Goal: Use online tool/utility

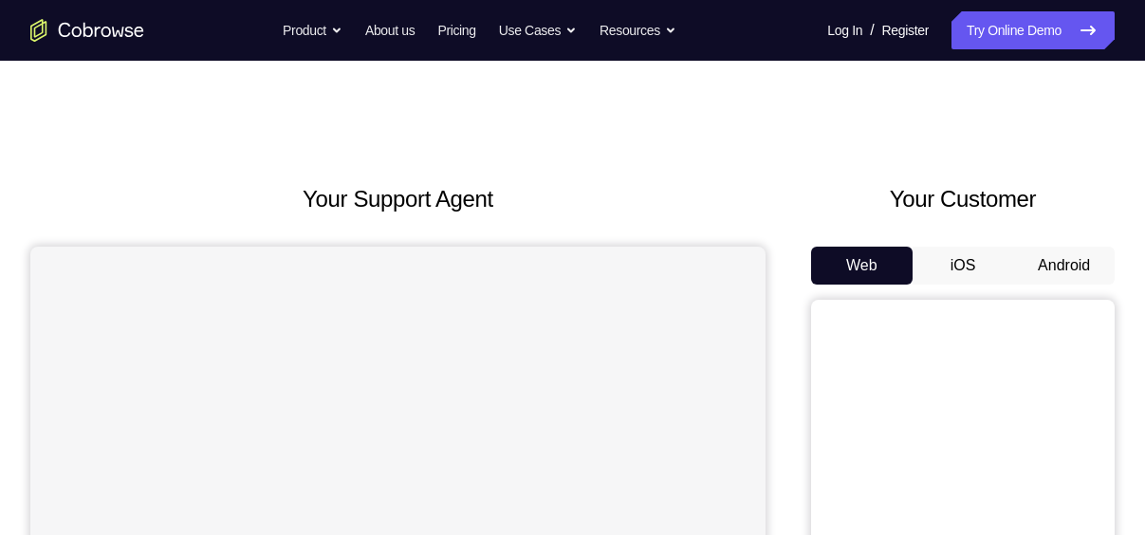
click at [1048, 256] on button "Android" at bounding box center [1064, 266] width 102 height 38
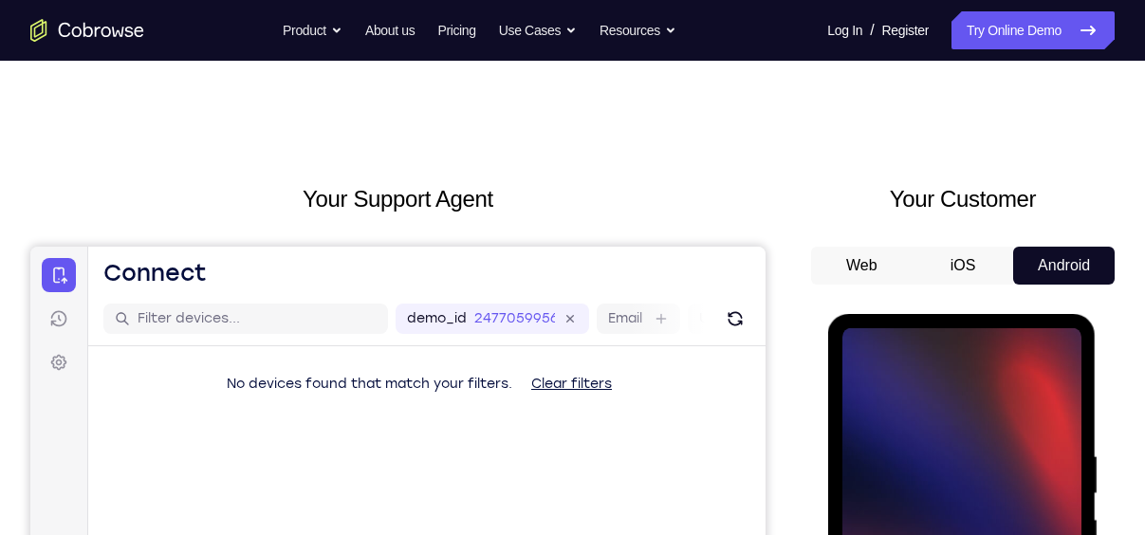
scroll to position [176, 0]
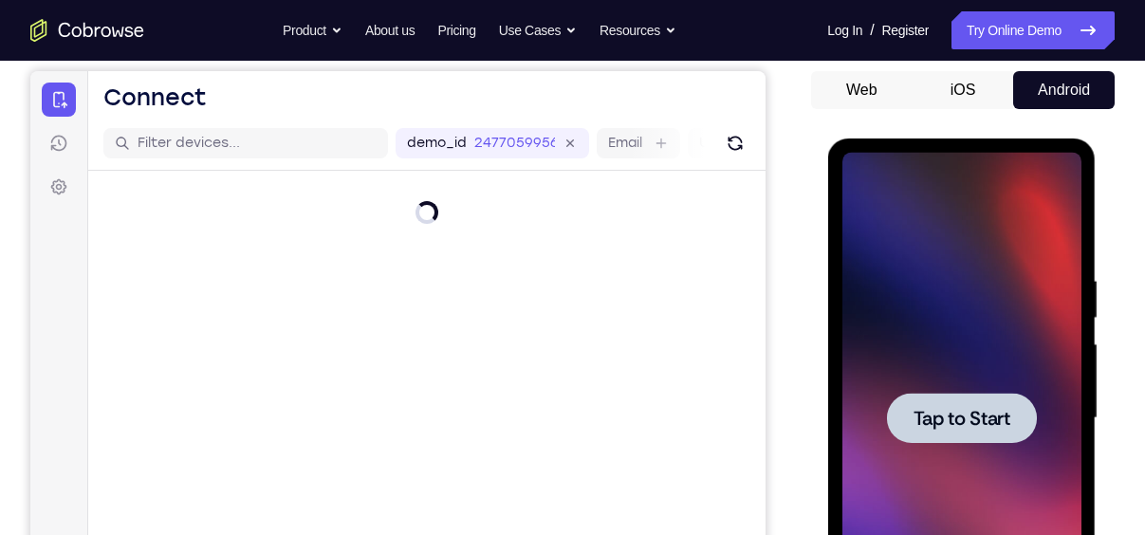
click at [992, 403] on div at bounding box center [961, 418] width 150 height 50
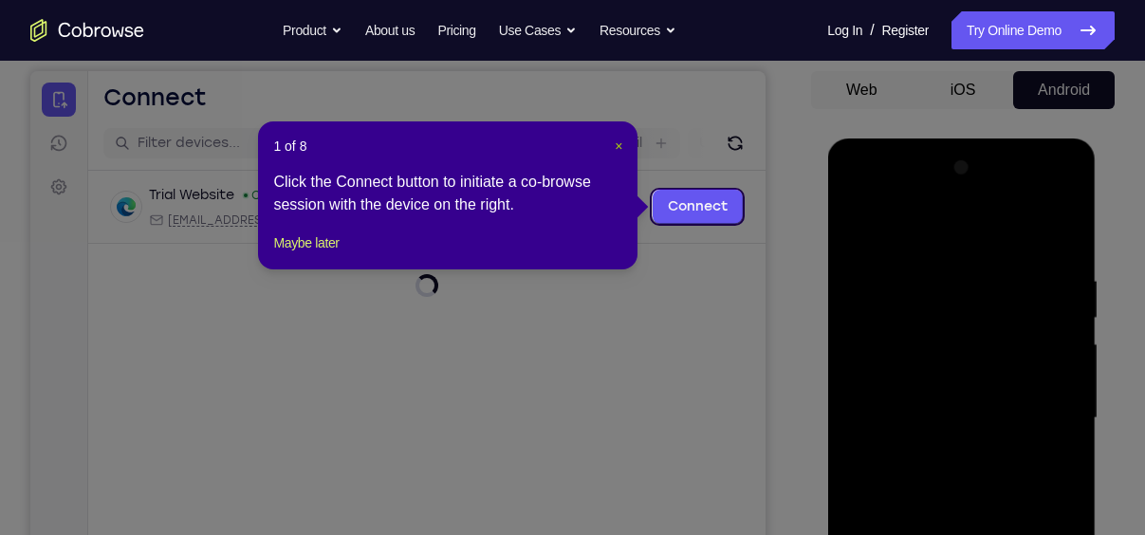
click at [615, 141] on span "×" at bounding box center [619, 146] width 8 height 15
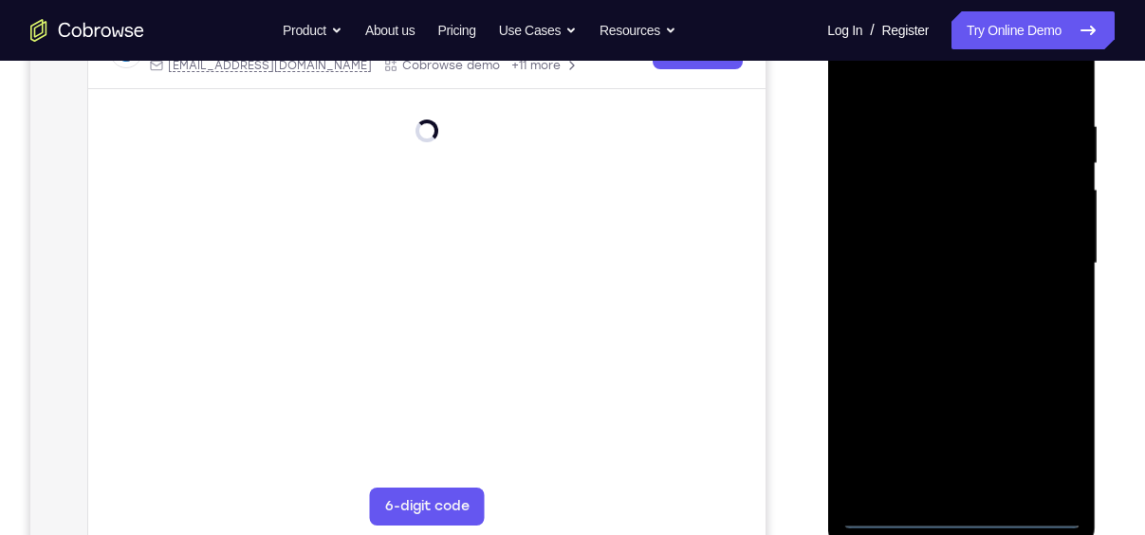
scroll to position [344, 0]
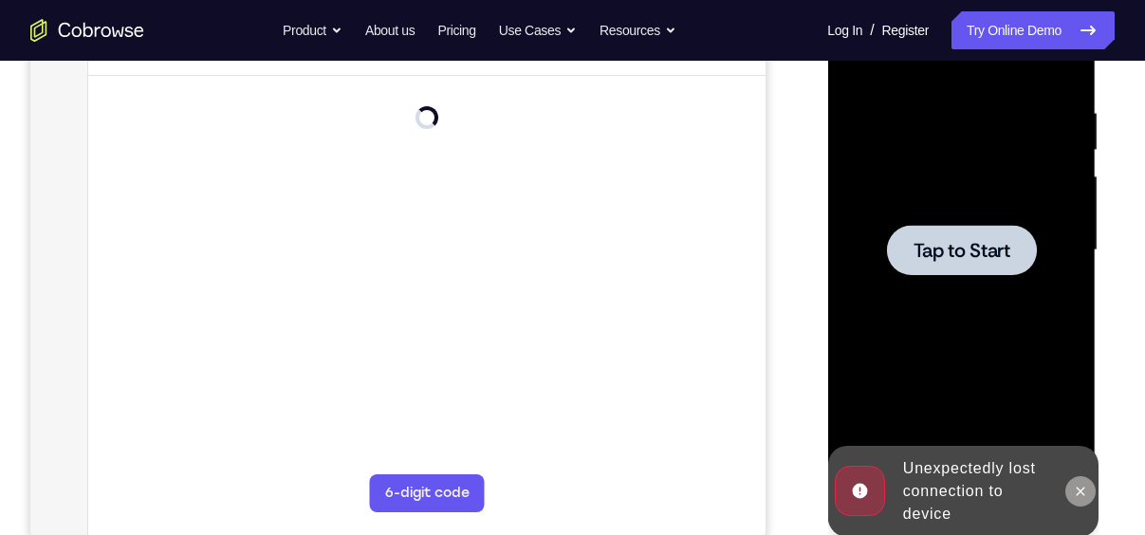
click at [1087, 484] on icon at bounding box center [1079, 491] width 15 height 15
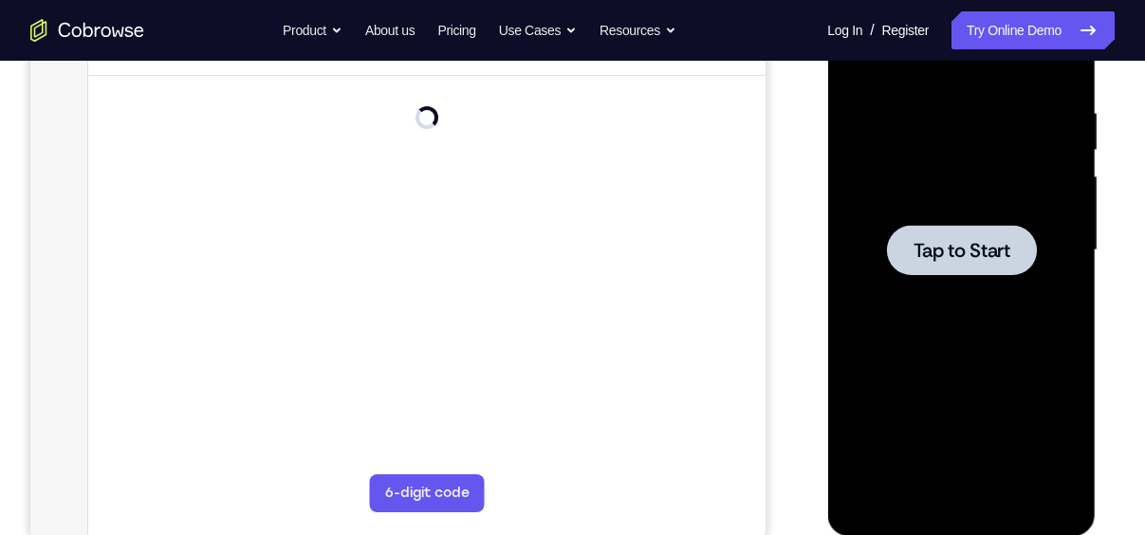
click at [999, 264] on div at bounding box center [961, 250] width 150 height 50
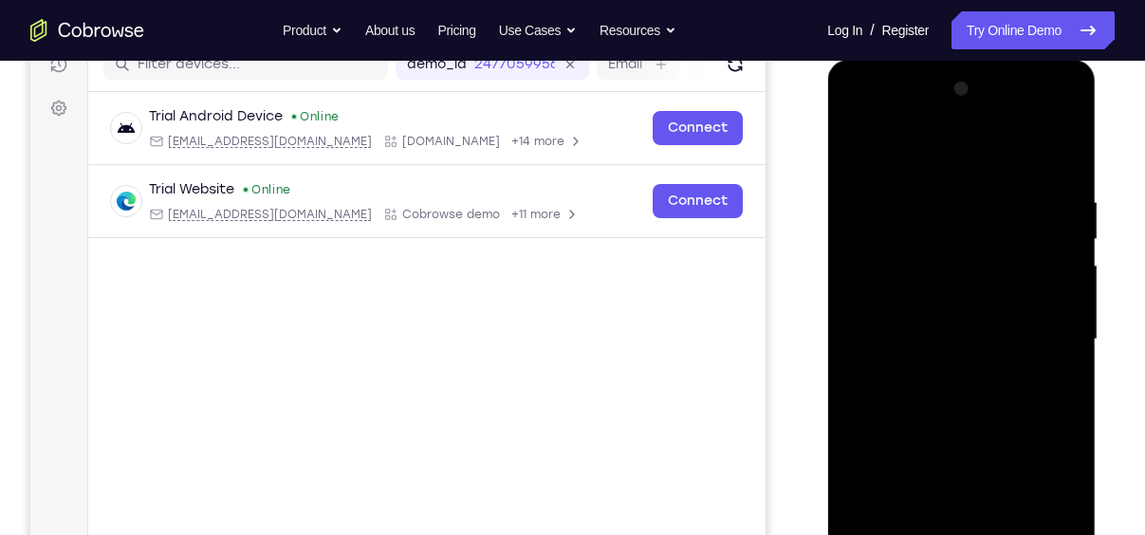
scroll to position [361, 0]
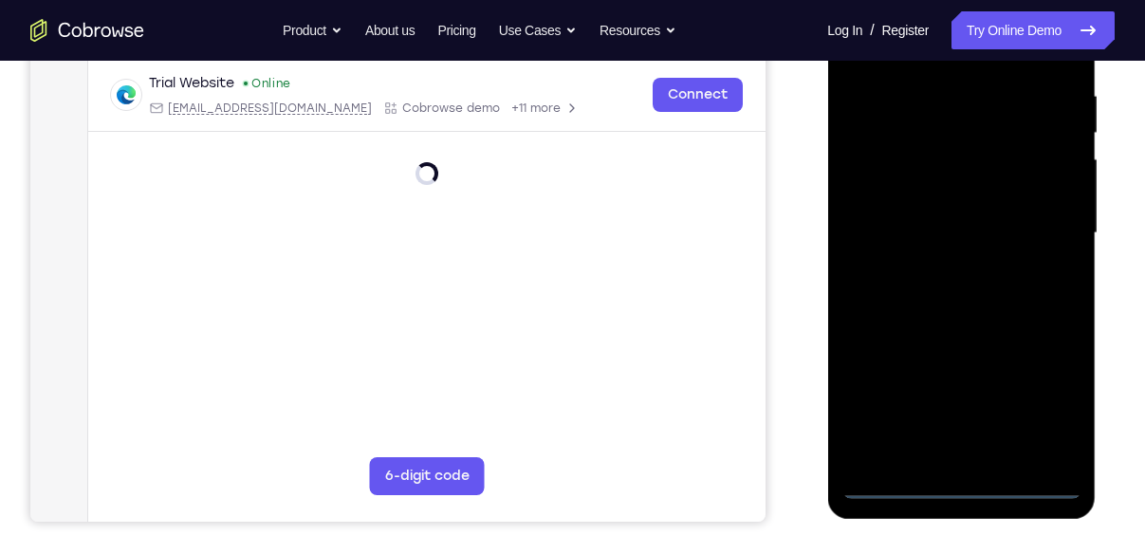
click at [962, 489] on div at bounding box center [961, 233] width 239 height 531
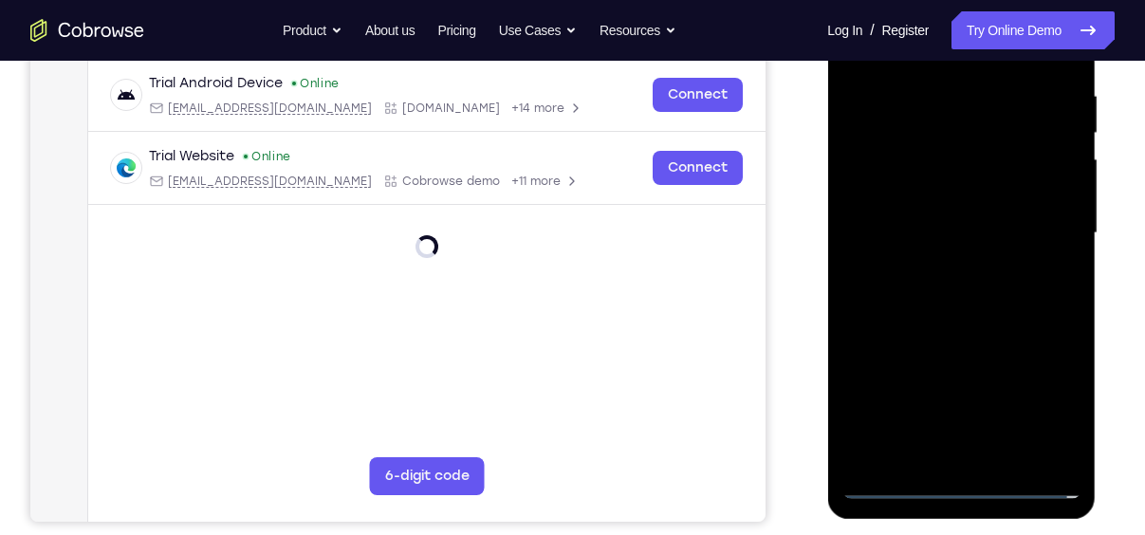
click at [1043, 398] on div at bounding box center [961, 233] width 239 height 531
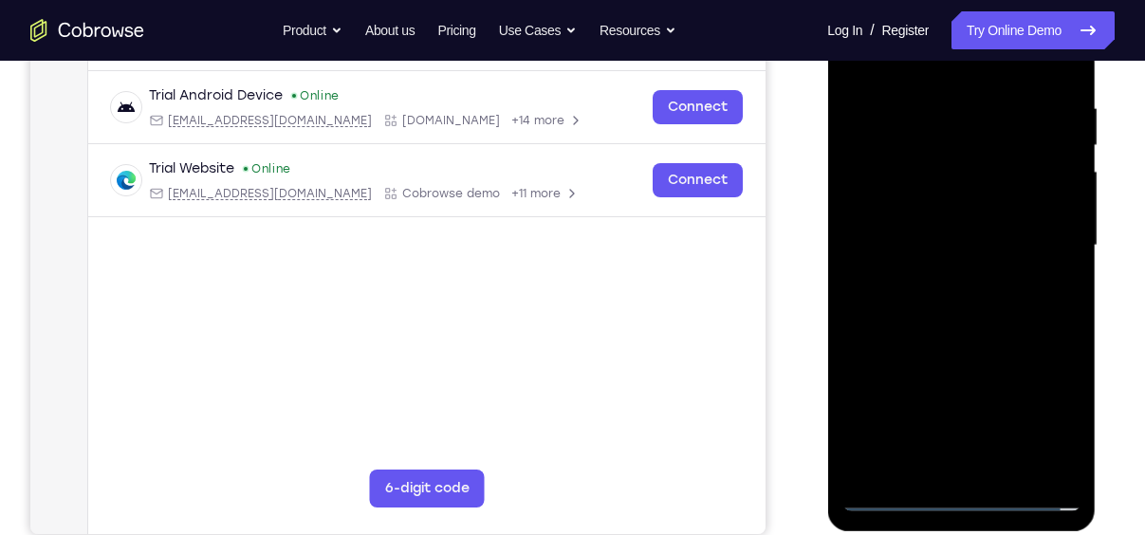
scroll to position [282, 0]
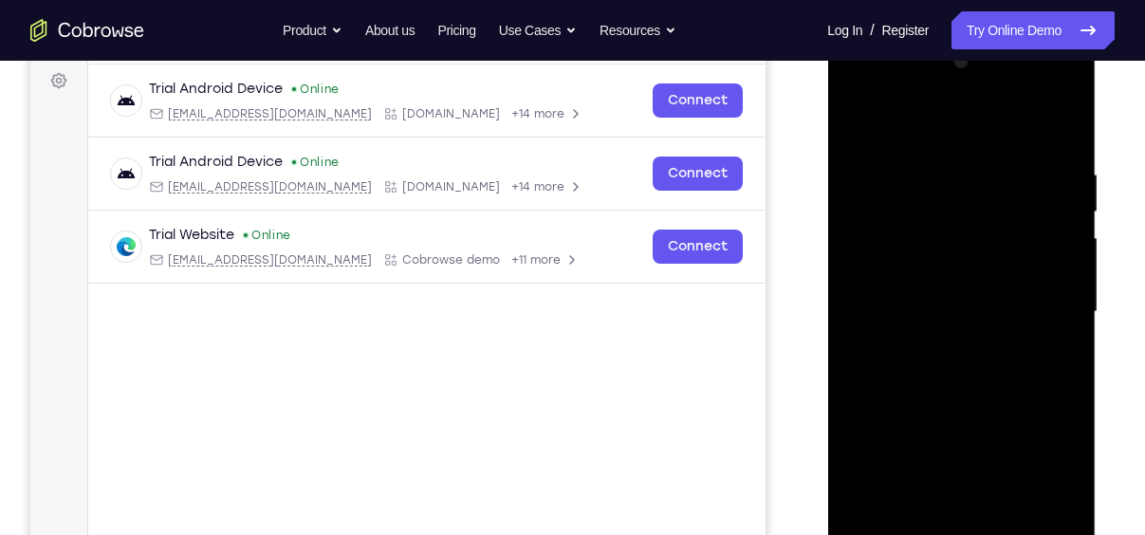
click at [935, 122] on div at bounding box center [961, 311] width 239 height 531
click at [1049, 304] on div at bounding box center [961, 311] width 239 height 531
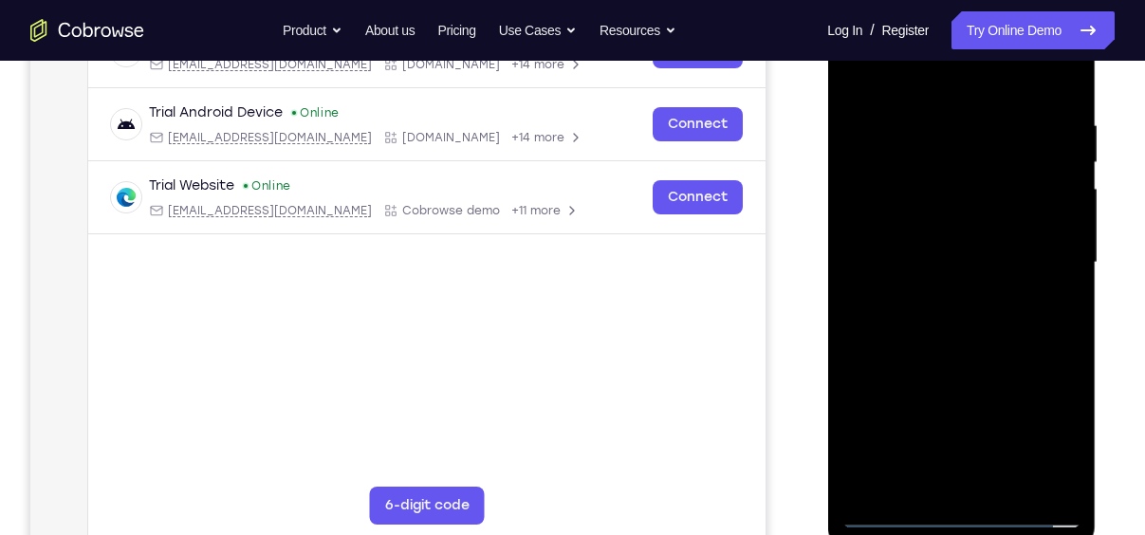
click at [942, 483] on div at bounding box center [961, 262] width 239 height 531
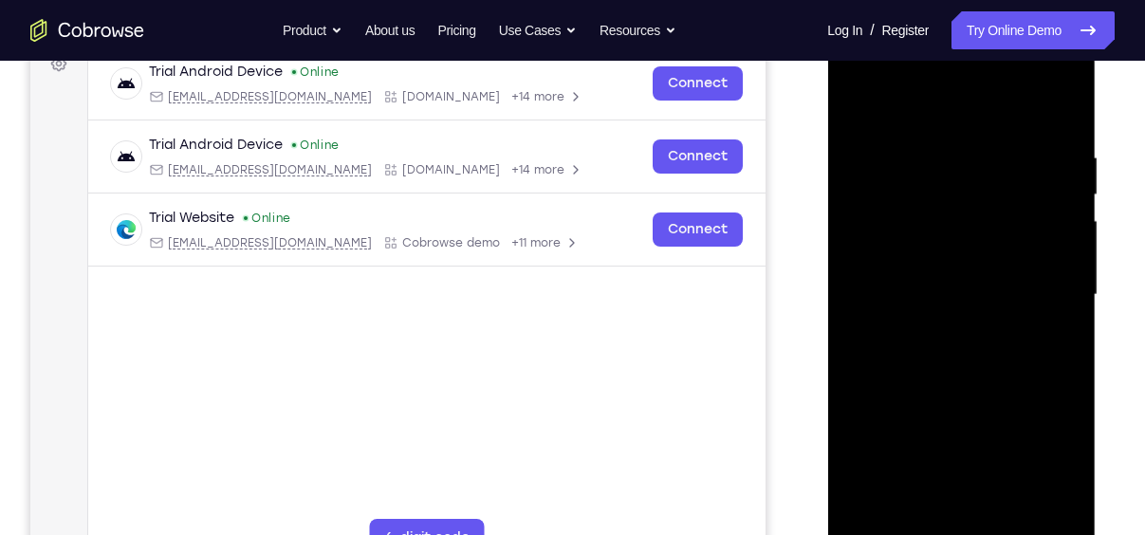
click at [980, 261] on div at bounding box center [961, 294] width 239 height 531
click at [866, 439] on div at bounding box center [961, 294] width 239 height 531
click at [986, 480] on div at bounding box center [961, 294] width 239 height 531
click at [913, 440] on div at bounding box center [961, 294] width 239 height 531
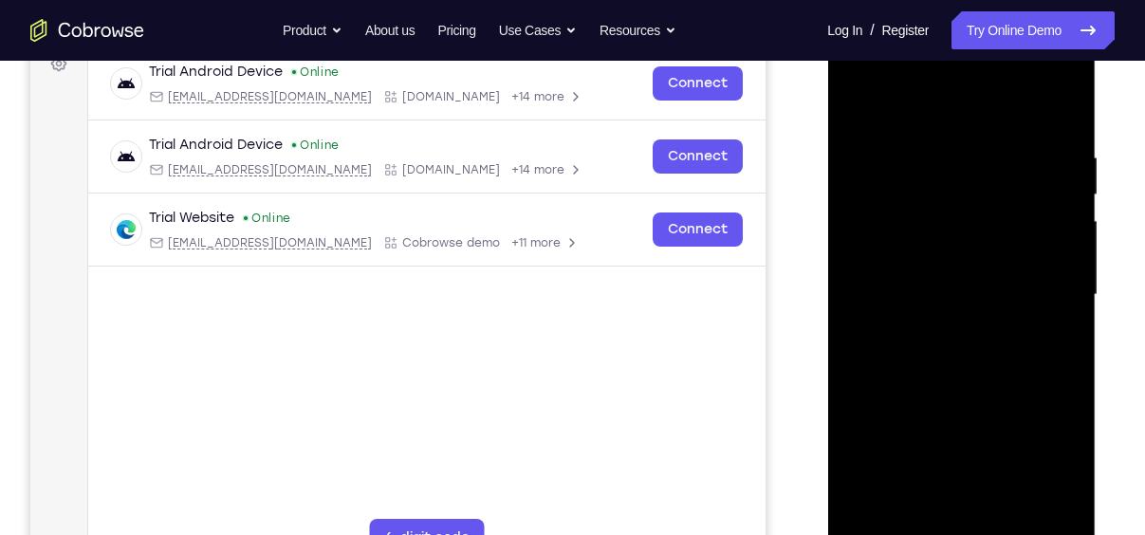
click at [902, 400] on div at bounding box center [961, 294] width 239 height 531
click at [1050, 444] on div at bounding box center [961, 294] width 239 height 531
click at [922, 411] on div at bounding box center [961, 294] width 239 height 531
click at [985, 444] on div at bounding box center [961, 294] width 239 height 531
click at [1029, 473] on div at bounding box center [961, 294] width 239 height 531
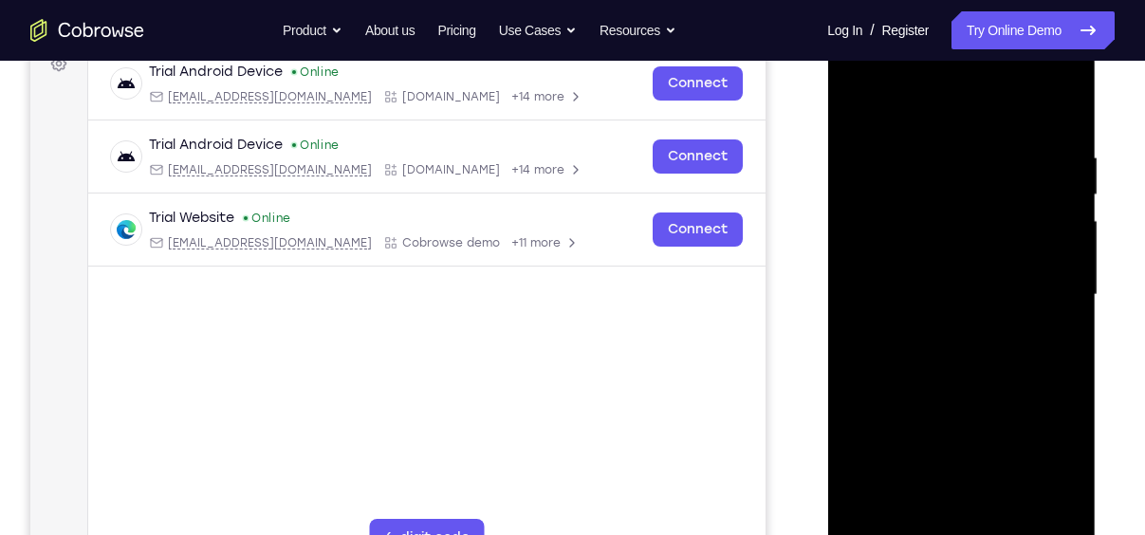
click at [861, 442] on div at bounding box center [961, 294] width 239 height 531
click at [993, 77] on div at bounding box center [961, 294] width 239 height 531
click at [878, 151] on div at bounding box center [961, 294] width 239 height 531
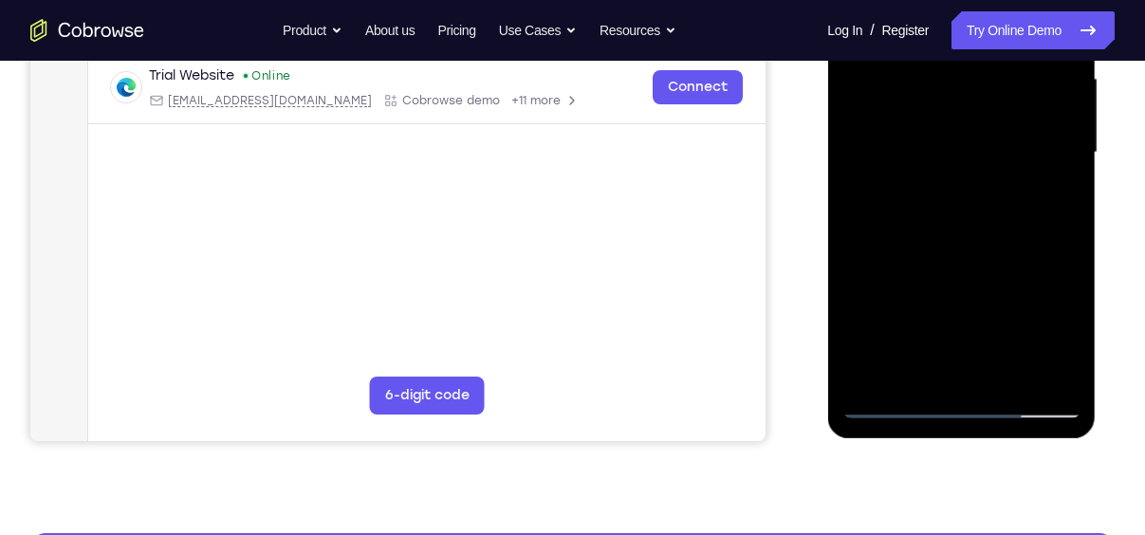
scroll to position [375, 0]
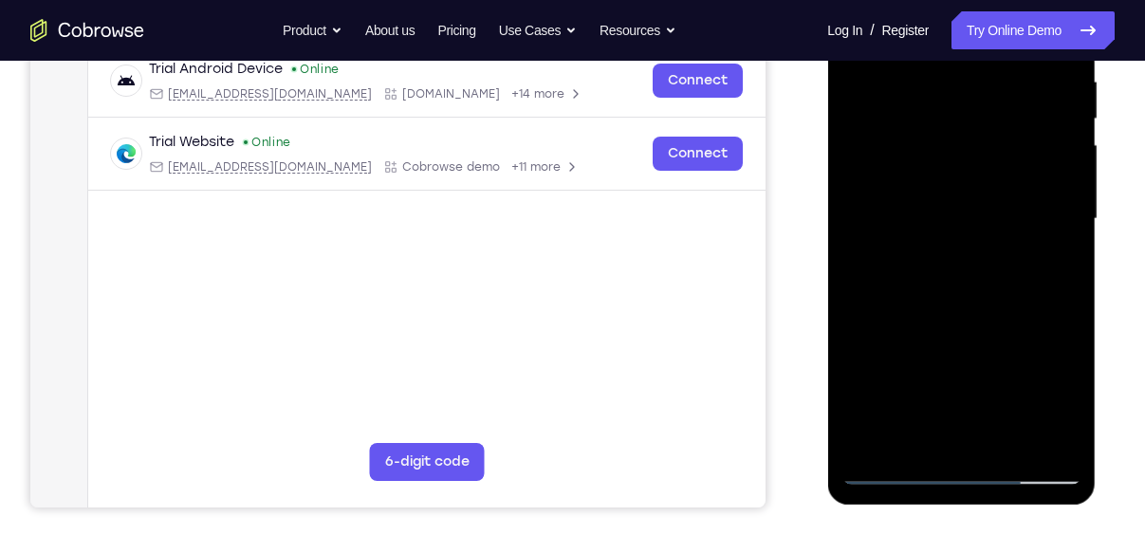
click at [948, 435] on div at bounding box center [961, 219] width 239 height 531
click at [963, 179] on div at bounding box center [961, 219] width 239 height 531
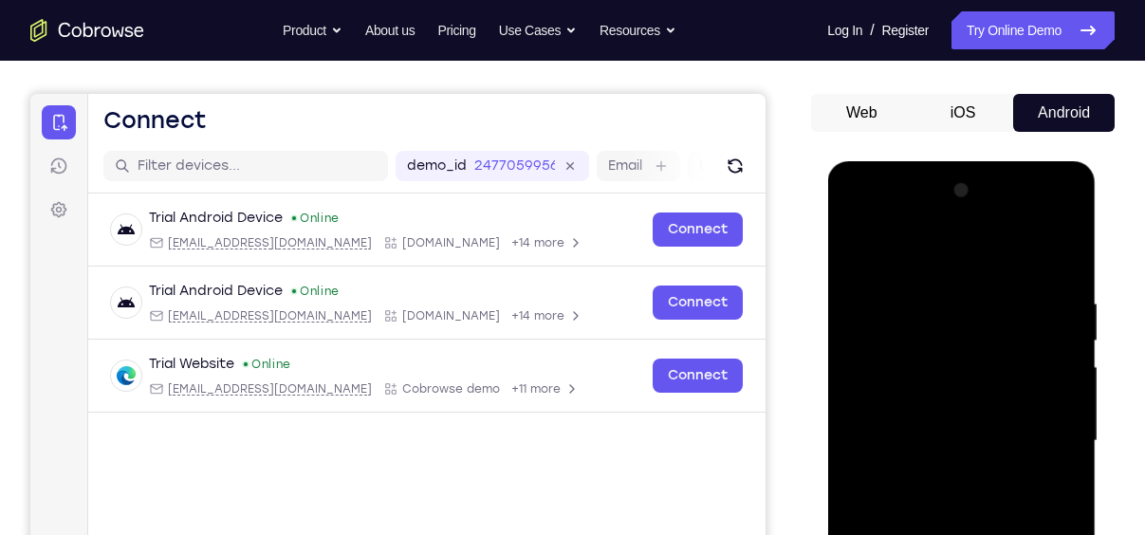
scroll to position [150, 0]
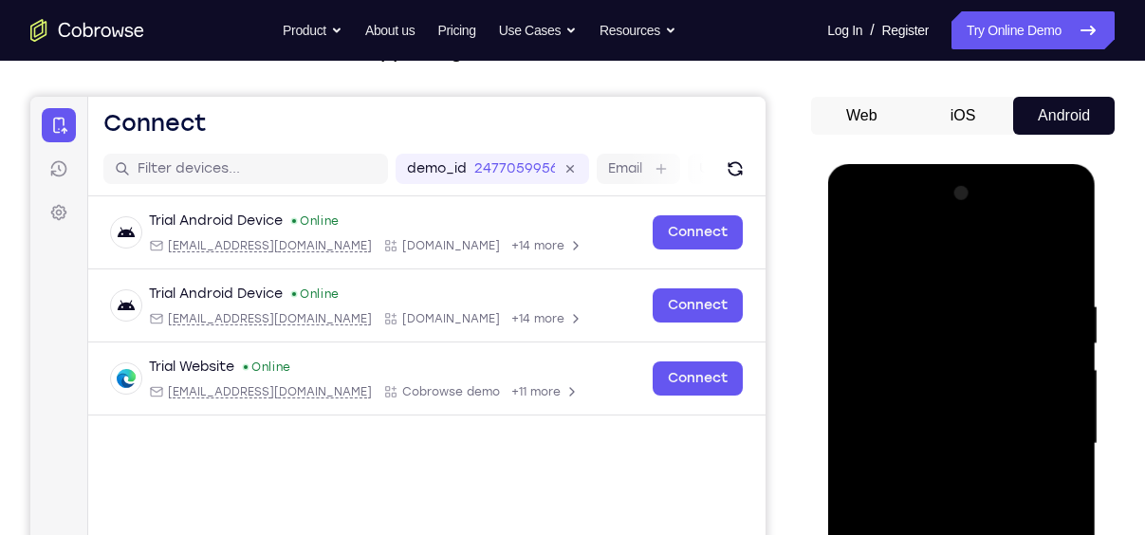
click at [976, 113] on button "iOS" at bounding box center [964, 116] width 102 height 38
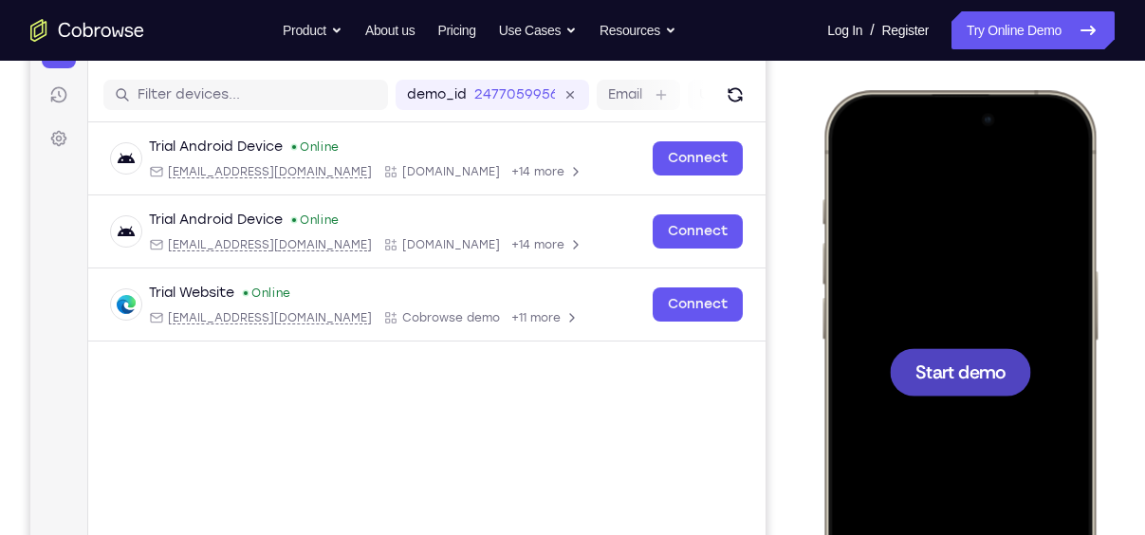
scroll to position [0, 0]
click at [980, 370] on span "Start demo" at bounding box center [961, 371] width 90 height 18
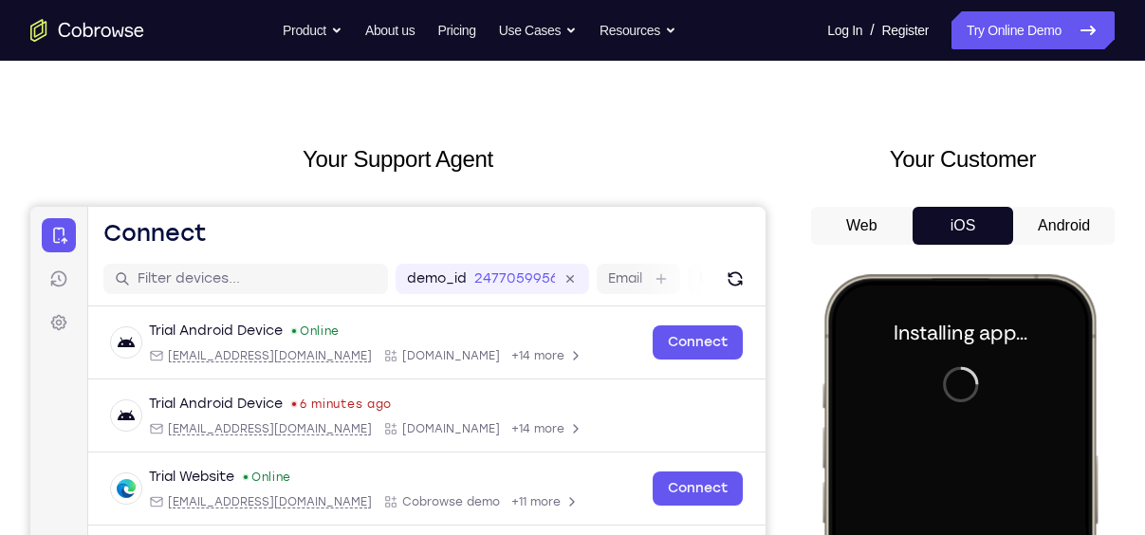
scroll to position [16, 0]
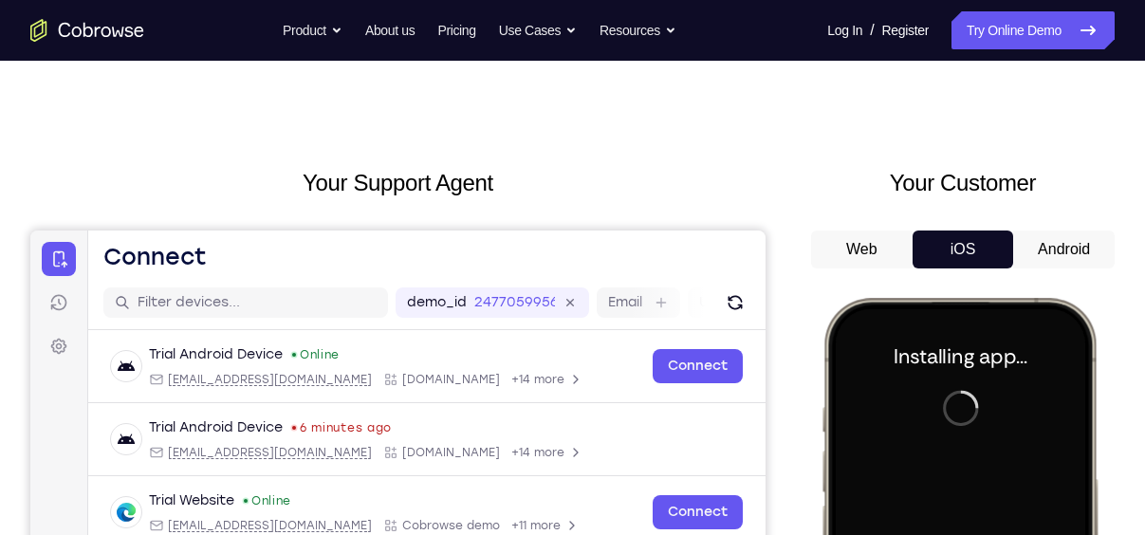
click at [1067, 264] on button "Android" at bounding box center [1064, 250] width 102 height 38
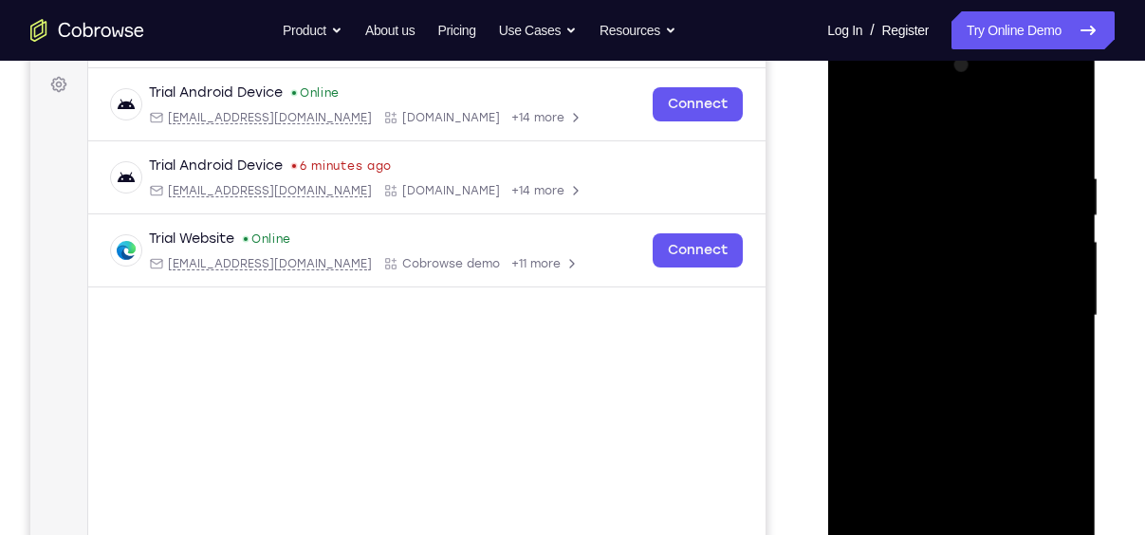
scroll to position [267, 0]
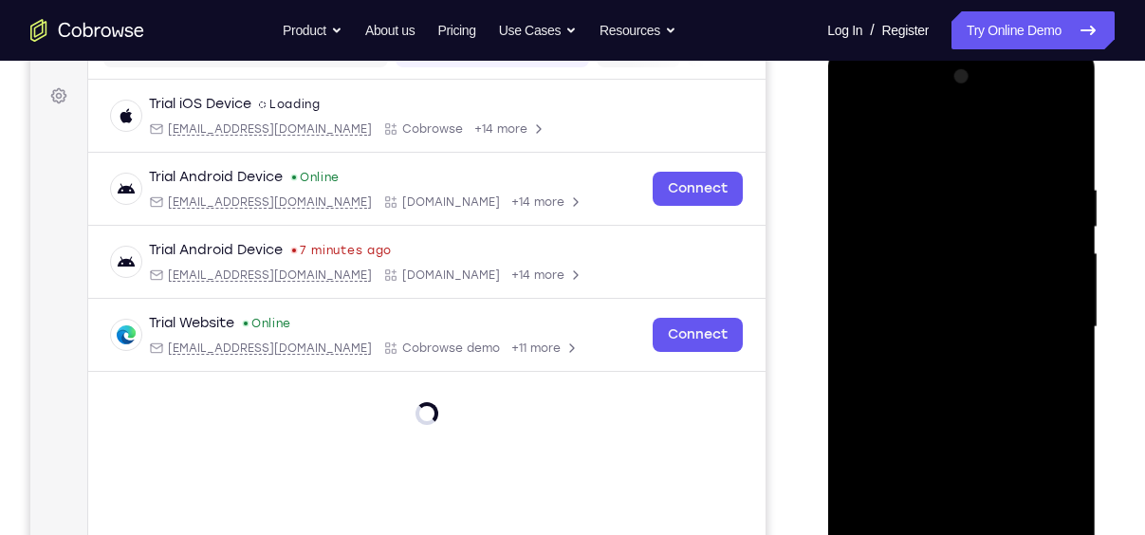
click at [1004, 287] on div at bounding box center [961, 327] width 239 height 531
click at [986, 288] on div at bounding box center [961, 327] width 239 height 531
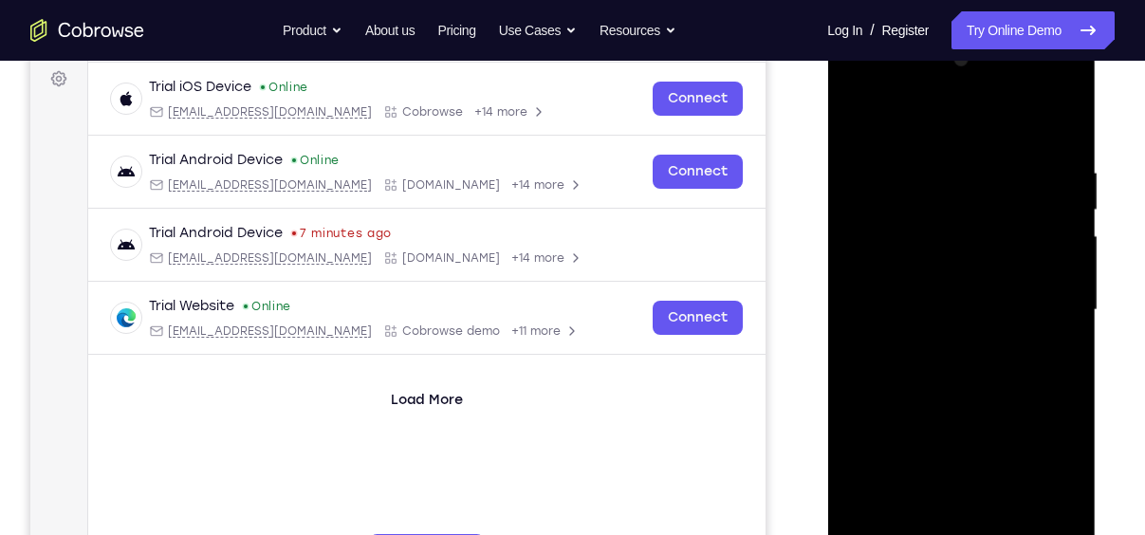
scroll to position [286, 0]
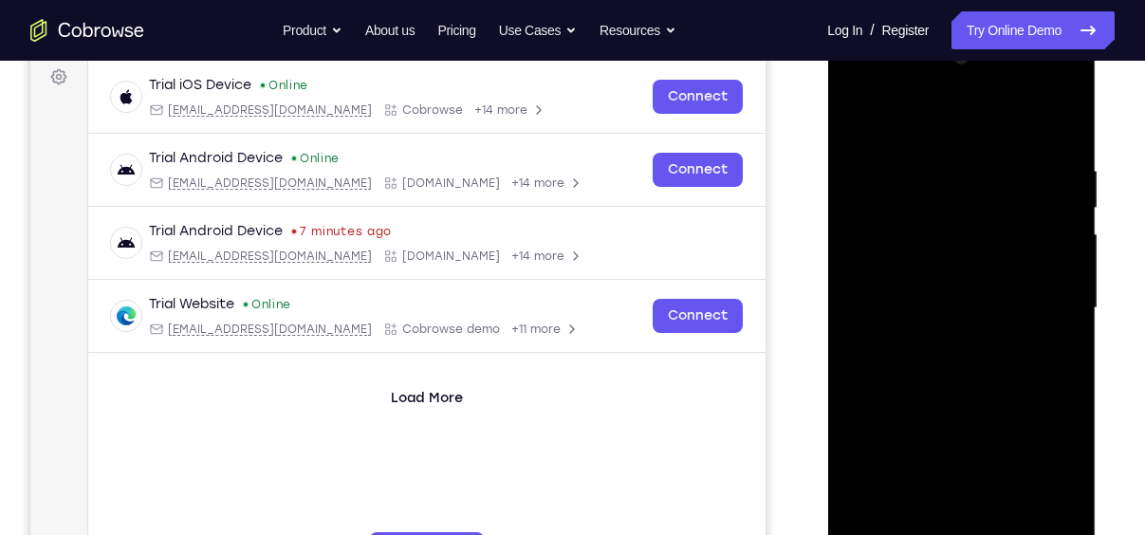
click at [969, 301] on div at bounding box center [961, 308] width 239 height 531
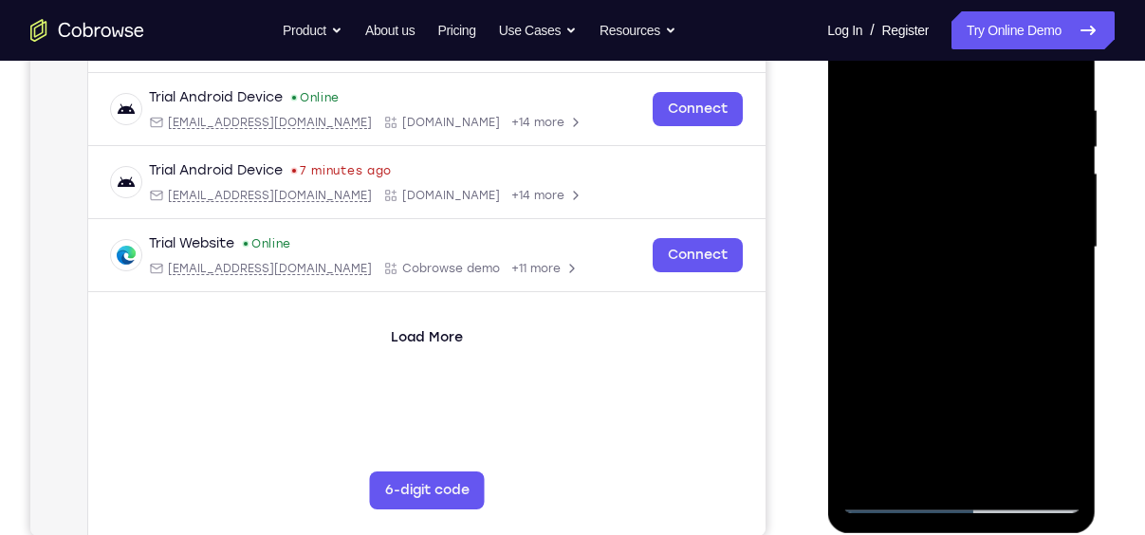
click at [999, 284] on div at bounding box center [961, 247] width 239 height 531
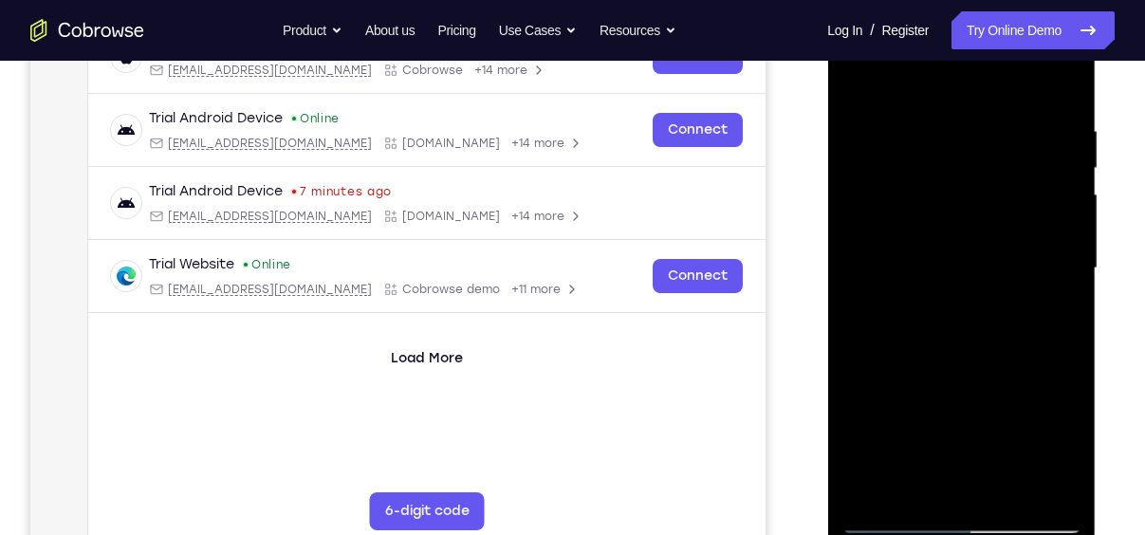
scroll to position [321, 0]
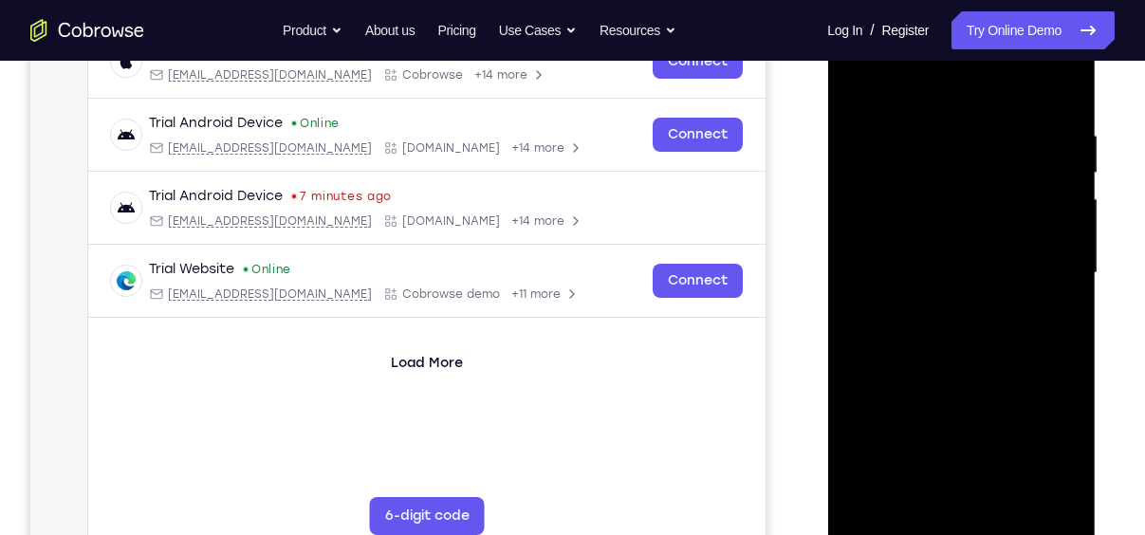
click at [946, 230] on div at bounding box center [961, 273] width 239 height 531
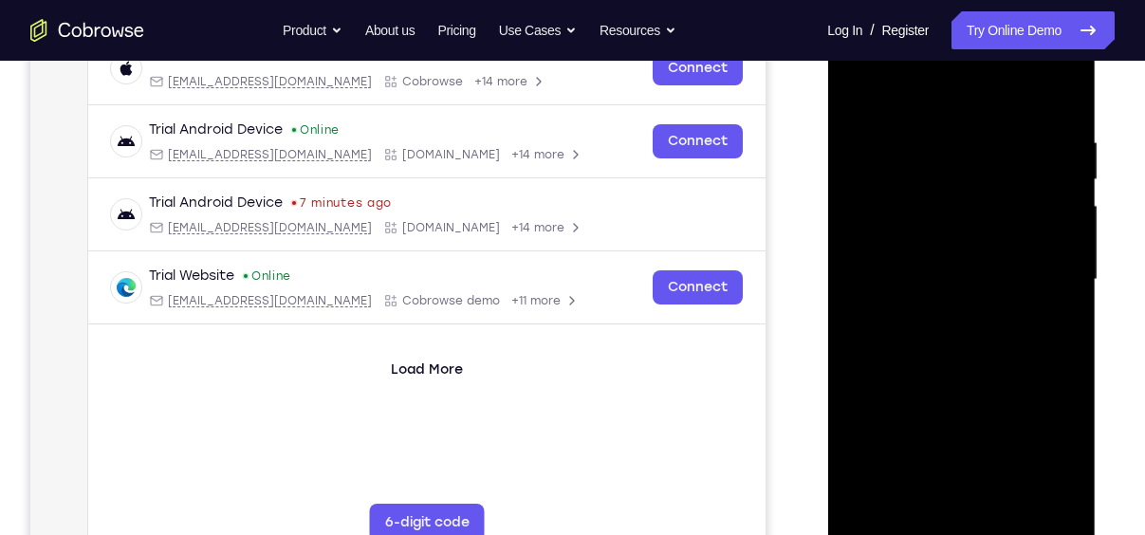
scroll to position [313, 0]
click at [1007, 503] on div at bounding box center [961, 280] width 239 height 531
click at [1003, 386] on div at bounding box center [961, 280] width 239 height 531
click at [950, 252] on div at bounding box center [961, 280] width 239 height 531
click at [959, 501] on div at bounding box center [961, 280] width 239 height 531
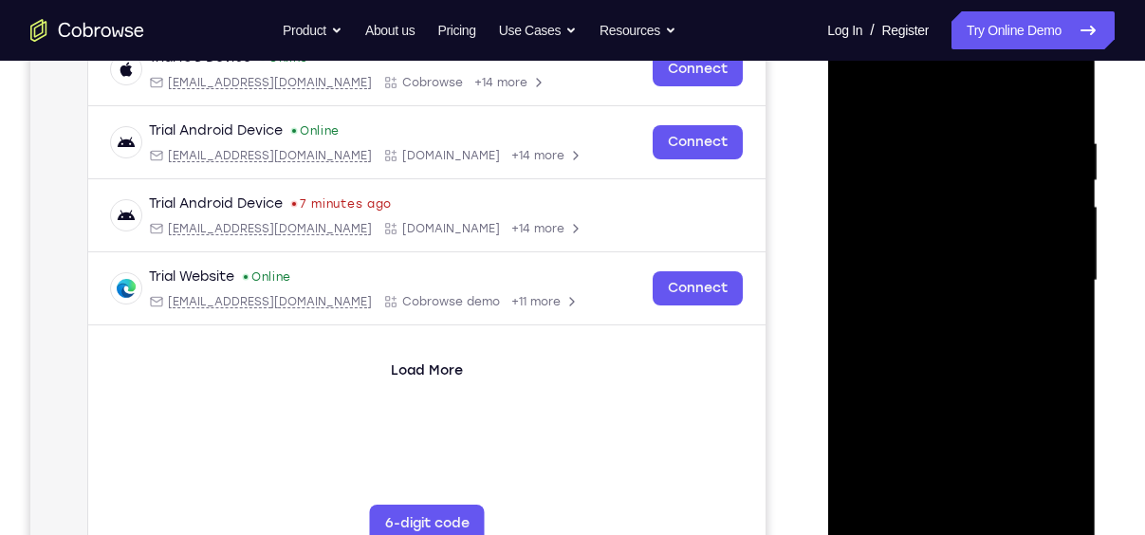
click at [864, 92] on div at bounding box center [961, 280] width 239 height 531
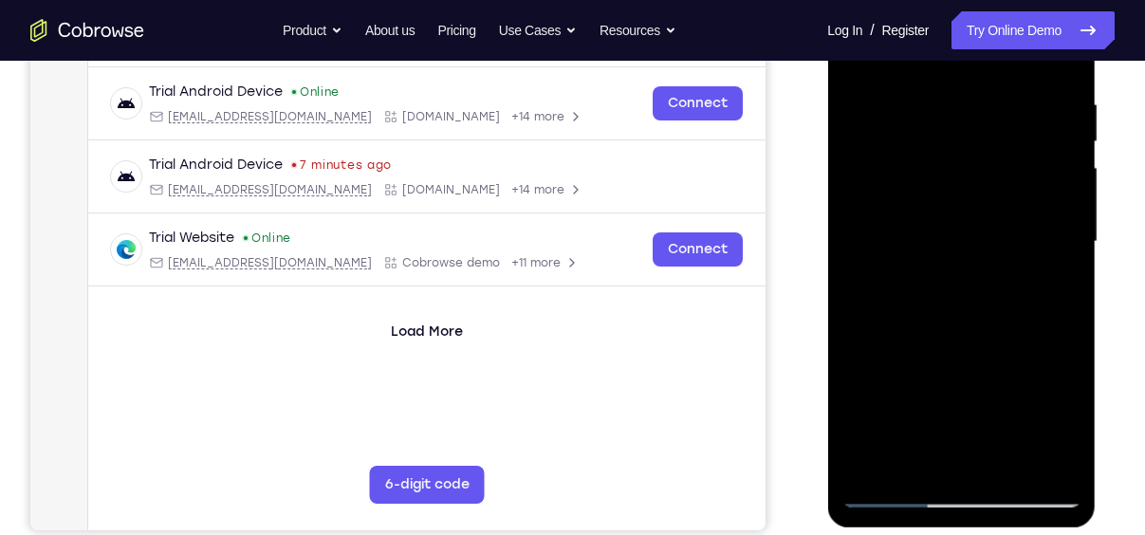
scroll to position [354, 0]
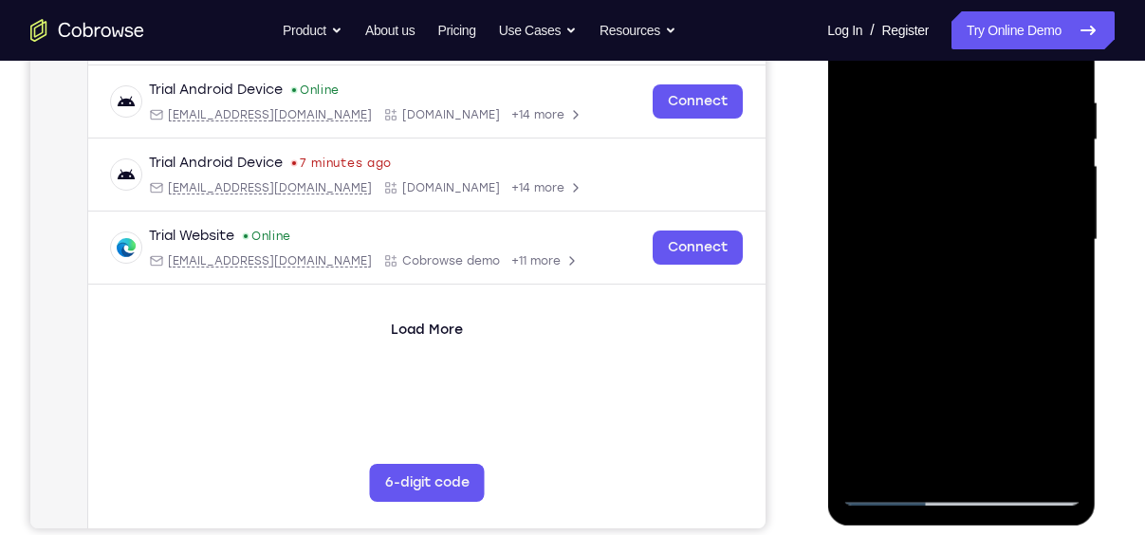
click at [893, 491] on div at bounding box center [961, 239] width 239 height 531
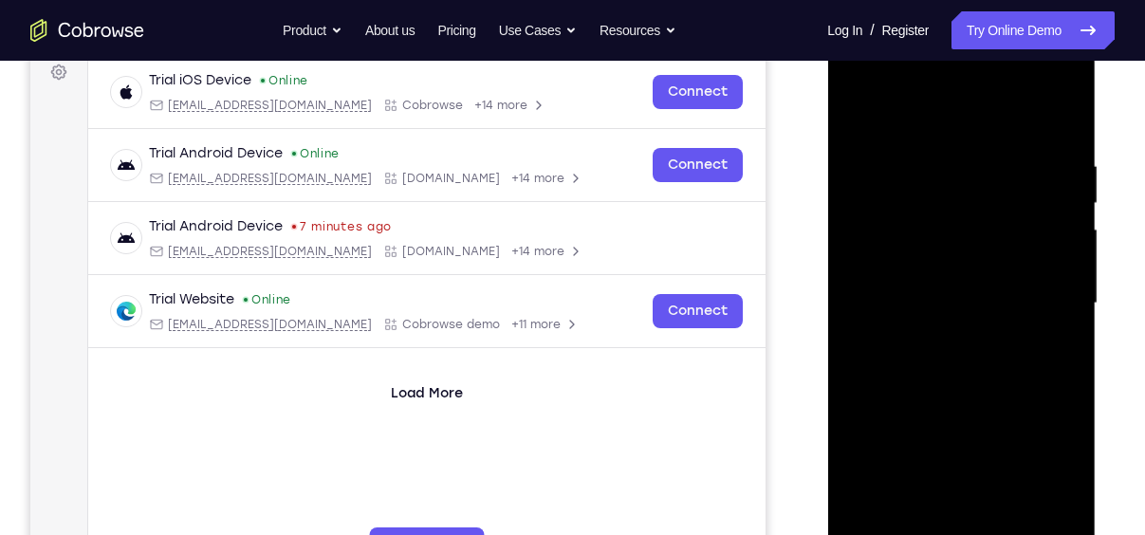
scroll to position [289, 0]
click at [859, 120] on div at bounding box center [961, 304] width 239 height 531
click at [1068, 108] on div at bounding box center [961, 304] width 239 height 531
click at [862, 113] on div at bounding box center [961, 304] width 239 height 531
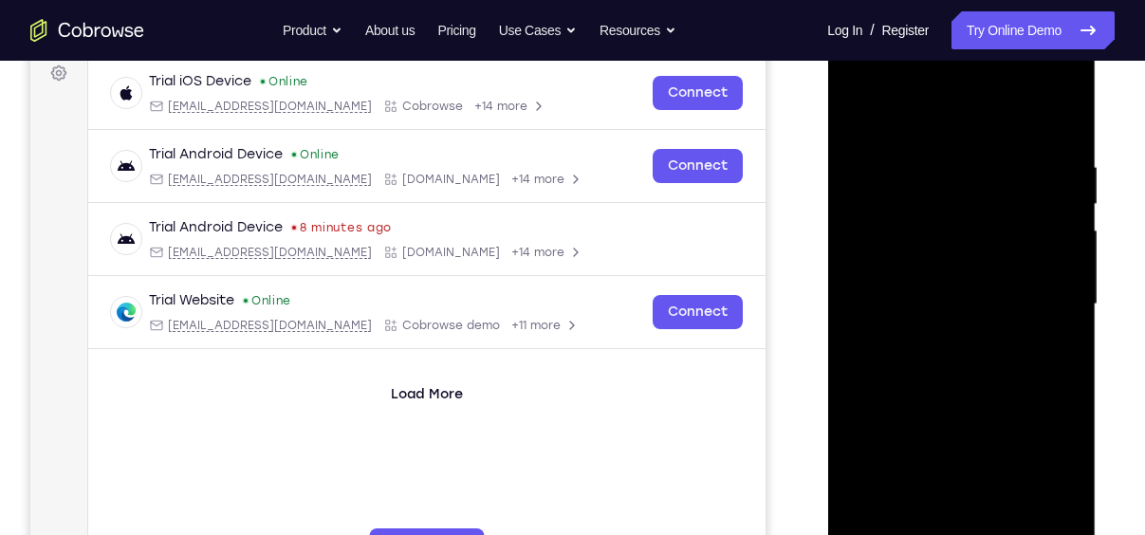
click at [930, 152] on div at bounding box center [961, 304] width 239 height 531
click at [1043, 301] on div at bounding box center [961, 304] width 239 height 531
click at [1058, 445] on div at bounding box center [961, 304] width 239 height 531
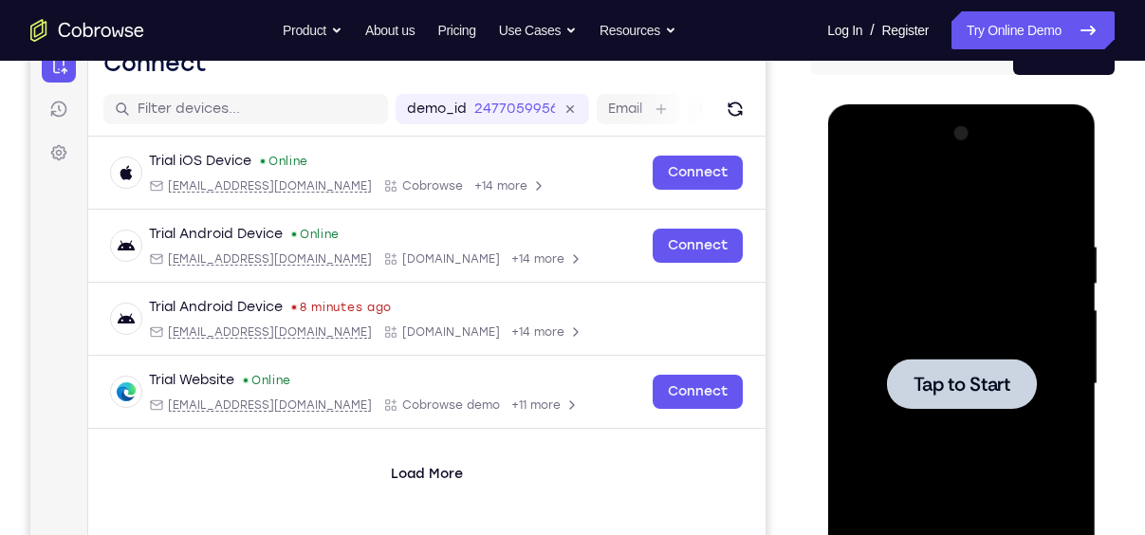
scroll to position [205, 0]
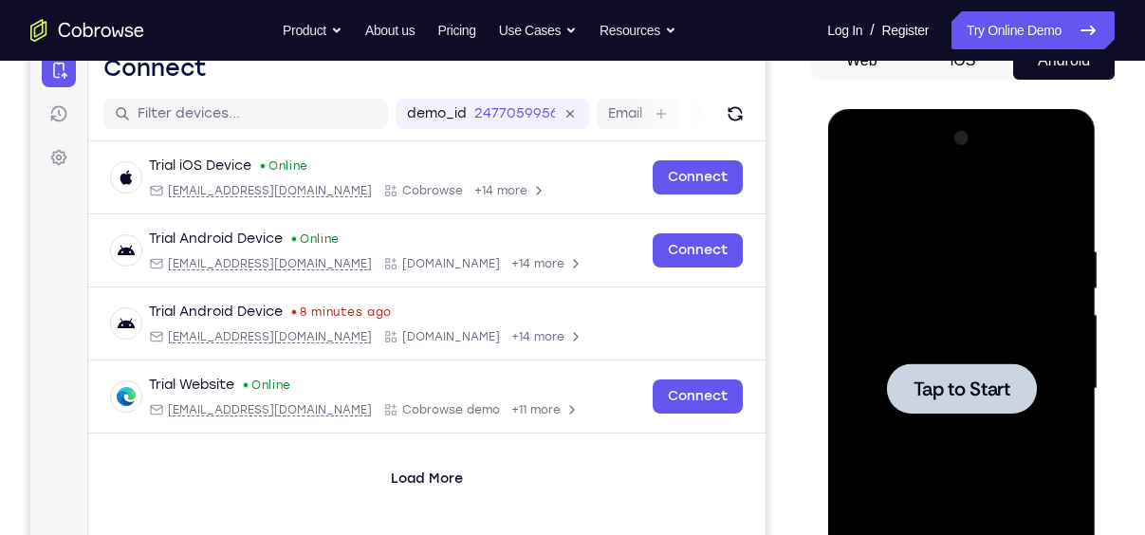
click at [965, 374] on div at bounding box center [961, 388] width 150 height 50
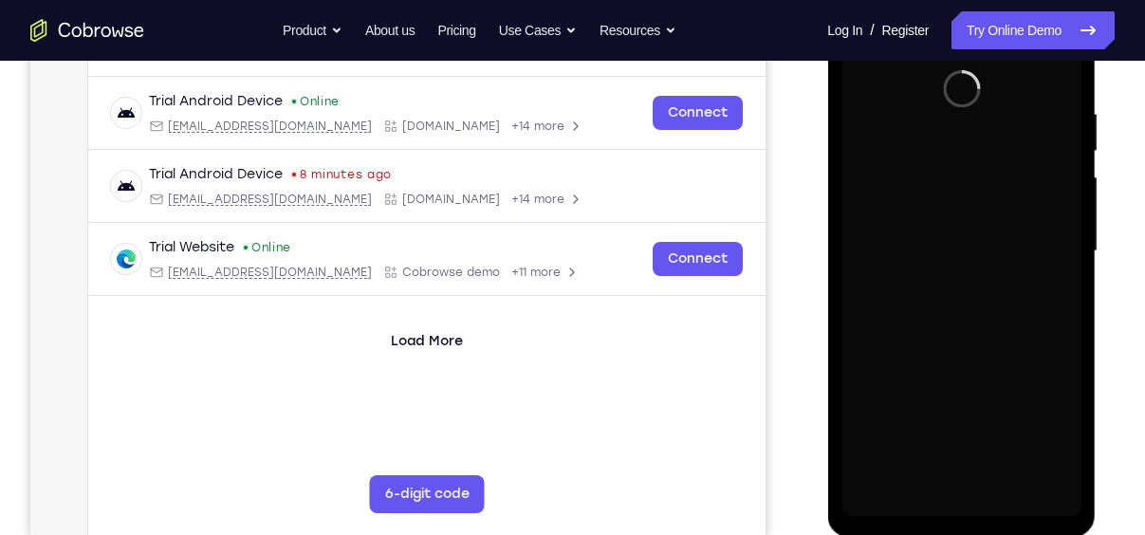
scroll to position [347, 0]
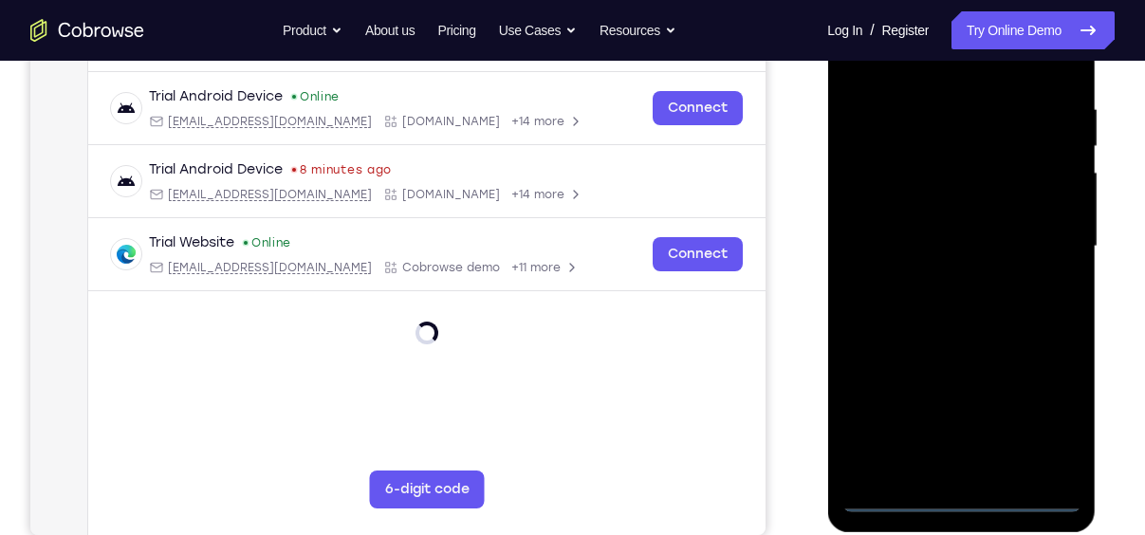
click at [963, 499] on div at bounding box center [961, 246] width 239 height 531
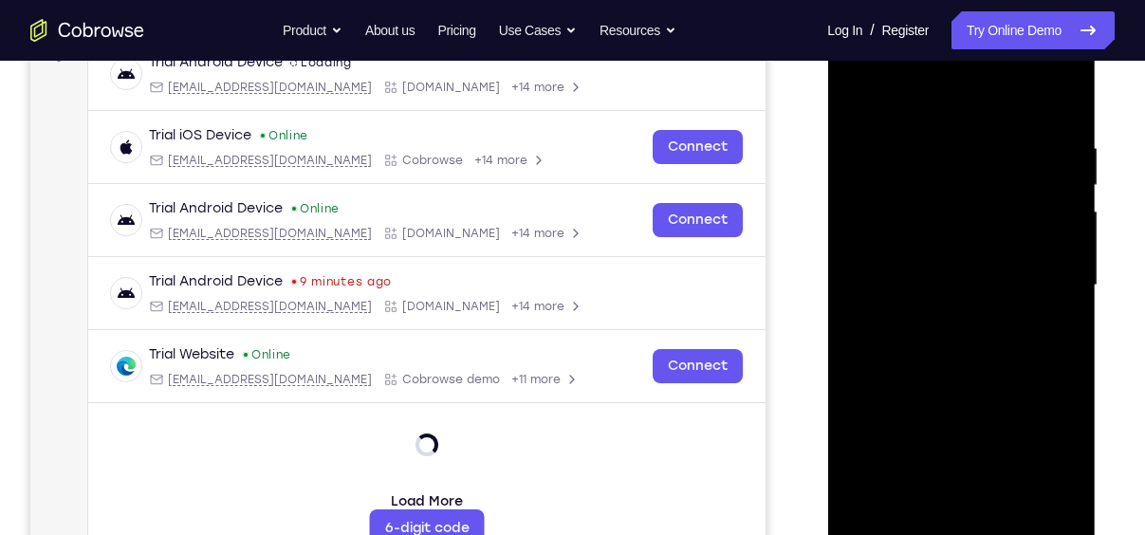
scroll to position [346, 0]
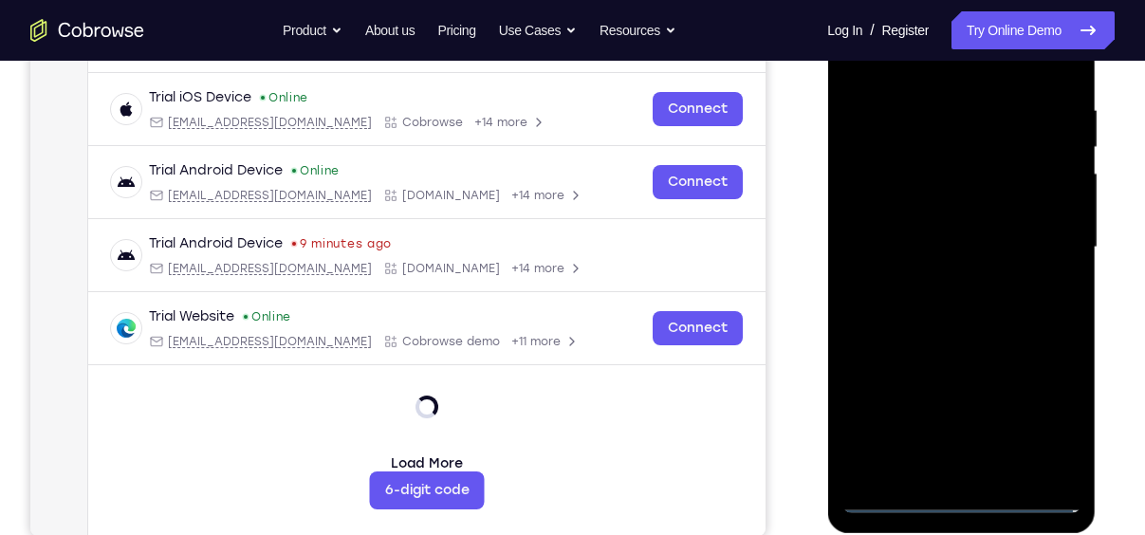
click at [1049, 407] on div at bounding box center [961, 247] width 239 height 531
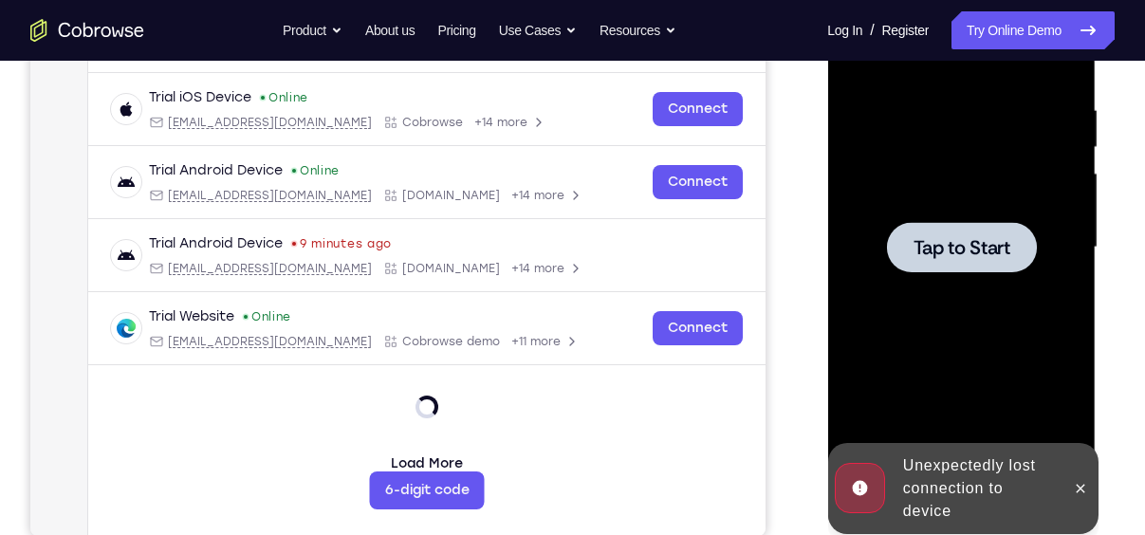
click at [997, 266] on div at bounding box center [961, 247] width 150 height 50
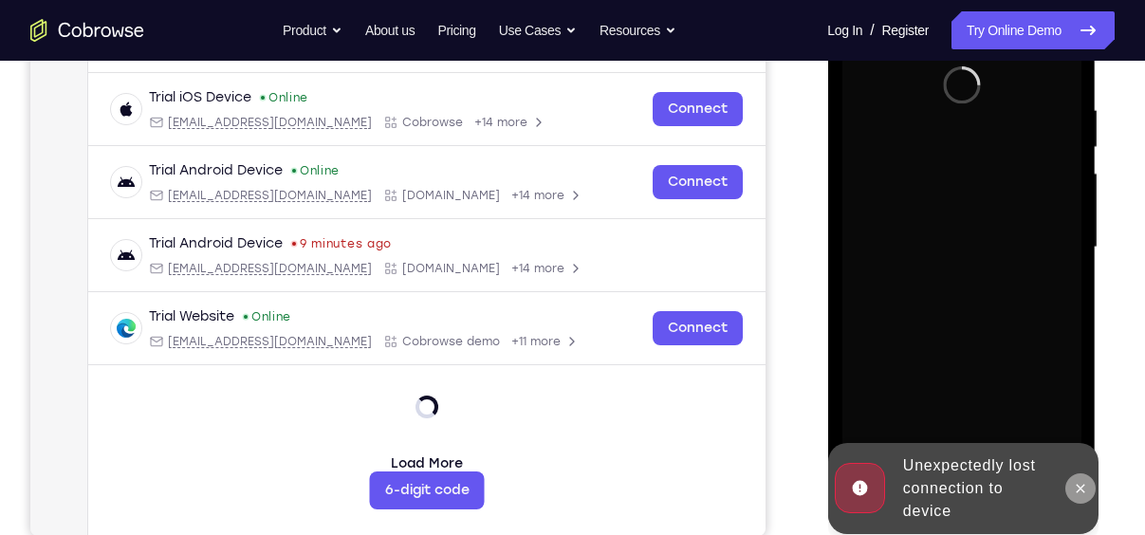
click at [1071, 485] on button at bounding box center [1080, 489] width 30 height 30
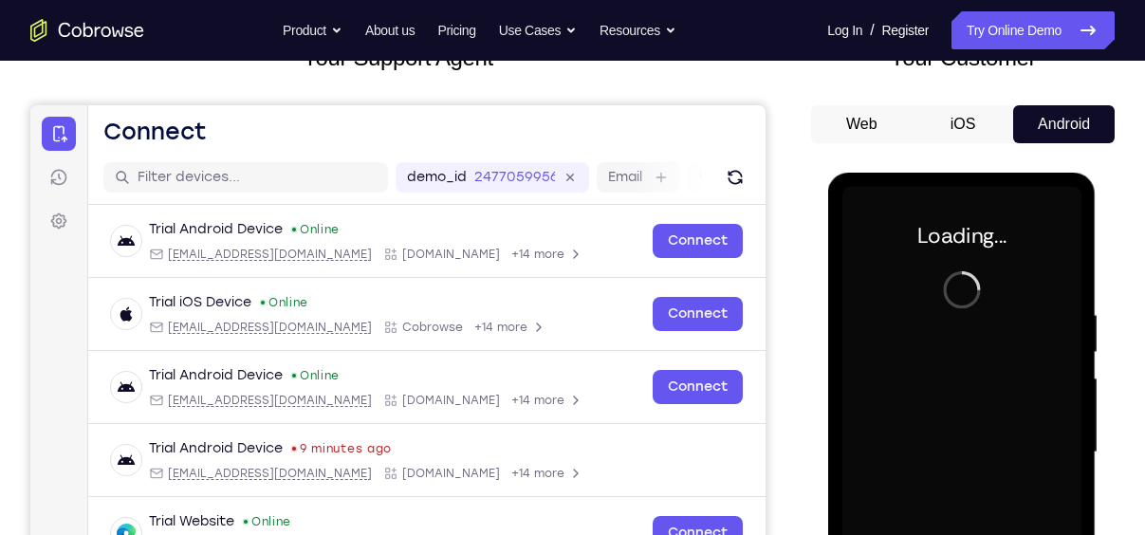
scroll to position [139, 0]
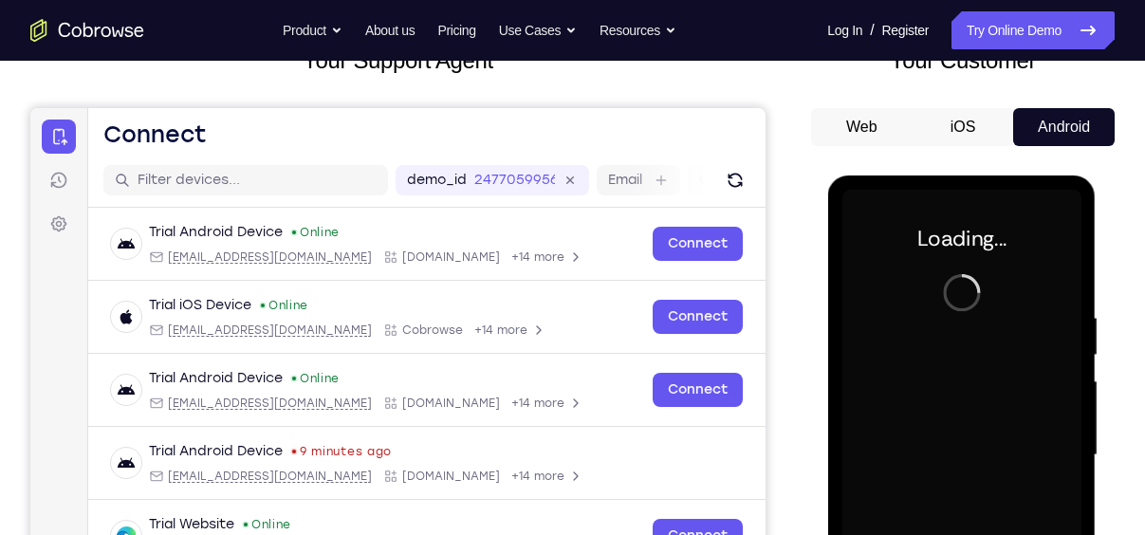
click at [962, 130] on button "iOS" at bounding box center [964, 127] width 102 height 38
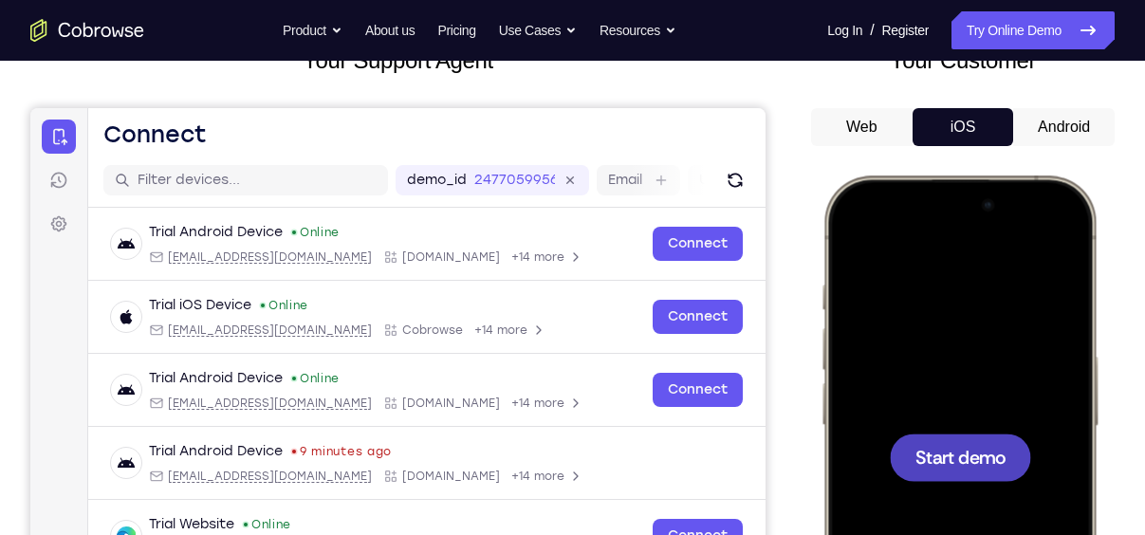
click at [986, 442] on div at bounding box center [960, 457] width 141 height 47
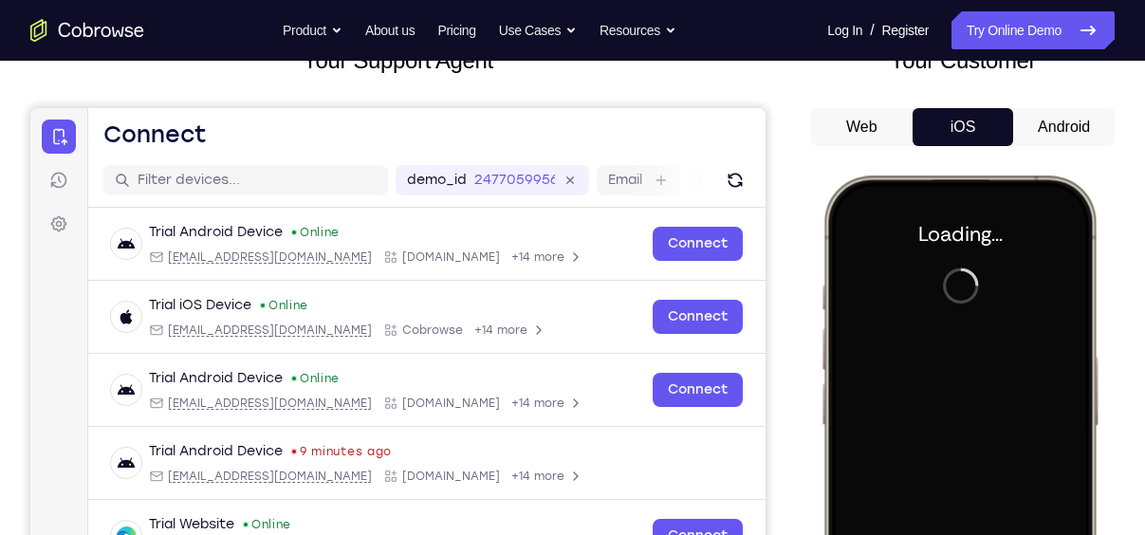
drag, startPoint x: 1044, startPoint y: 146, endPoint x: 1048, endPoint y: 110, distance: 36.3
click at [1048, 110] on div "Web iOS Android" at bounding box center [963, 426] width 304 height 637
click at [1048, 110] on button "Android" at bounding box center [1064, 127] width 102 height 38
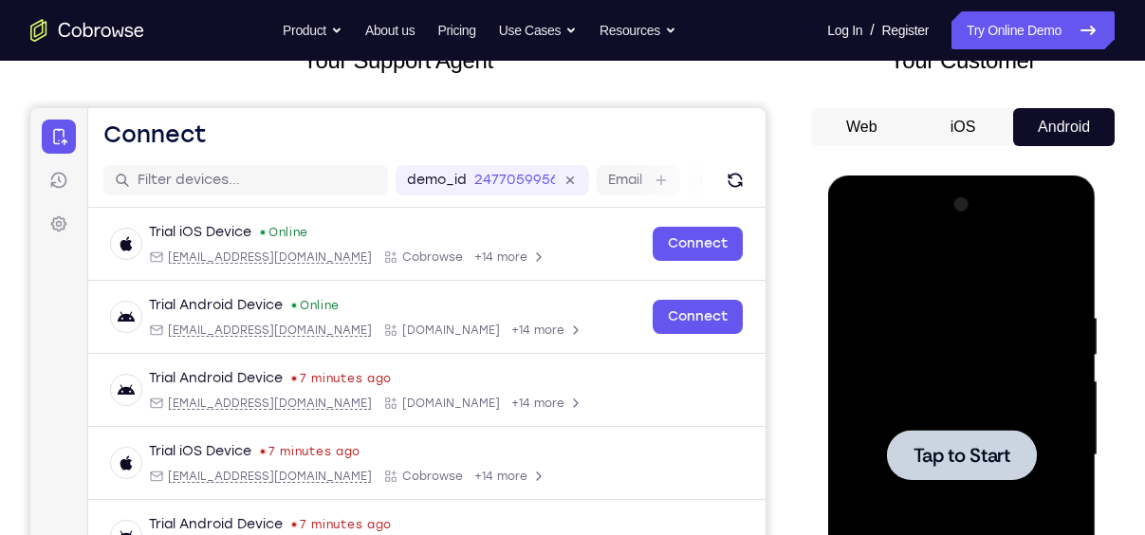
click at [961, 469] on div at bounding box center [961, 455] width 150 height 50
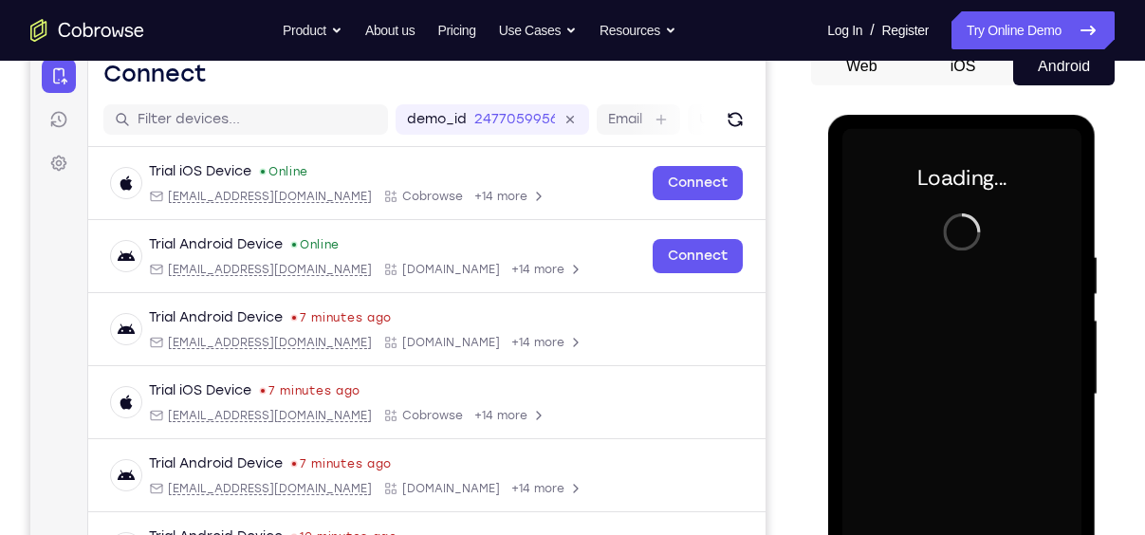
scroll to position [170, 0]
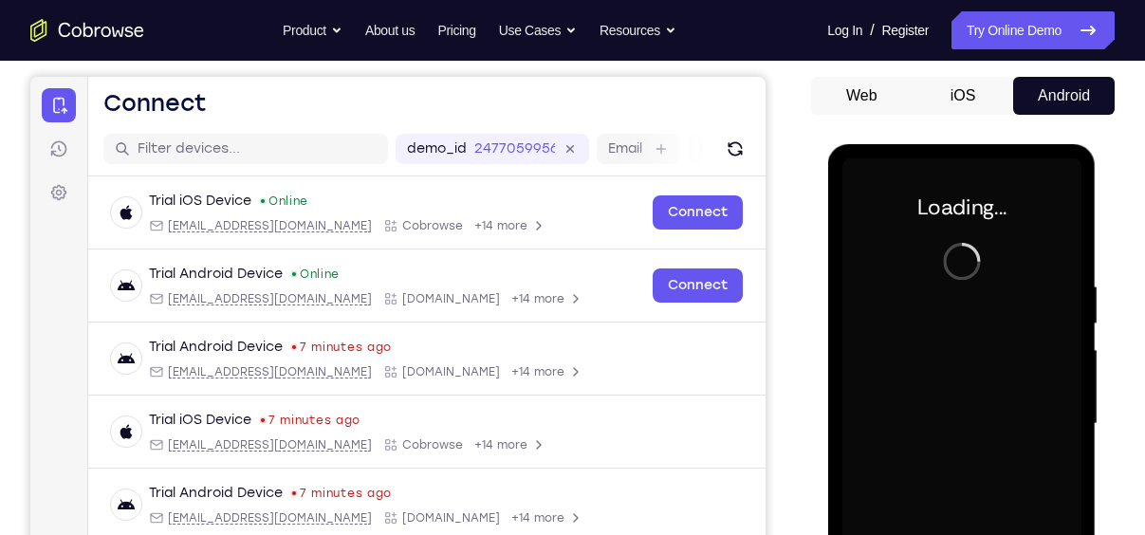
click at [960, 81] on button "iOS" at bounding box center [964, 96] width 102 height 38
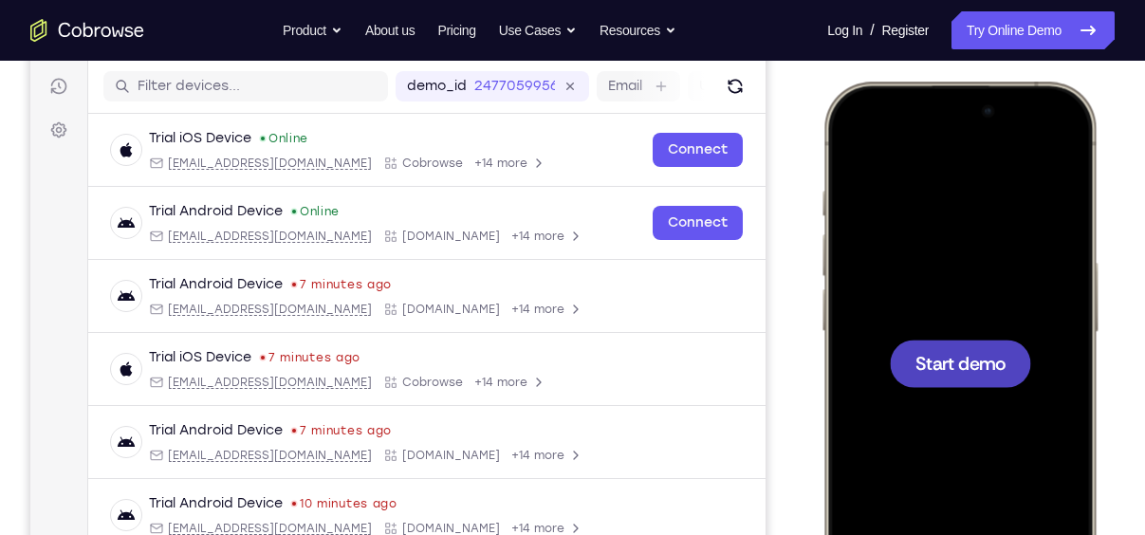
scroll to position [233, 0]
click at [969, 353] on span "Start demo" at bounding box center [961, 362] width 90 height 18
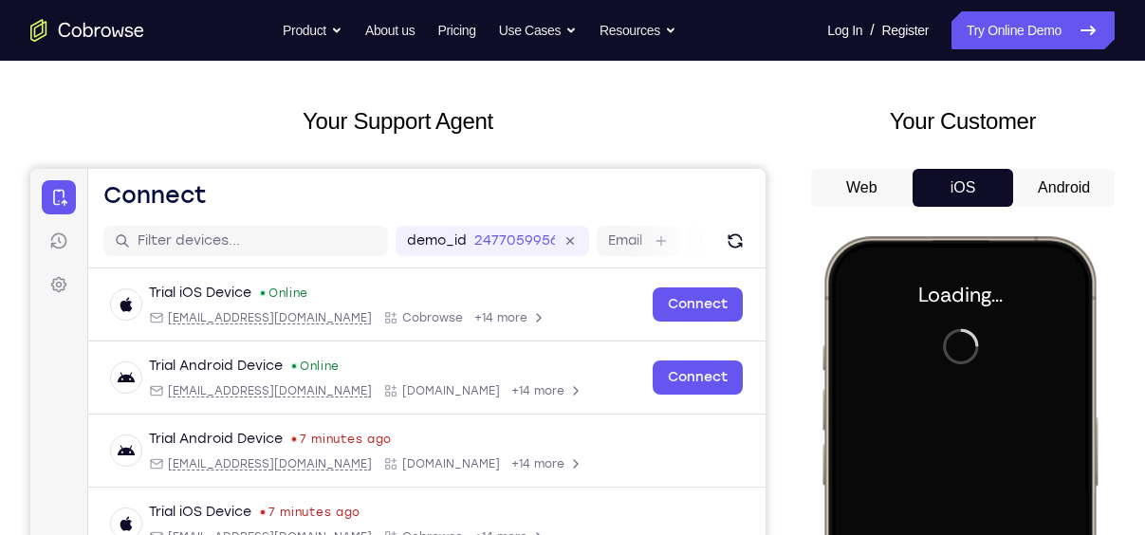
scroll to position [73, 0]
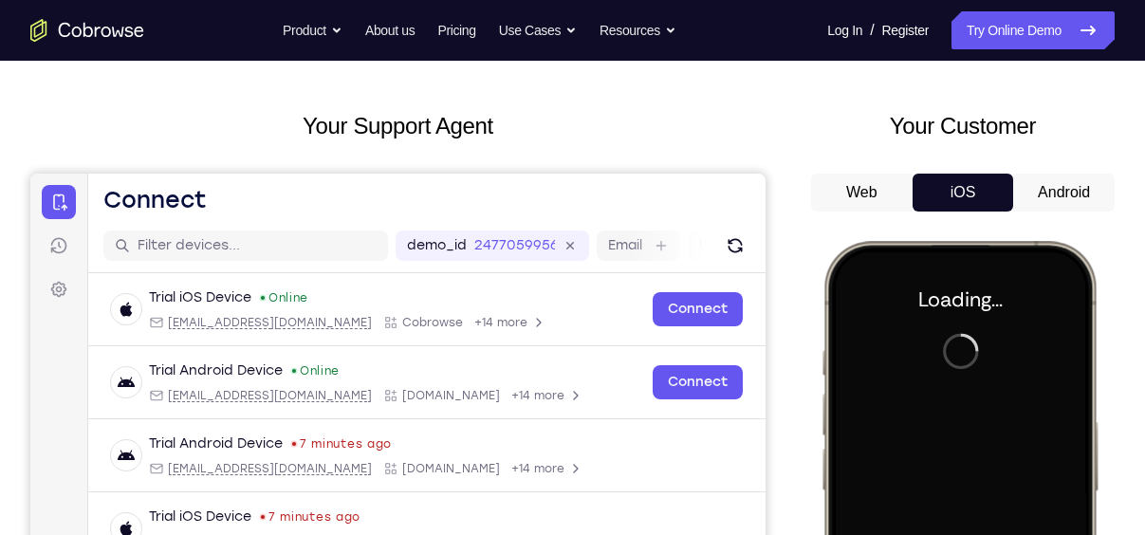
click at [1048, 199] on button "Android" at bounding box center [1064, 193] width 102 height 38
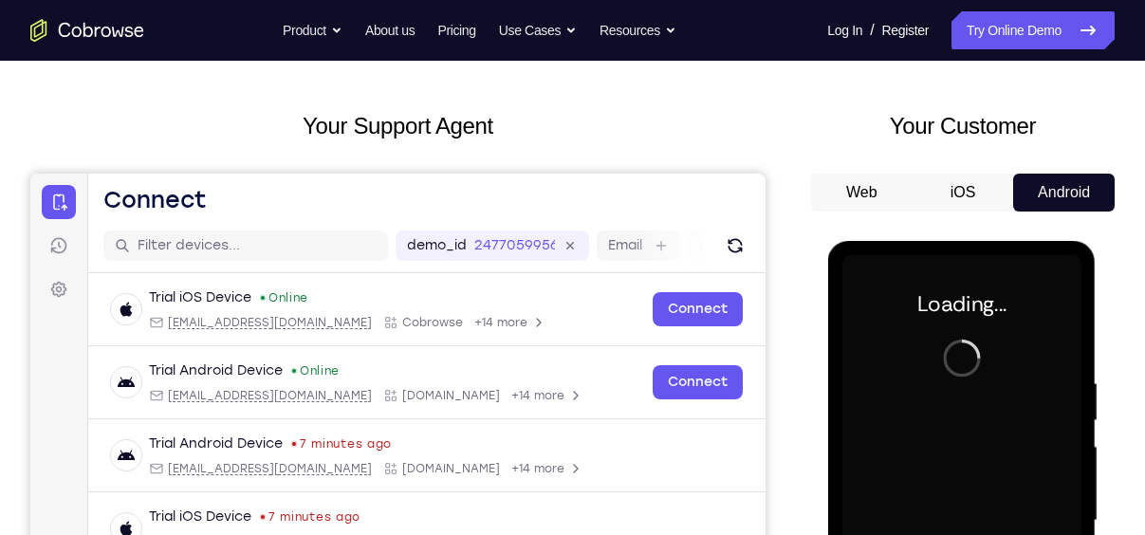
click at [987, 205] on button "iOS" at bounding box center [964, 193] width 102 height 38
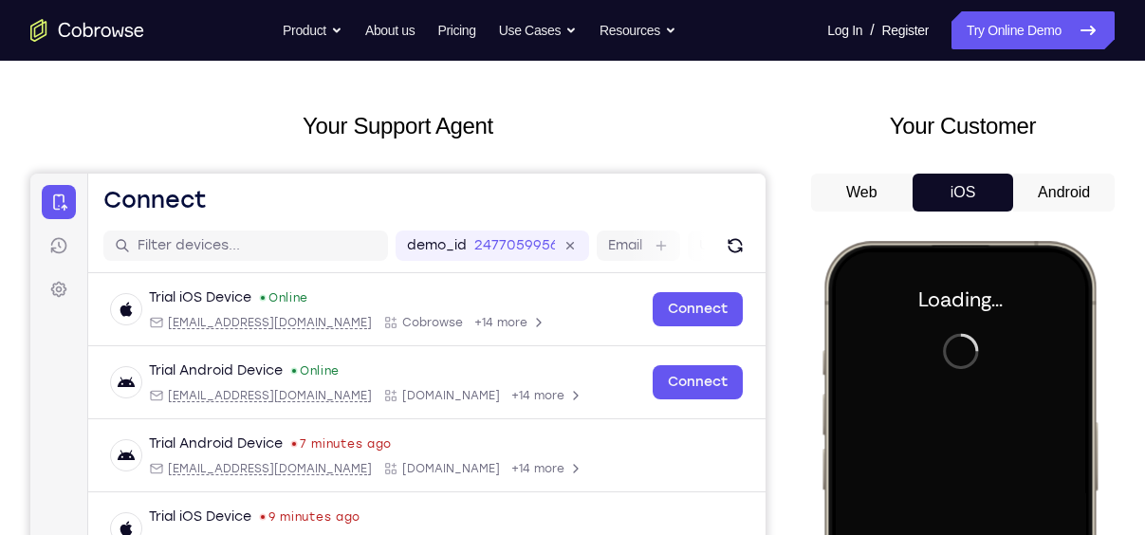
click at [1033, 201] on button "Android" at bounding box center [1064, 193] width 102 height 38
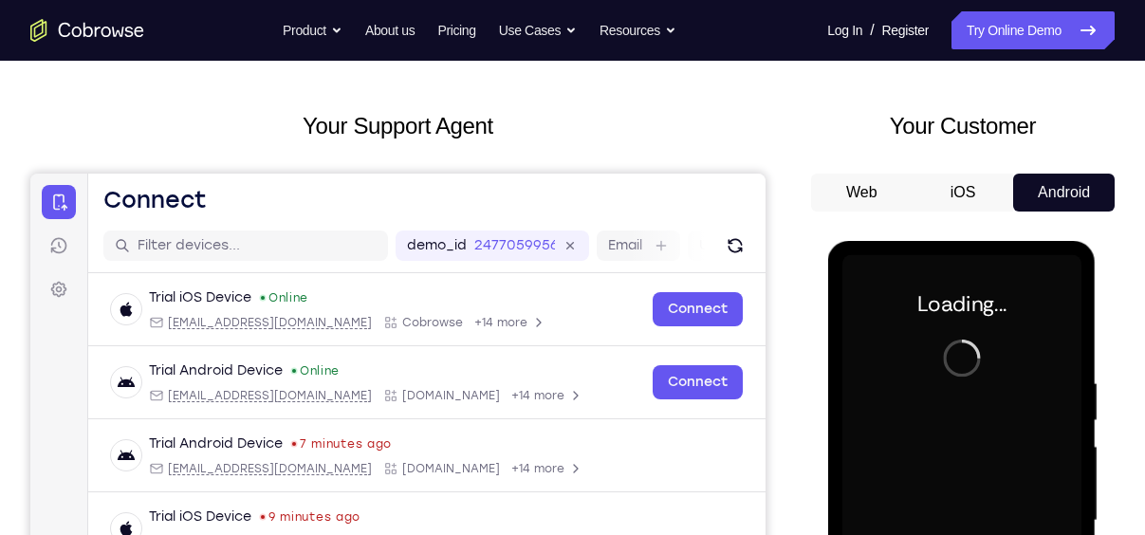
click at [987, 200] on button "iOS" at bounding box center [964, 193] width 102 height 38
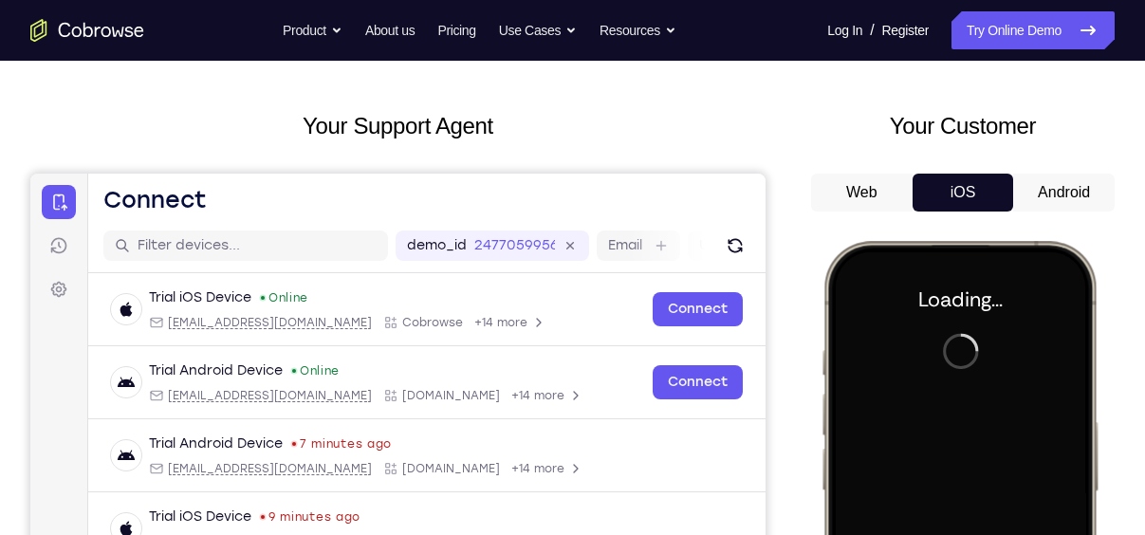
click at [1066, 171] on div "Your Customer Web iOS Android" at bounding box center [963, 459] width 304 height 701
click at [1059, 177] on button "Android" at bounding box center [1064, 193] width 102 height 38
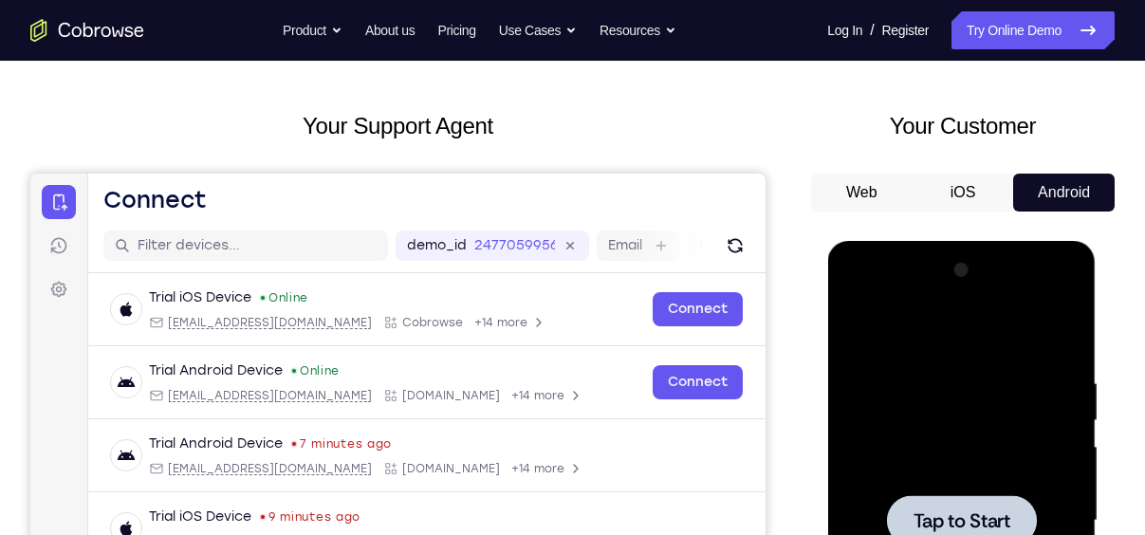
click at [987, 514] on span "Tap to Start" at bounding box center [961, 520] width 97 height 19
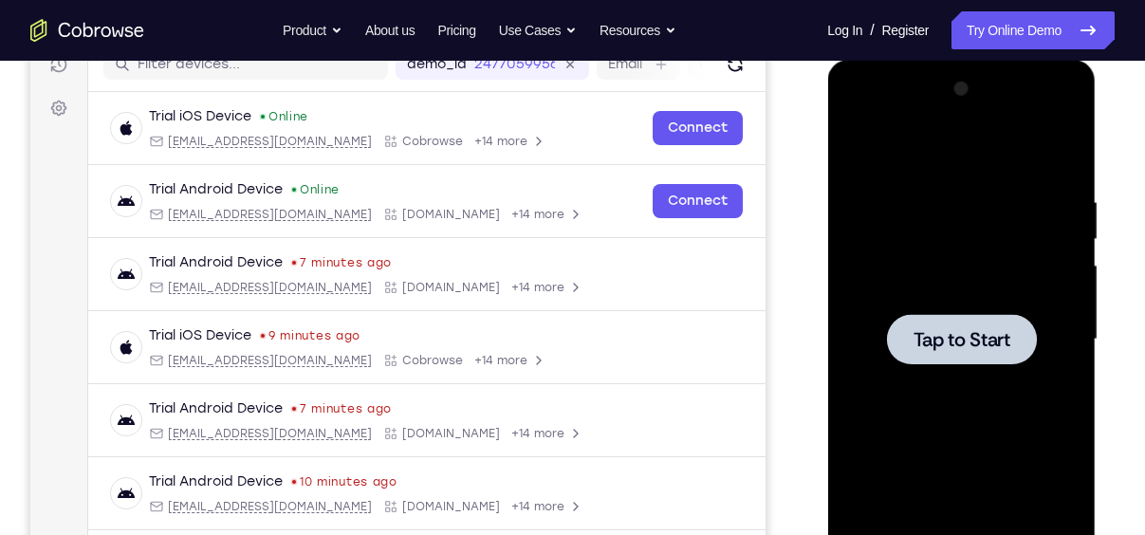
scroll to position [256, 0]
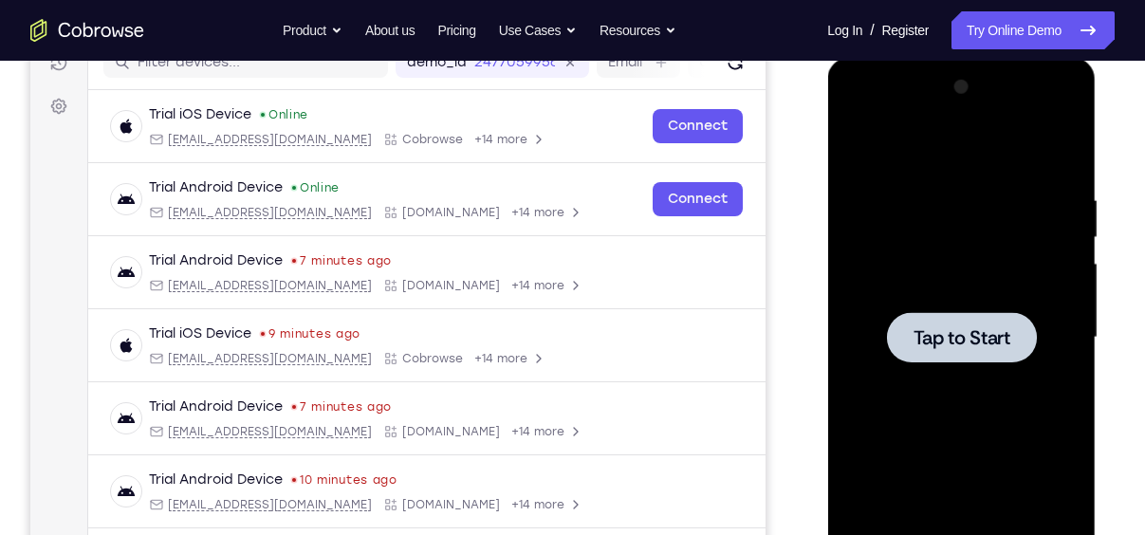
click at [961, 330] on span "Tap to Start" at bounding box center [961, 337] width 97 height 19
click at [948, 341] on span "Tap to Start" at bounding box center [961, 337] width 97 height 19
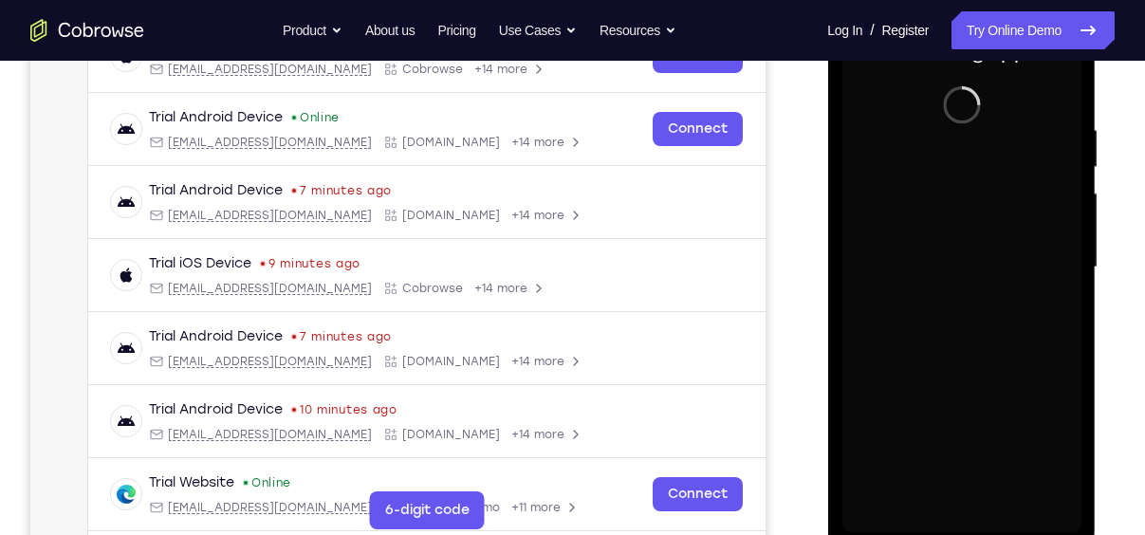
scroll to position [332, 0]
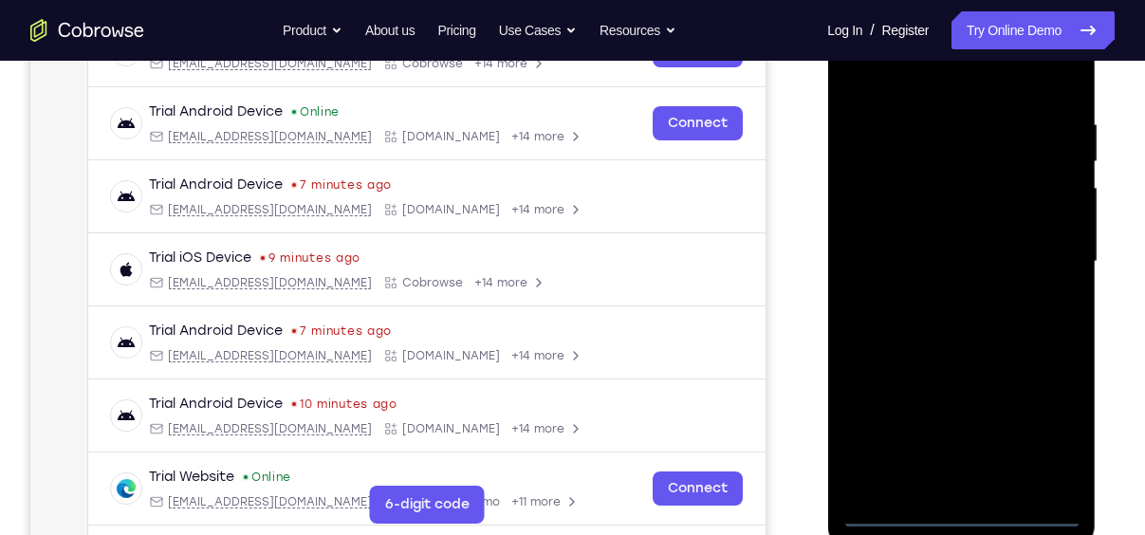
click at [965, 509] on div at bounding box center [961, 261] width 239 height 531
click at [1050, 431] on div at bounding box center [961, 261] width 239 height 531
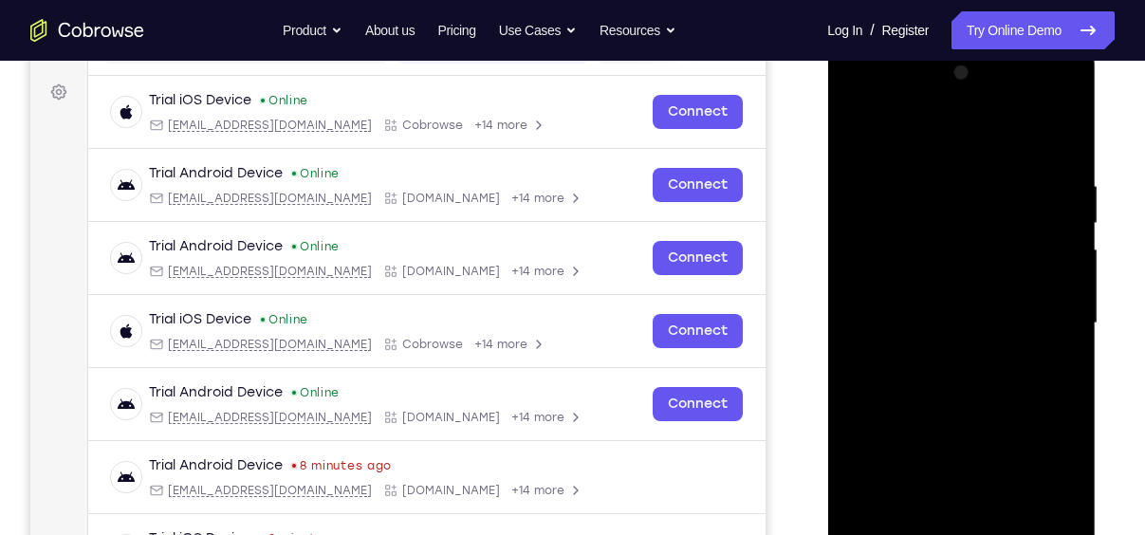
scroll to position [337, 0]
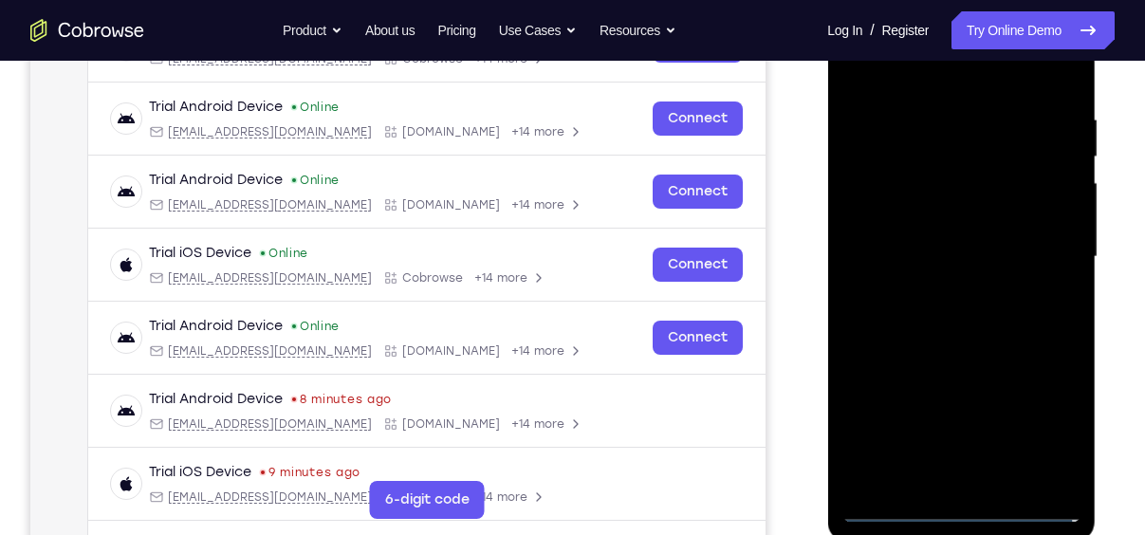
click at [906, 63] on div at bounding box center [961, 256] width 239 height 531
click at [1037, 249] on div at bounding box center [961, 256] width 239 height 531
click at [944, 483] on div at bounding box center [961, 256] width 239 height 531
click at [954, 230] on div at bounding box center [961, 256] width 239 height 531
click at [959, 220] on div at bounding box center [961, 256] width 239 height 531
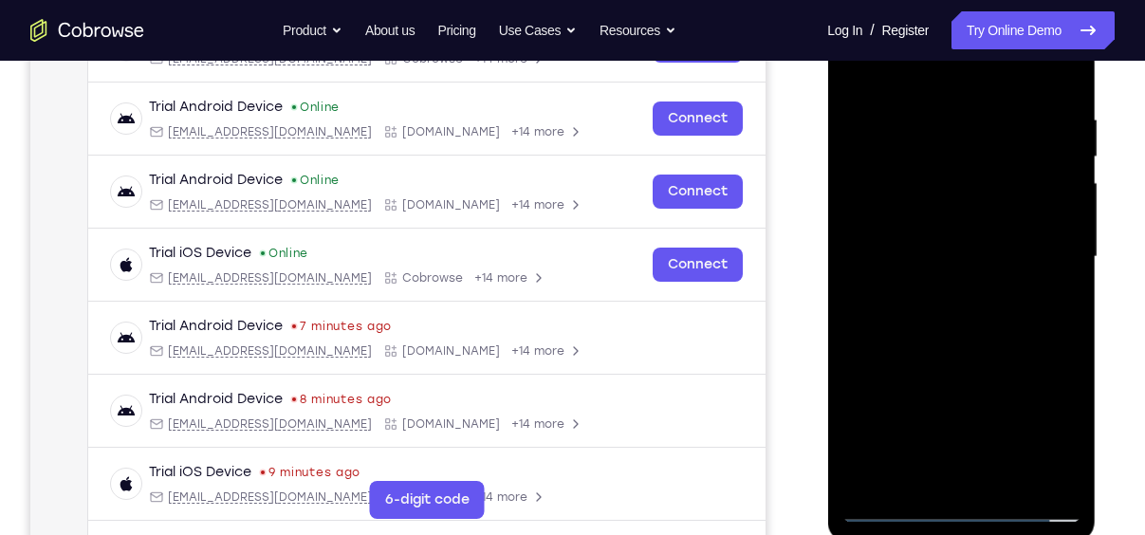
click at [969, 253] on div at bounding box center [961, 256] width 239 height 531
click at [980, 320] on div at bounding box center [961, 256] width 239 height 531
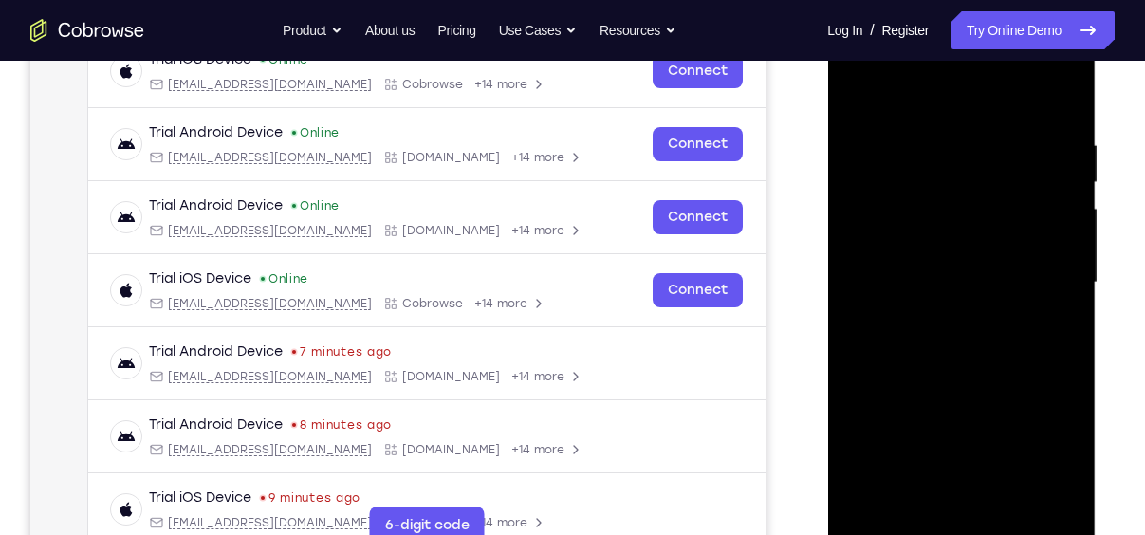
scroll to position [366, 0]
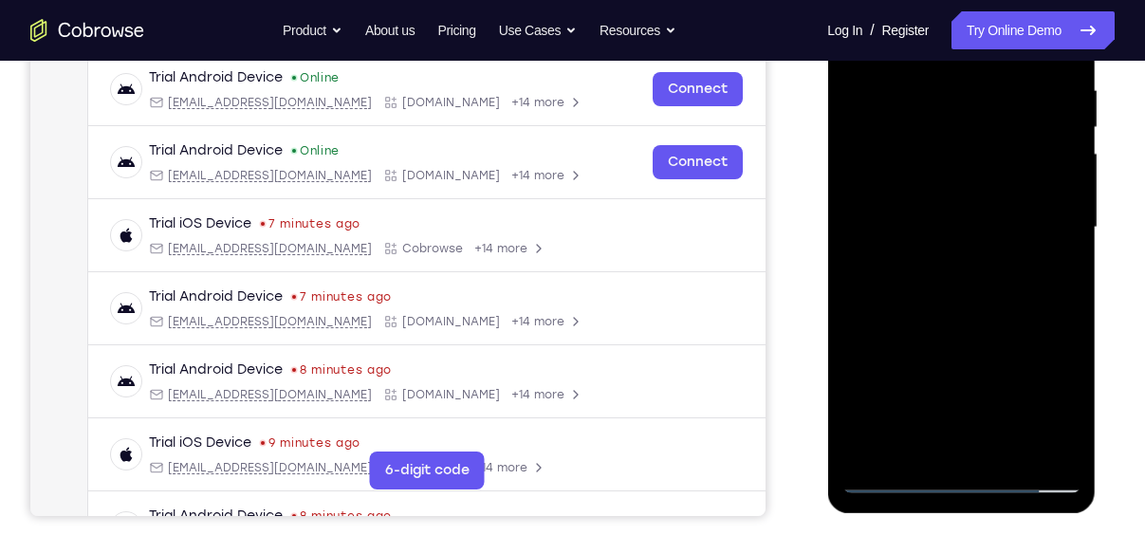
click at [980, 320] on div at bounding box center [961, 227] width 239 height 531
click at [1007, 457] on div at bounding box center [961, 227] width 239 height 531
click at [989, 336] on div at bounding box center [961, 227] width 239 height 531
click at [952, 204] on div at bounding box center [961, 227] width 239 height 531
click at [956, 442] on div at bounding box center [961, 227] width 239 height 531
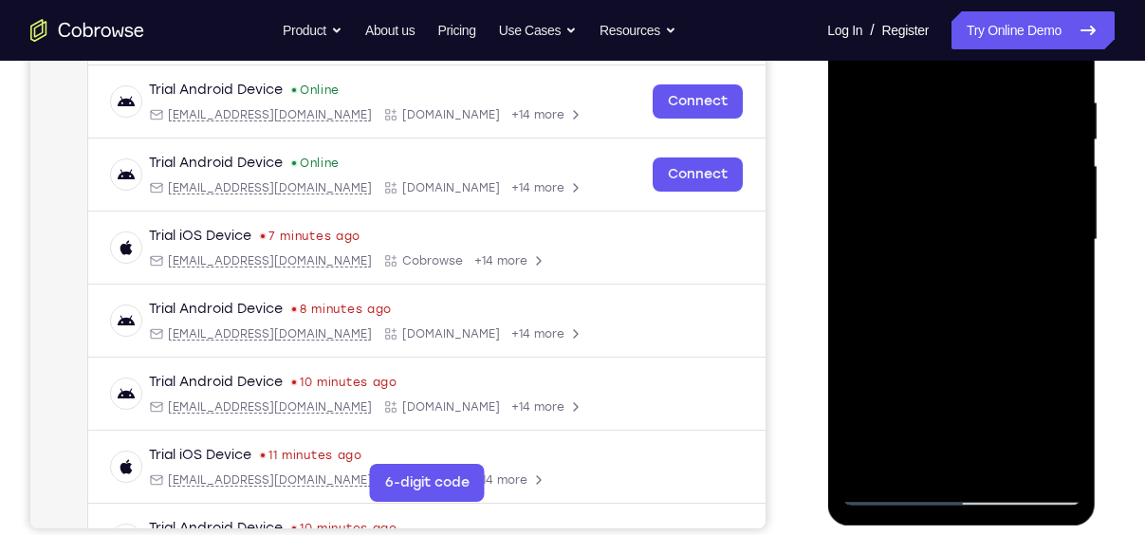
scroll to position [352, 0]
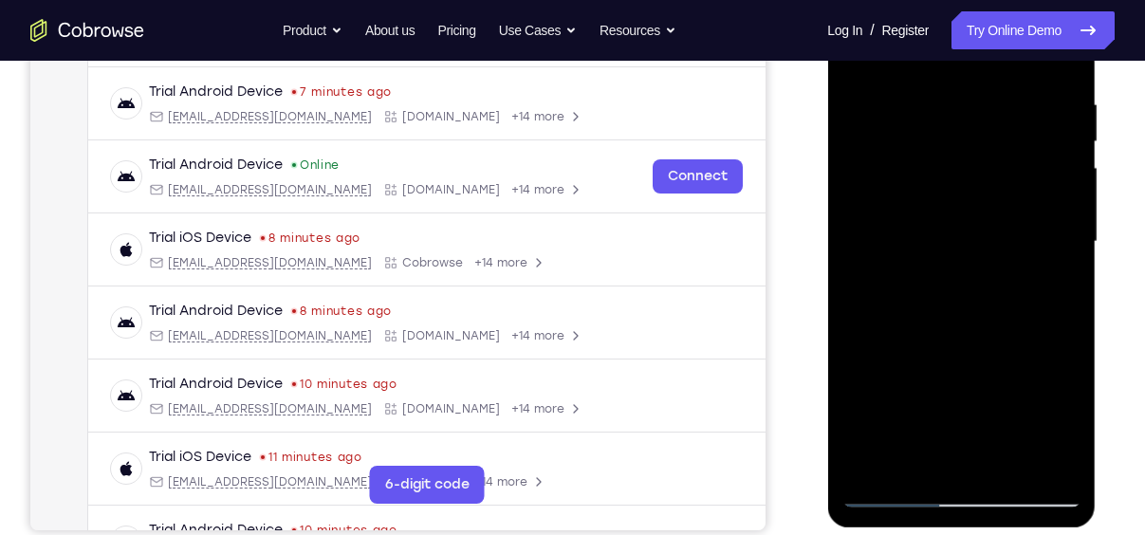
click at [1072, 418] on div at bounding box center [961, 241] width 239 height 531
click at [1068, 423] on div at bounding box center [961, 241] width 239 height 531
click at [914, 468] on div at bounding box center [961, 241] width 239 height 531
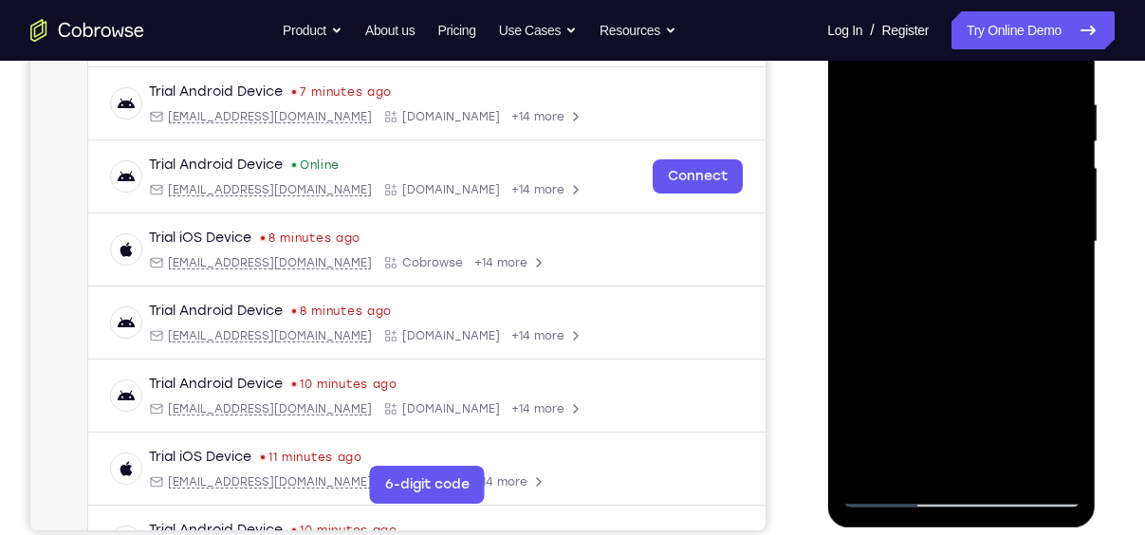
drag, startPoint x: 1055, startPoint y: 412, endPoint x: 1060, endPoint y: 306, distance: 105.4
click at [1060, 306] on div at bounding box center [961, 241] width 239 height 531
drag, startPoint x: 1039, startPoint y: 408, endPoint x: 1054, endPoint y: 298, distance: 111.1
click at [1054, 298] on div at bounding box center [961, 241] width 239 height 531
drag, startPoint x: 1028, startPoint y: 424, endPoint x: 1052, endPoint y: 291, distance: 135.1
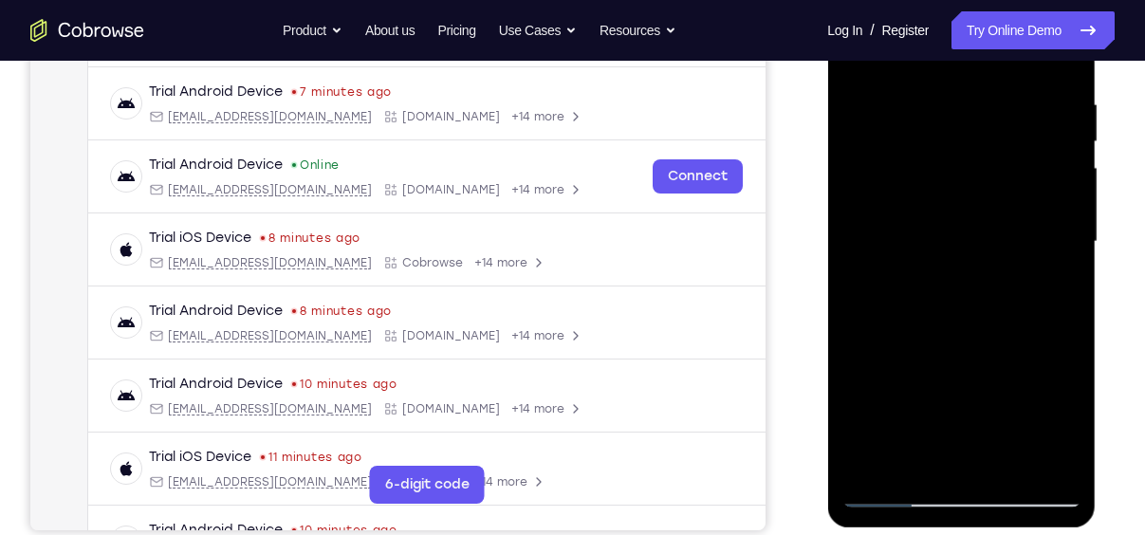
click at [1052, 291] on div at bounding box center [961, 241] width 239 height 531
drag, startPoint x: 1022, startPoint y: 433, endPoint x: 1064, endPoint y: 291, distance: 147.4
click at [1064, 291] on div at bounding box center [961, 241] width 239 height 531
drag, startPoint x: 1035, startPoint y: 363, endPoint x: 1026, endPoint y: 584, distance: 220.4
click at [1026, 531] on html "Online web based iOS Simulators and Android Emulators. Run iPhone, iPad, Mobile…" at bounding box center [962, 246] width 270 height 569
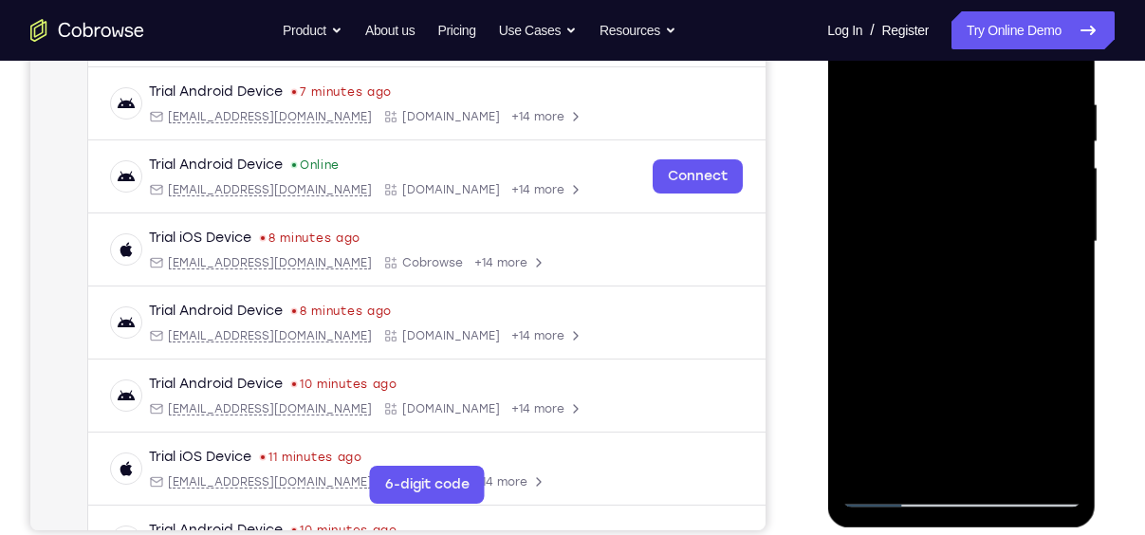
drag, startPoint x: 1031, startPoint y: 340, endPoint x: 1034, endPoint y: 584, distance: 243.9
click at [1034, 531] on html "Online web based iOS Simulators and Android Emulators. Run iPhone, iPad, Mobile…" at bounding box center [962, 246] width 270 height 569
click at [1014, 394] on div at bounding box center [961, 241] width 239 height 531
click at [1052, 274] on div at bounding box center [961, 241] width 239 height 531
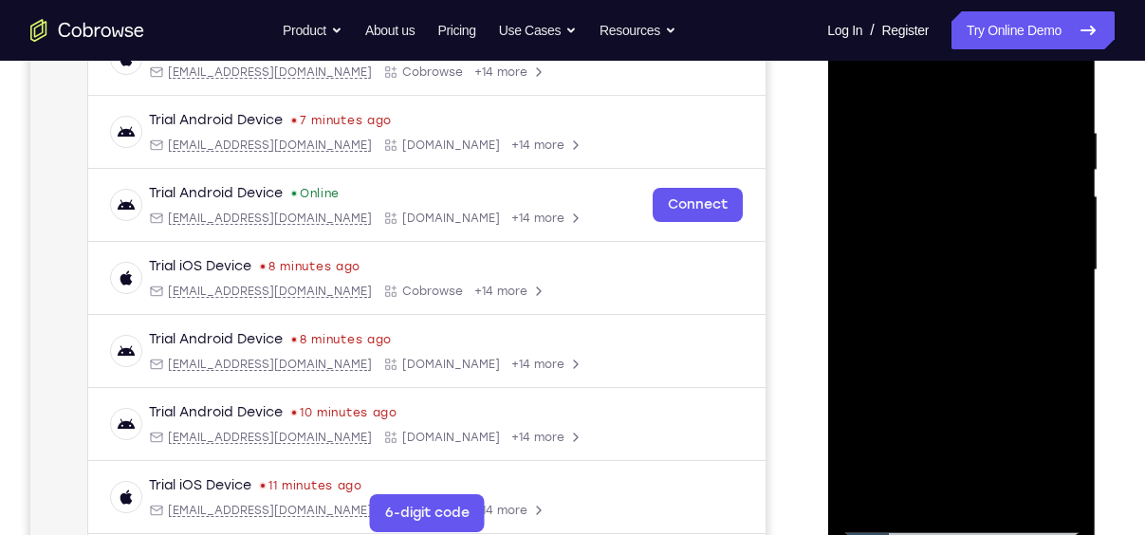
click at [858, 86] on div at bounding box center [961, 270] width 239 height 531
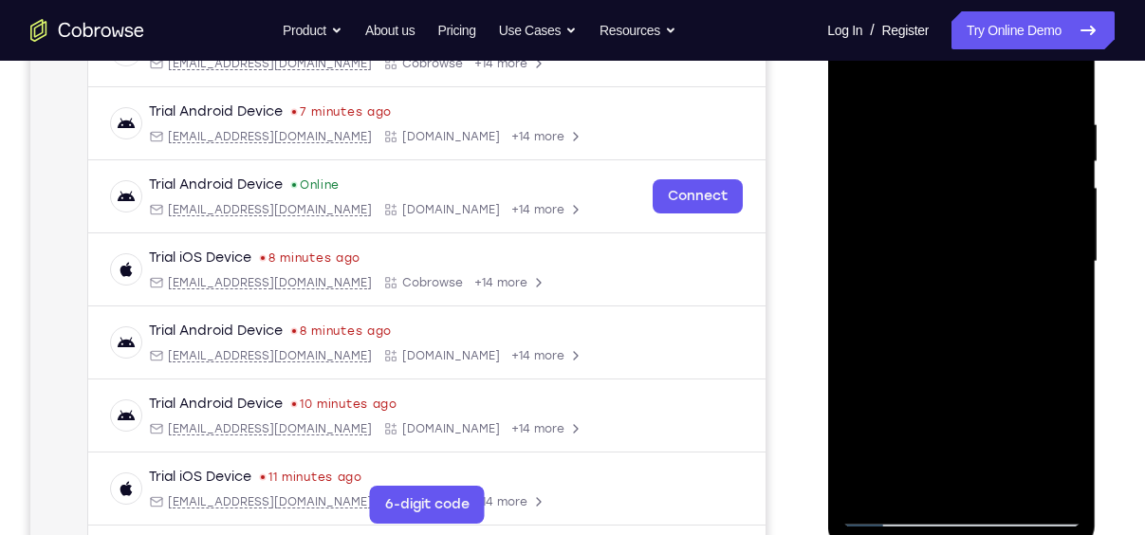
scroll to position [333, 0]
click at [938, 111] on div at bounding box center [961, 260] width 239 height 531
click at [1063, 413] on div at bounding box center [961, 260] width 239 height 531
click at [1056, 423] on div at bounding box center [961, 260] width 239 height 531
click at [1054, 447] on div at bounding box center [961, 260] width 239 height 531
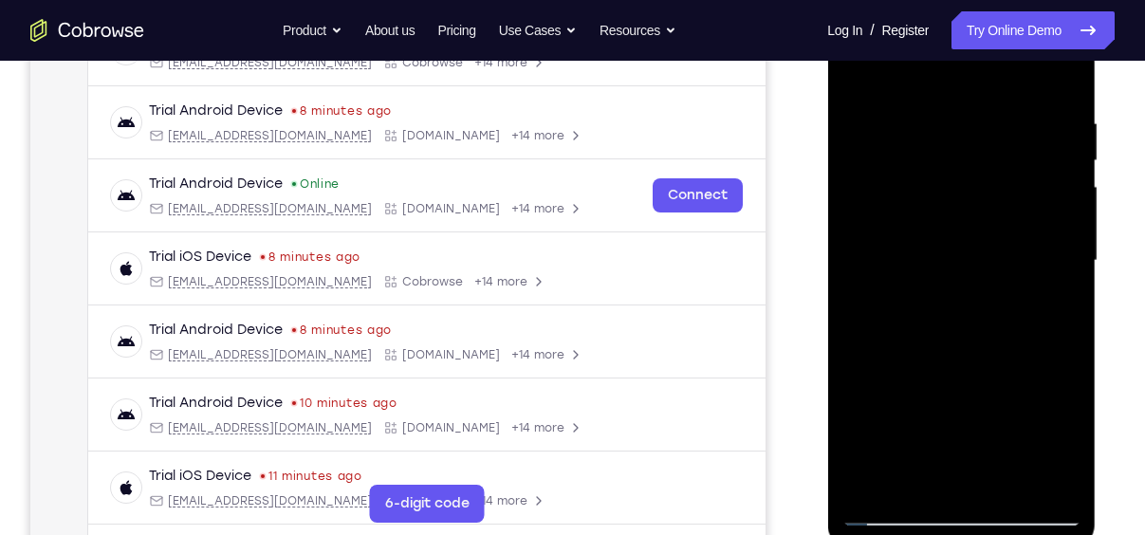
drag, startPoint x: 906, startPoint y: 286, endPoint x: 1128, endPoint y: 268, distance: 222.8
click at [1098, 268] on html "Online web based iOS Simulators and Android Emulators. Run iPhone, iPad, Mobile…" at bounding box center [962, 265] width 270 height 569
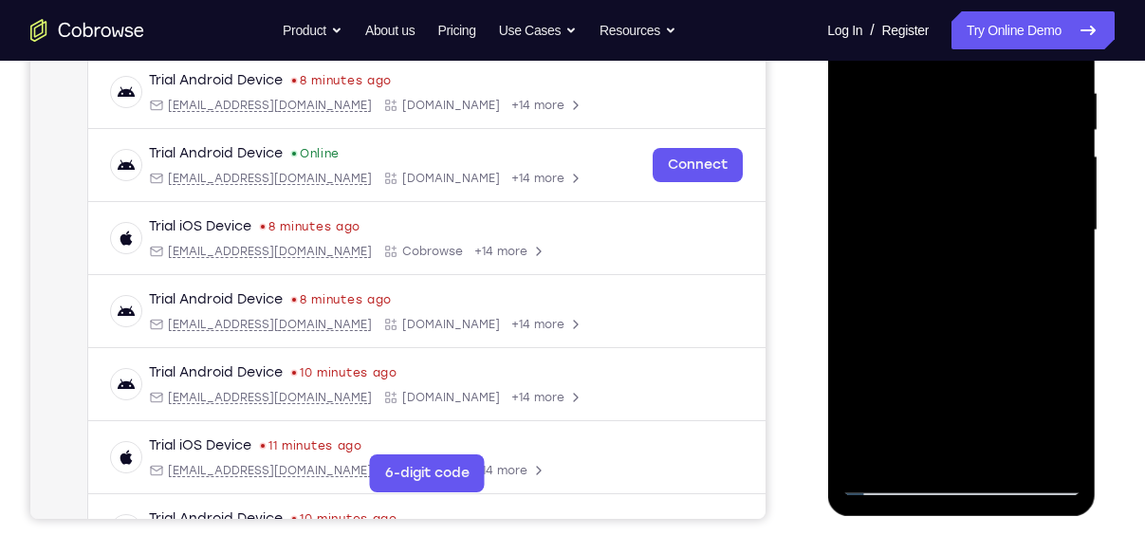
scroll to position [318, 0]
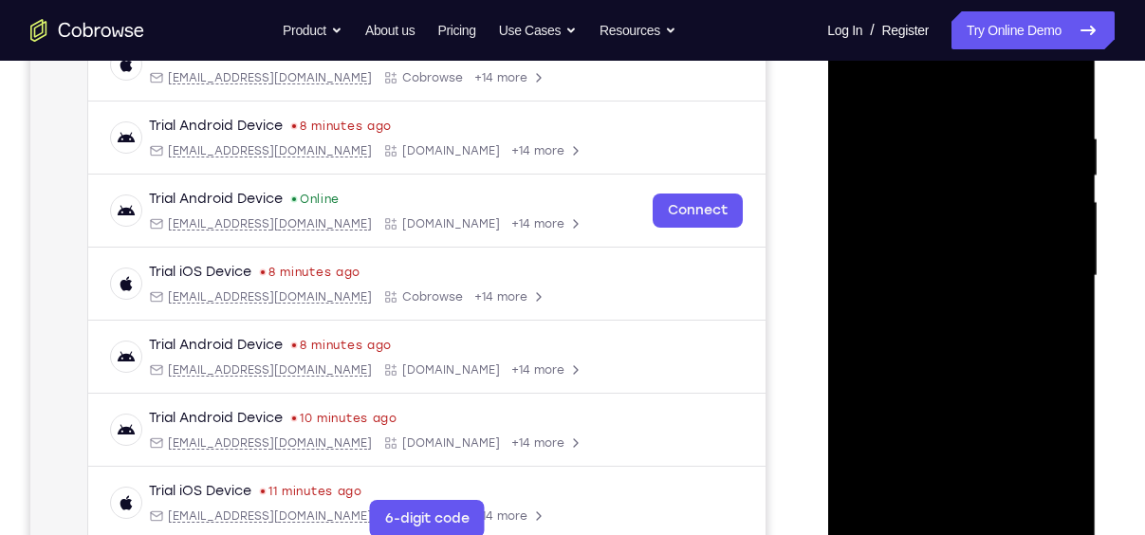
click at [975, 251] on div at bounding box center [961, 275] width 239 height 531
click at [963, 286] on div at bounding box center [961, 275] width 239 height 531
click at [969, 259] on div at bounding box center [961, 275] width 239 height 531
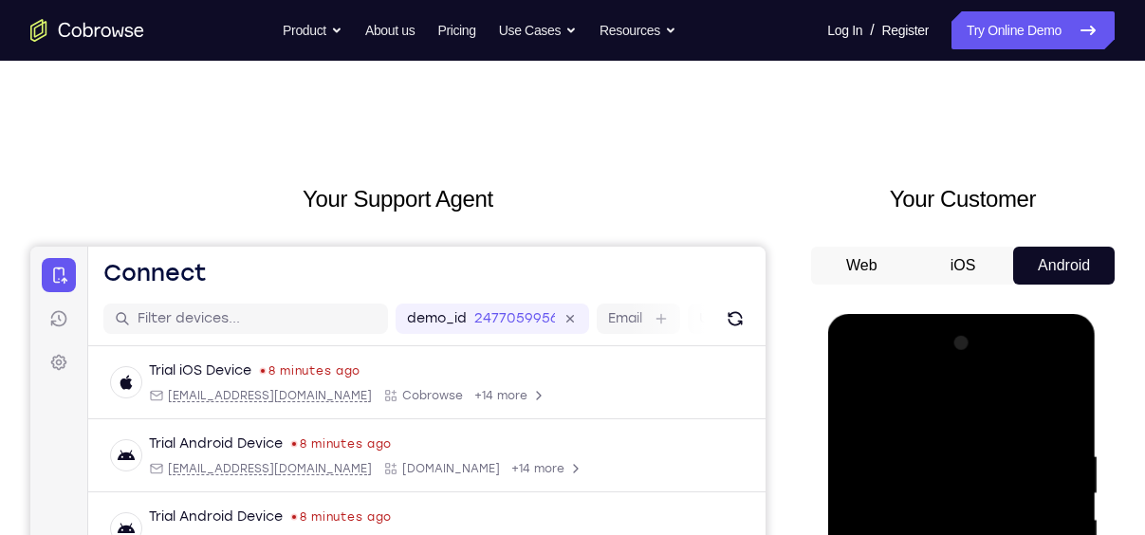
scroll to position [173, 0]
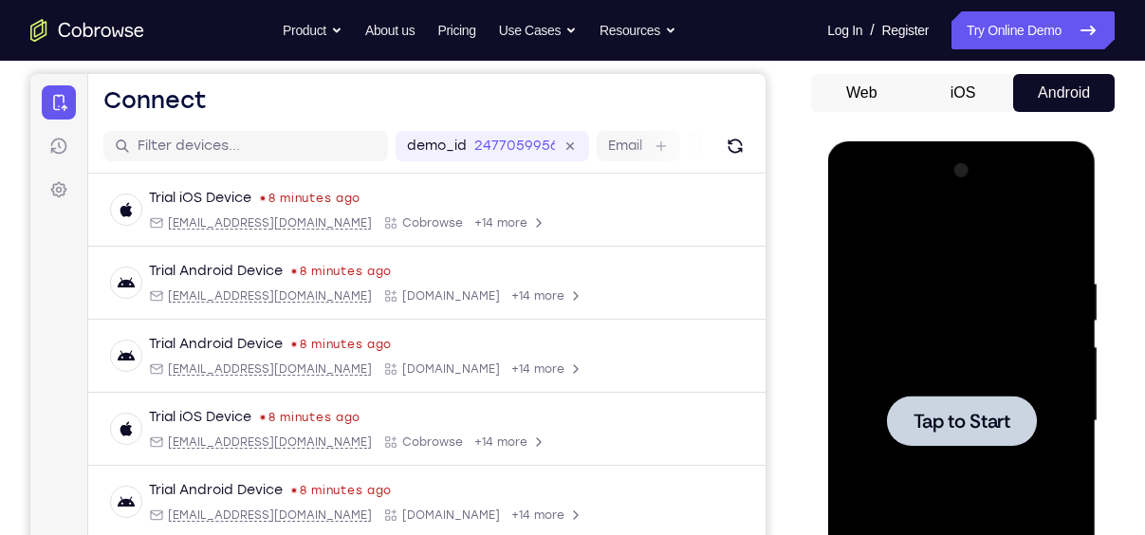
click at [967, 412] on span "Tap to Start" at bounding box center [961, 421] width 97 height 19
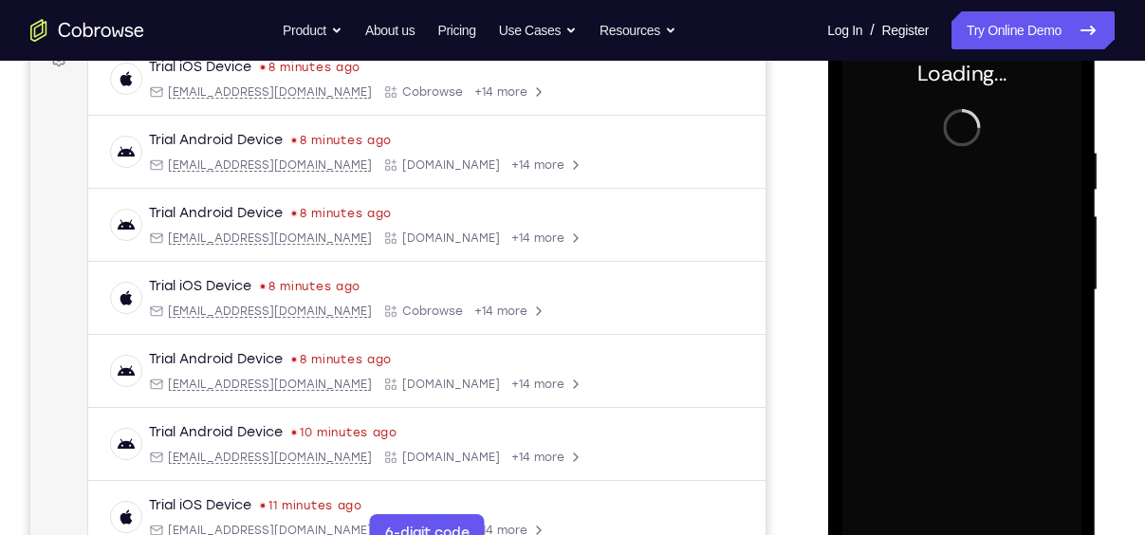
scroll to position [292, 0]
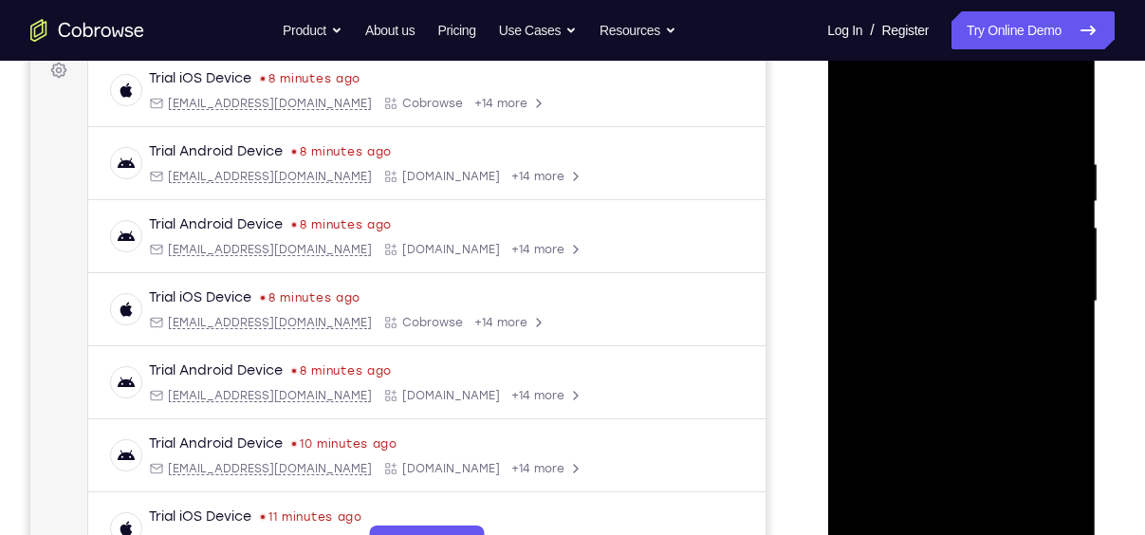
click at [1054, 334] on div at bounding box center [961, 301] width 239 height 531
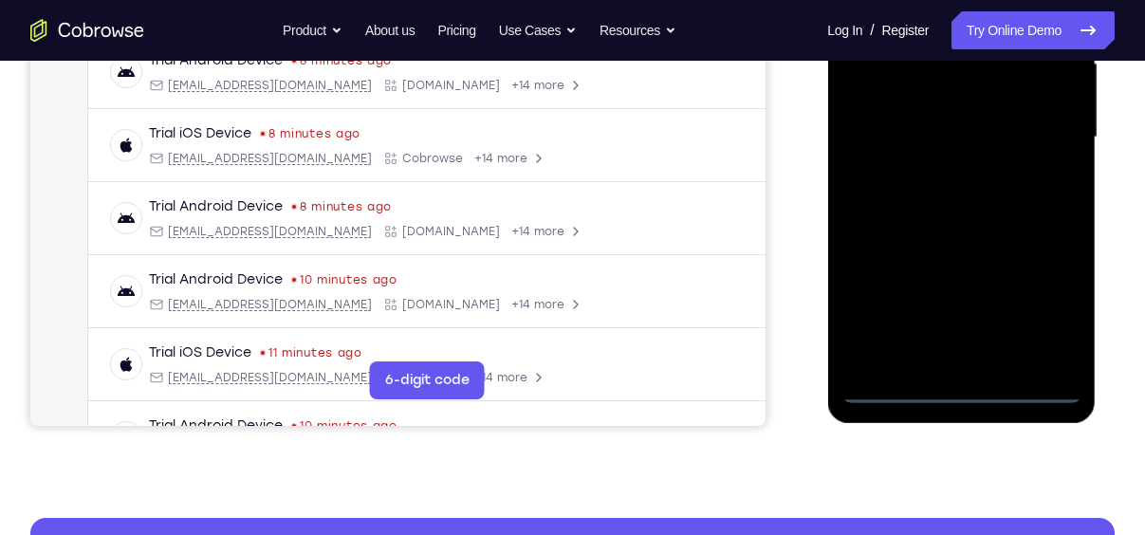
scroll to position [461, 0]
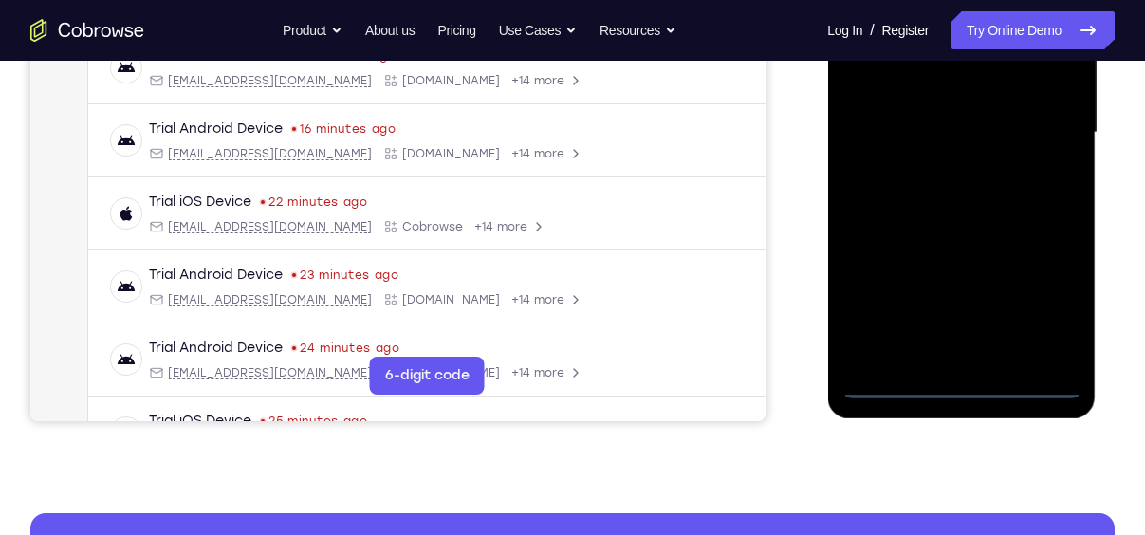
click at [961, 387] on div at bounding box center [961, 132] width 239 height 531
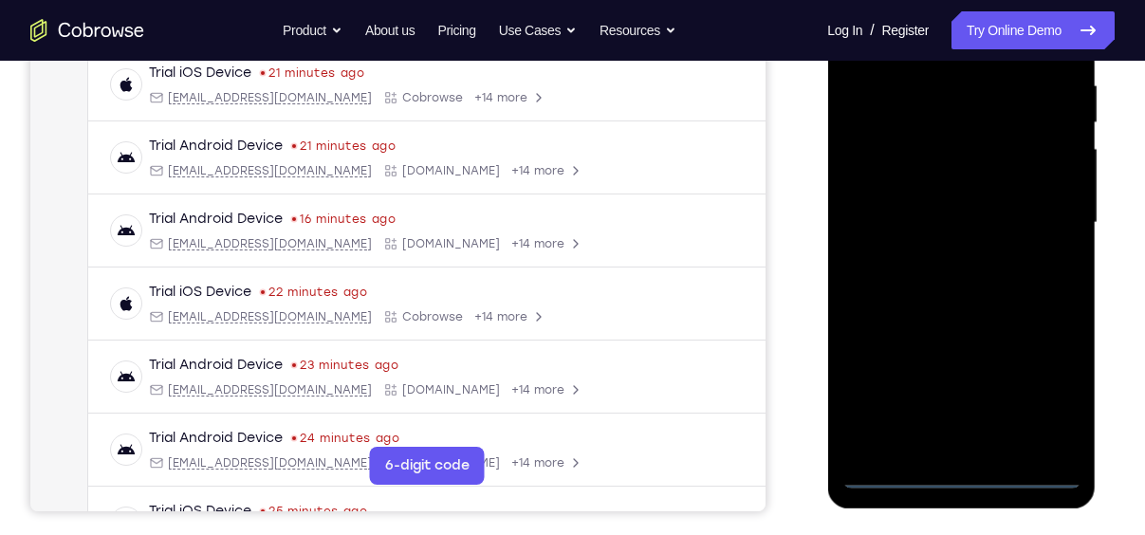
scroll to position [369, 0]
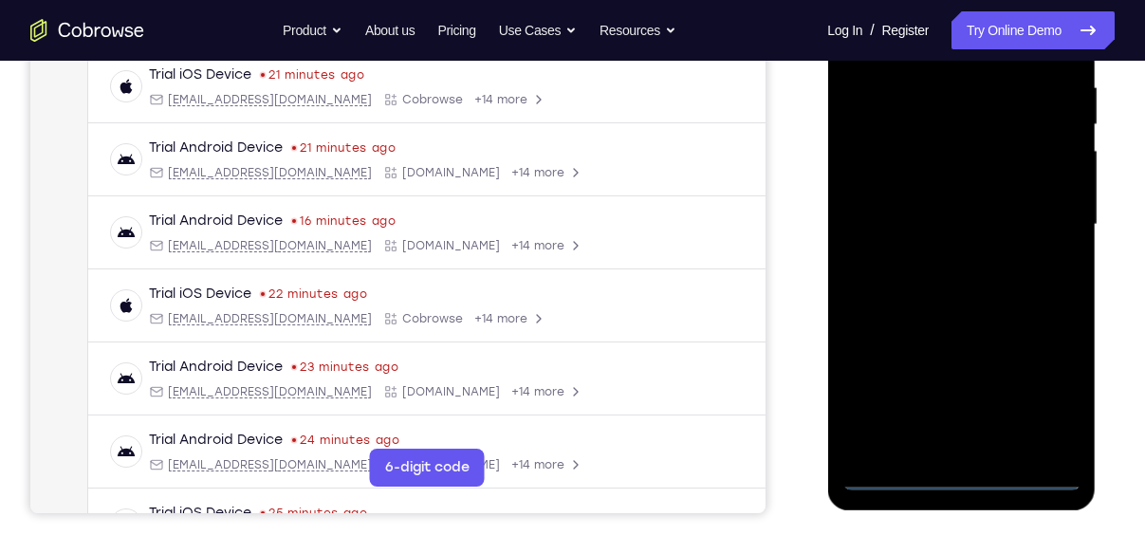
click at [1037, 394] on div at bounding box center [961, 224] width 239 height 531
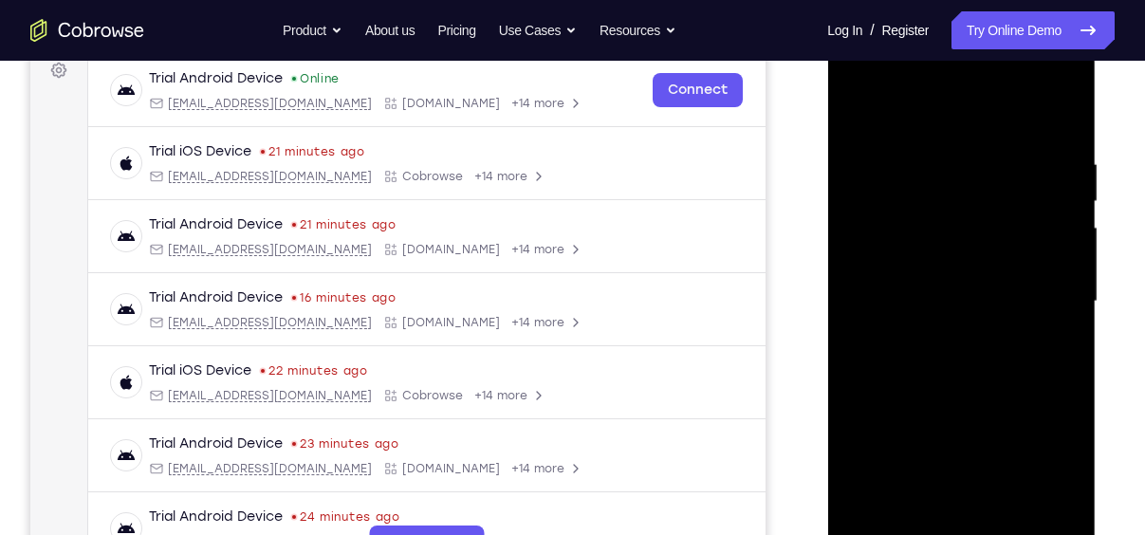
scroll to position [291, 0]
click at [914, 127] on div at bounding box center [961, 302] width 239 height 531
click at [1040, 293] on div at bounding box center [961, 302] width 239 height 531
click at [938, 342] on div at bounding box center [961, 302] width 239 height 531
click at [931, 279] on div at bounding box center [961, 302] width 239 height 531
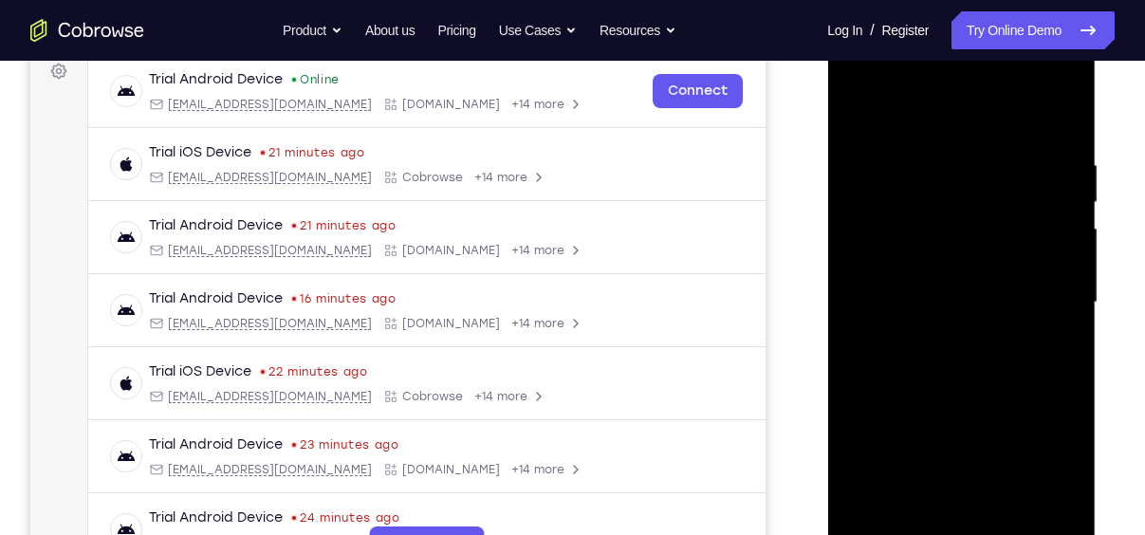
click at [950, 270] on div at bounding box center [961, 302] width 239 height 531
click at [990, 304] on div at bounding box center [961, 302] width 239 height 531
click at [959, 363] on div at bounding box center [961, 302] width 239 height 531
click at [991, 392] on div at bounding box center [961, 302] width 239 height 531
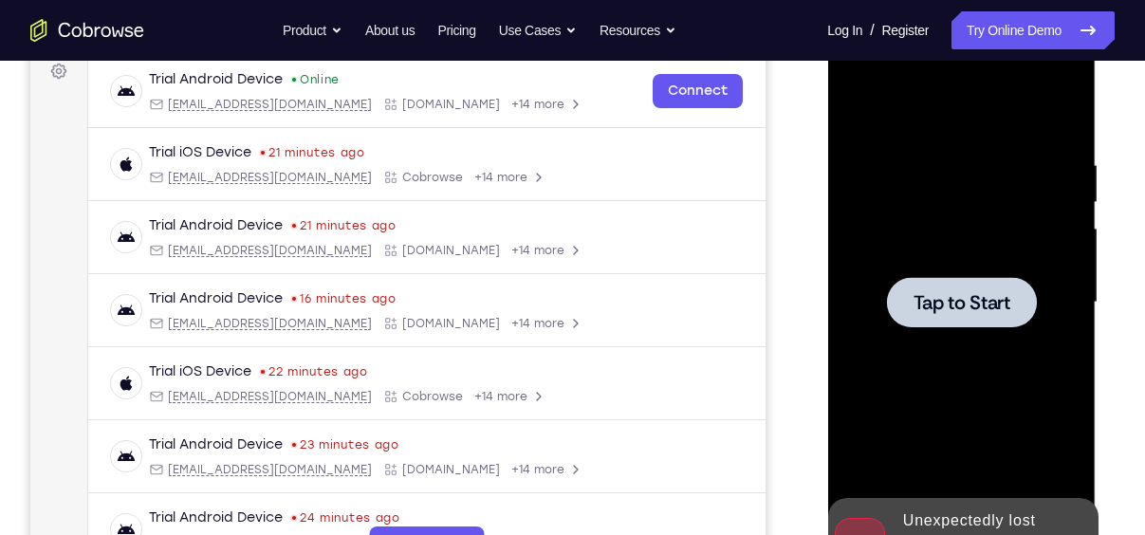
click at [997, 295] on span "Tap to Start" at bounding box center [961, 302] width 97 height 19
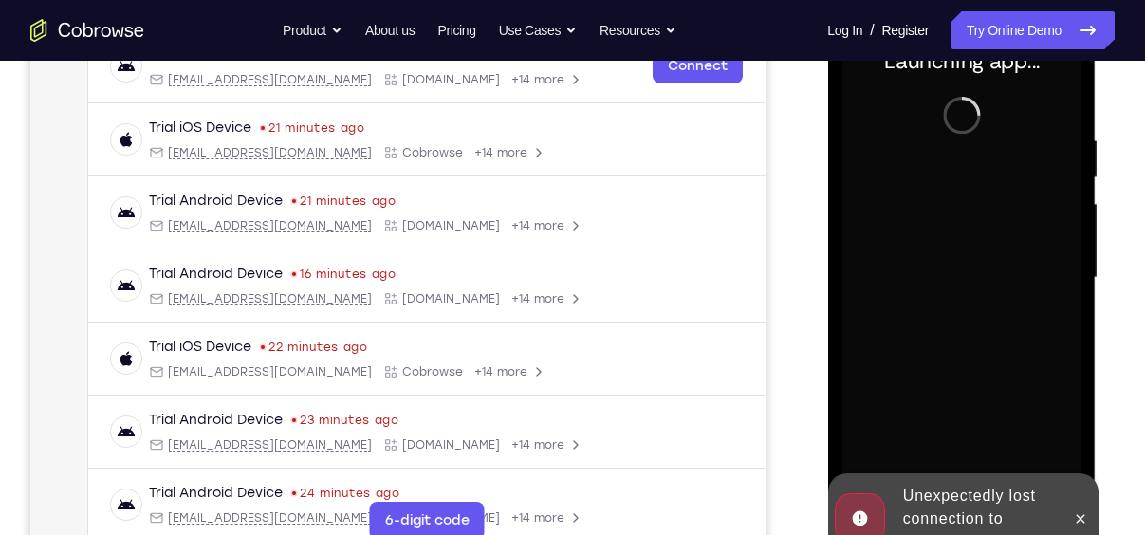
scroll to position [317, 0]
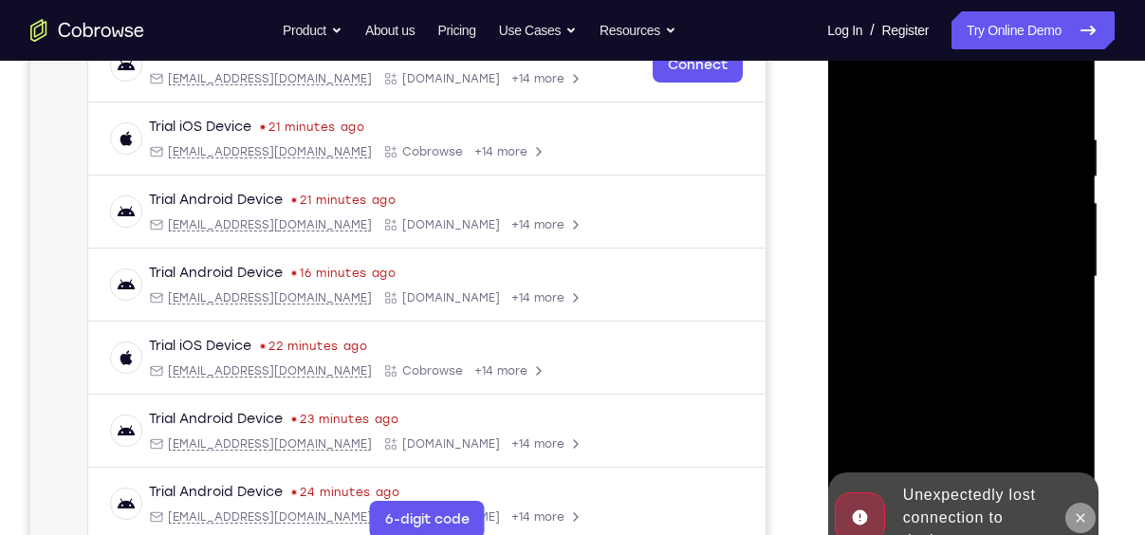
click at [1079, 511] on icon at bounding box center [1079, 518] width 15 height 15
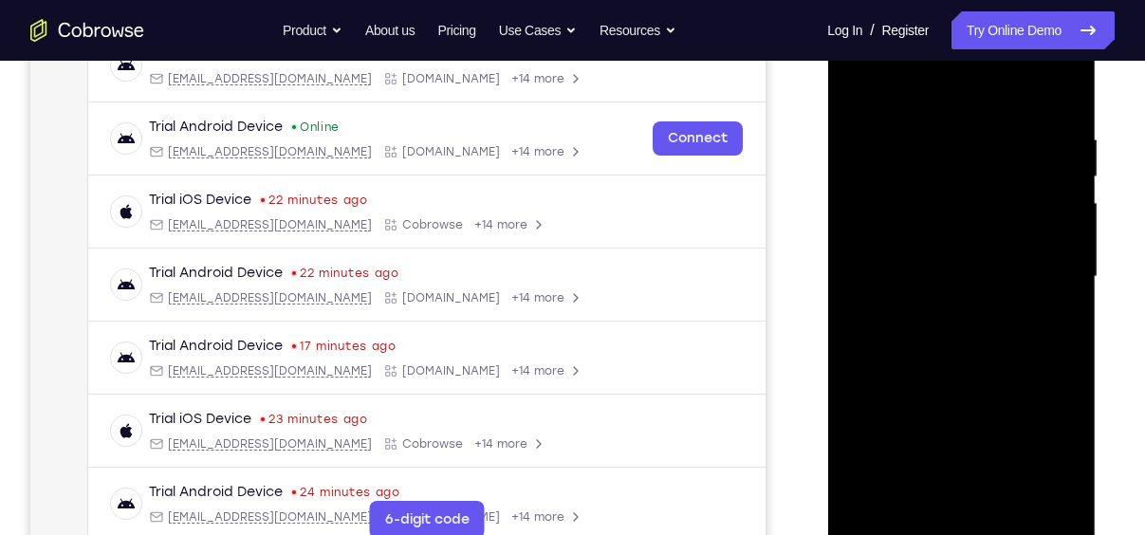
scroll to position [322, 0]
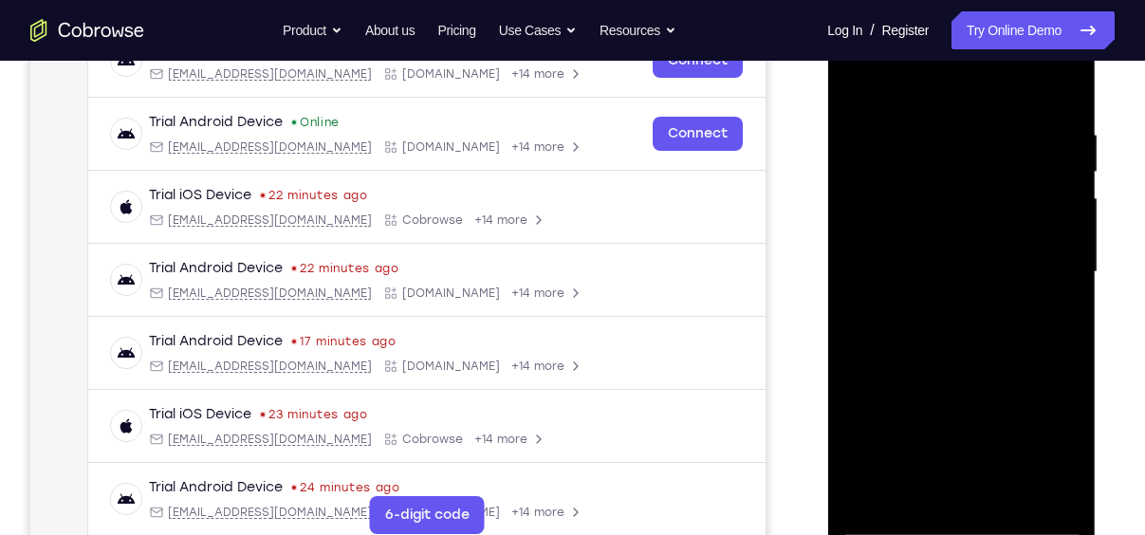
click at [972, 521] on div at bounding box center [961, 272] width 239 height 531
click at [1031, 439] on div at bounding box center [961, 272] width 239 height 531
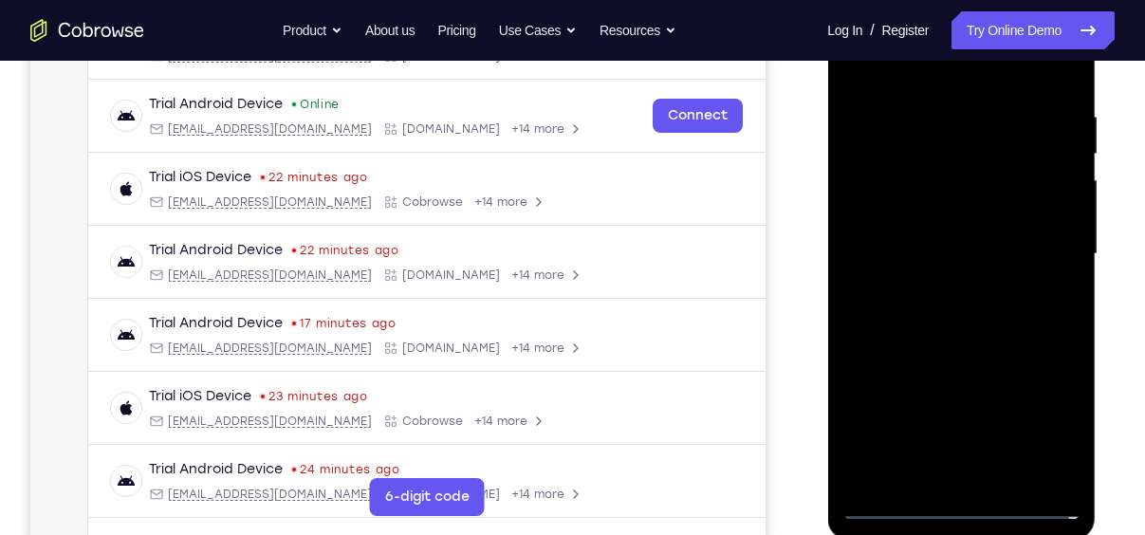
scroll to position [308, 0]
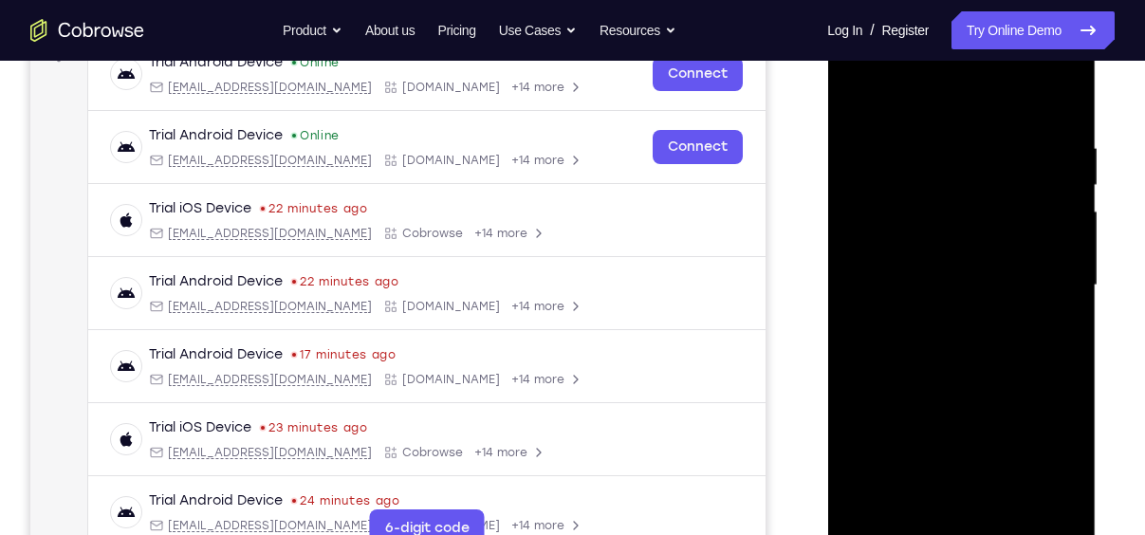
click at [938, 92] on div at bounding box center [961, 285] width 239 height 531
click at [1037, 286] on div at bounding box center [961, 285] width 239 height 531
click at [944, 321] on div at bounding box center [961, 285] width 239 height 531
click at [941, 266] on div at bounding box center [961, 285] width 239 height 531
click at [953, 246] on div at bounding box center [961, 285] width 239 height 531
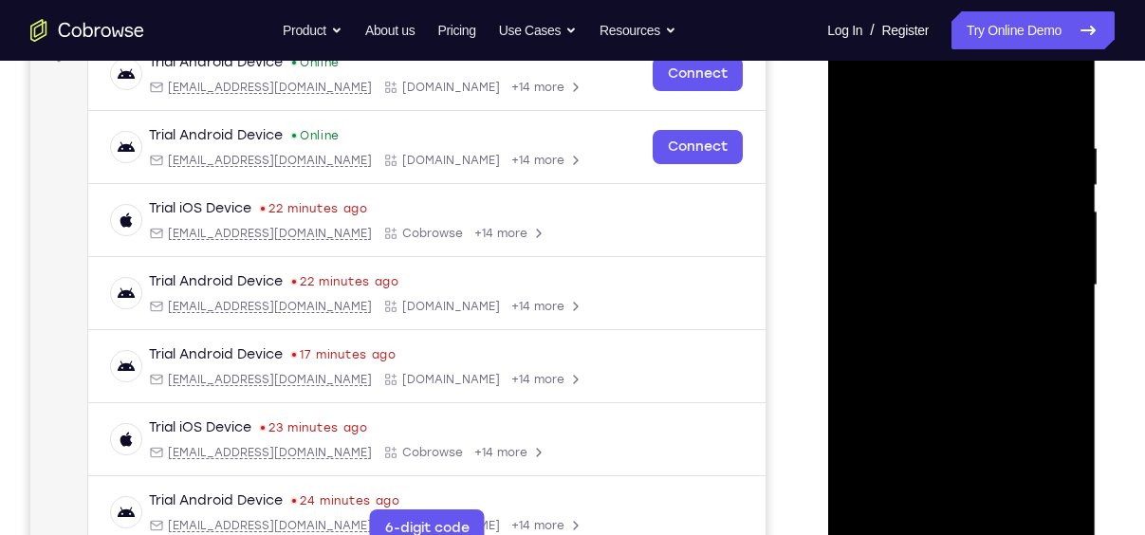
click at [950, 283] on div at bounding box center [961, 285] width 239 height 531
click at [986, 353] on div at bounding box center [961, 285] width 239 height 531
click at [965, 343] on div at bounding box center [961, 285] width 239 height 531
click at [997, 367] on div at bounding box center [961, 285] width 239 height 531
click at [1008, 508] on div at bounding box center [961, 285] width 239 height 531
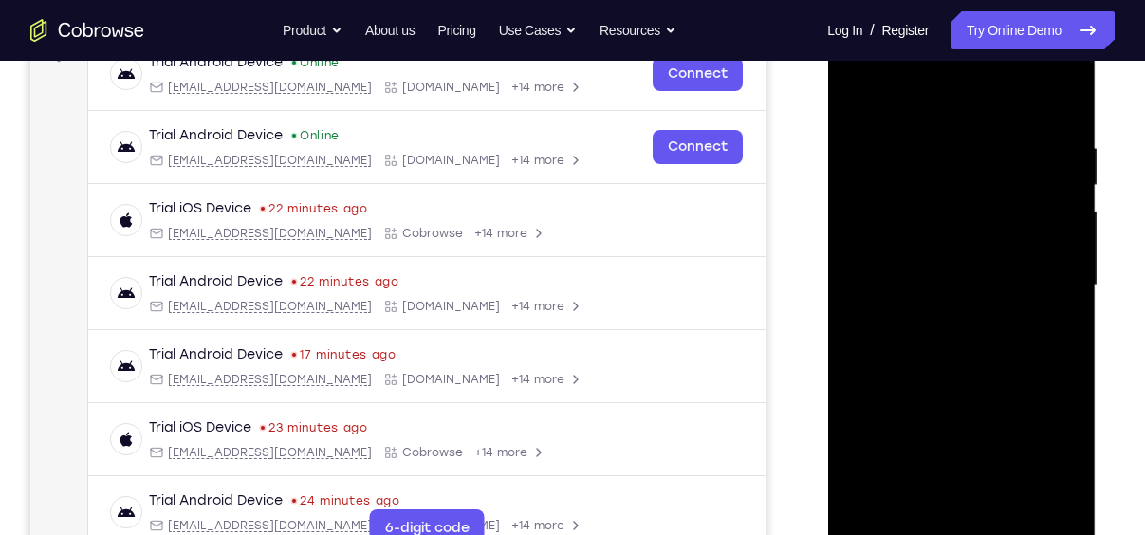
click at [965, 391] on div at bounding box center [961, 285] width 239 height 531
click at [949, 255] on div at bounding box center [961, 285] width 239 height 531
click at [874, 460] on div at bounding box center [961, 285] width 239 height 531
click at [862, 458] on div at bounding box center [961, 285] width 239 height 531
click at [915, 432] on div at bounding box center [961, 285] width 239 height 531
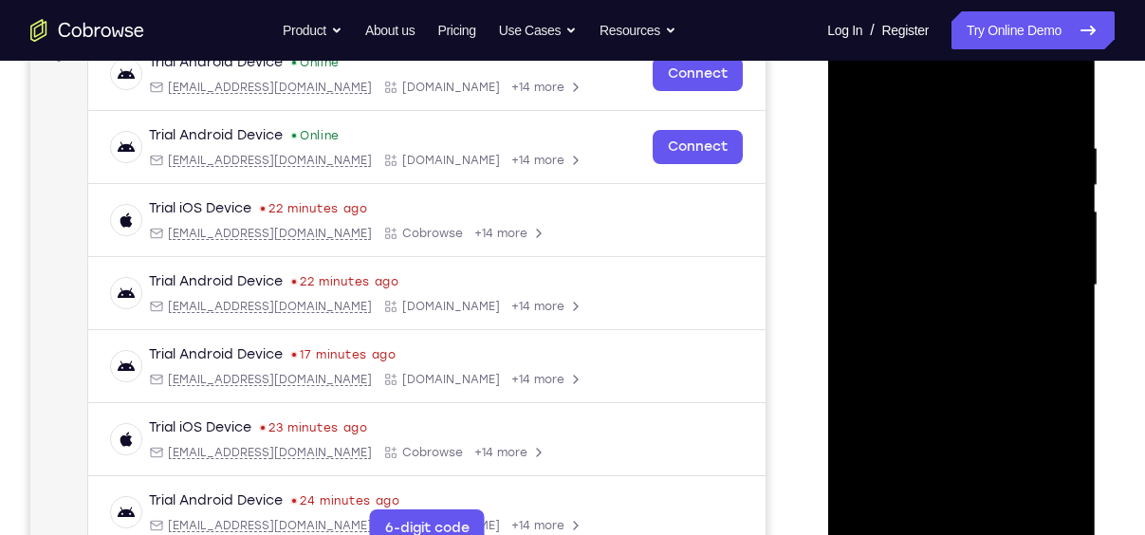
click at [971, 295] on div at bounding box center [961, 285] width 239 height 531
click at [918, 494] on div at bounding box center [961, 285] width 239 height 531
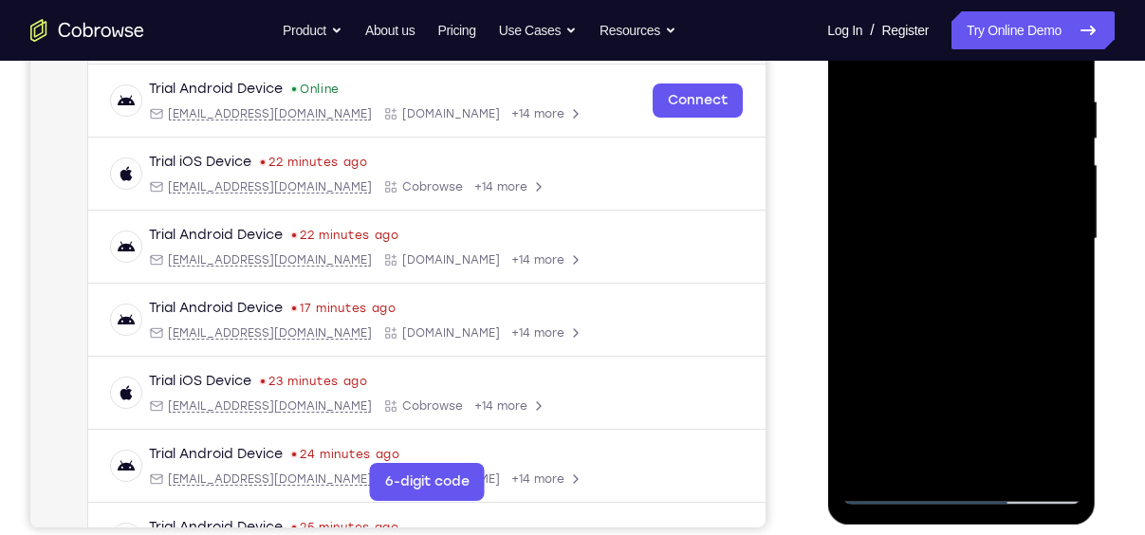
scroll to position [353, 0]
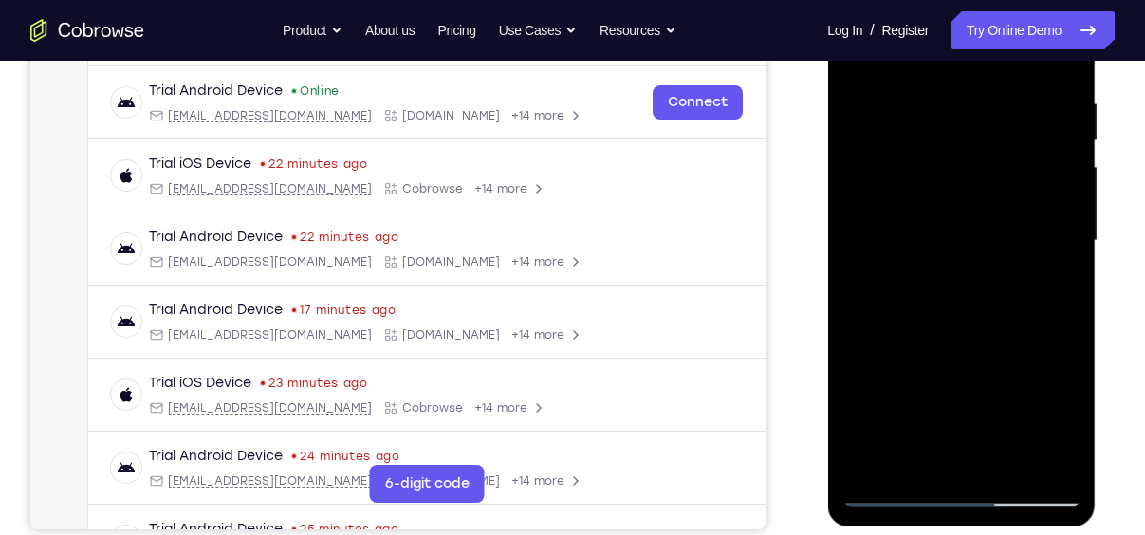
click at [1056, 427] on div at bounding box center [961, 240] width 239 height 531
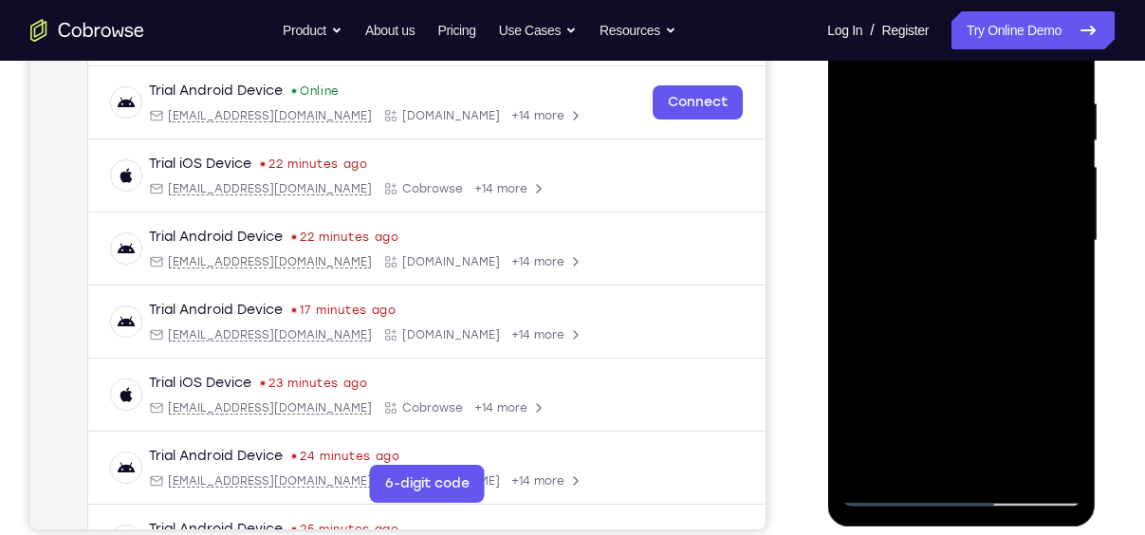
click at [1056, 427] on div at bounding box center [961, 240] width 239 height 531
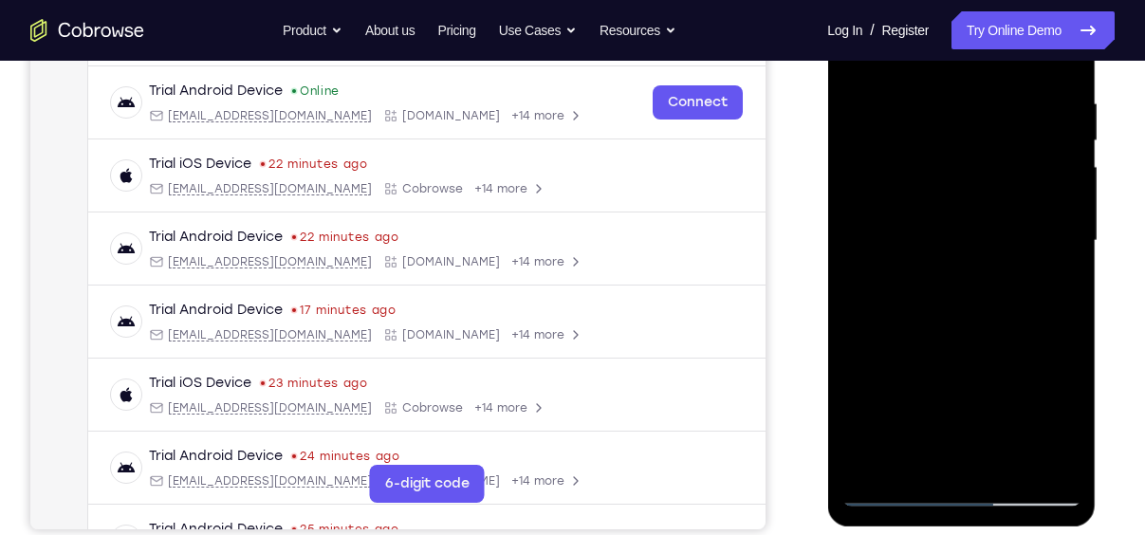
click at [1056, 427] on div at bounding box center [961, 240] width 239 height 531
click at [1050, 290] on div at bounding box center [961, 240] width 239 height 531
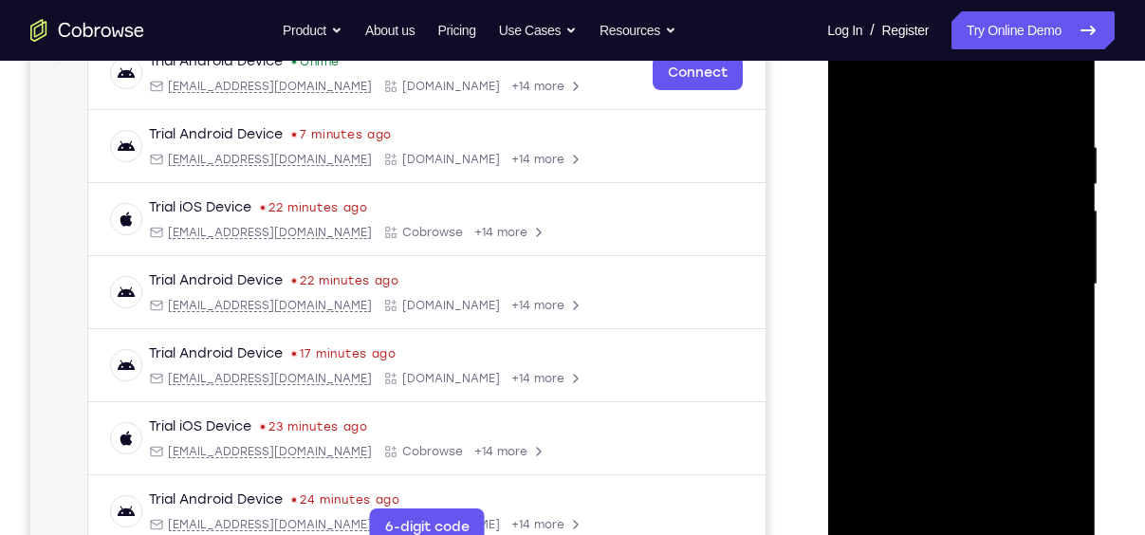
scroll to position [271, 0]
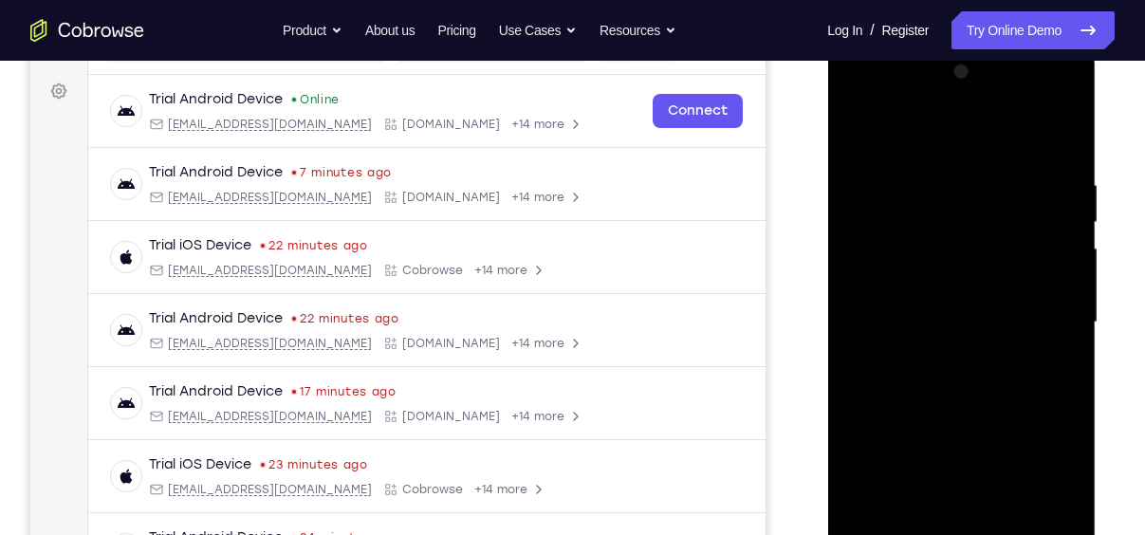
click at [857, 129] on div at bounding box center [961, 322] width 239 height 531
click at [866, 123] on div at bounding box center [961, 322] width 239 height 531
click at [954, 184] on div at bounding box center [961, 322] width 239 height 531
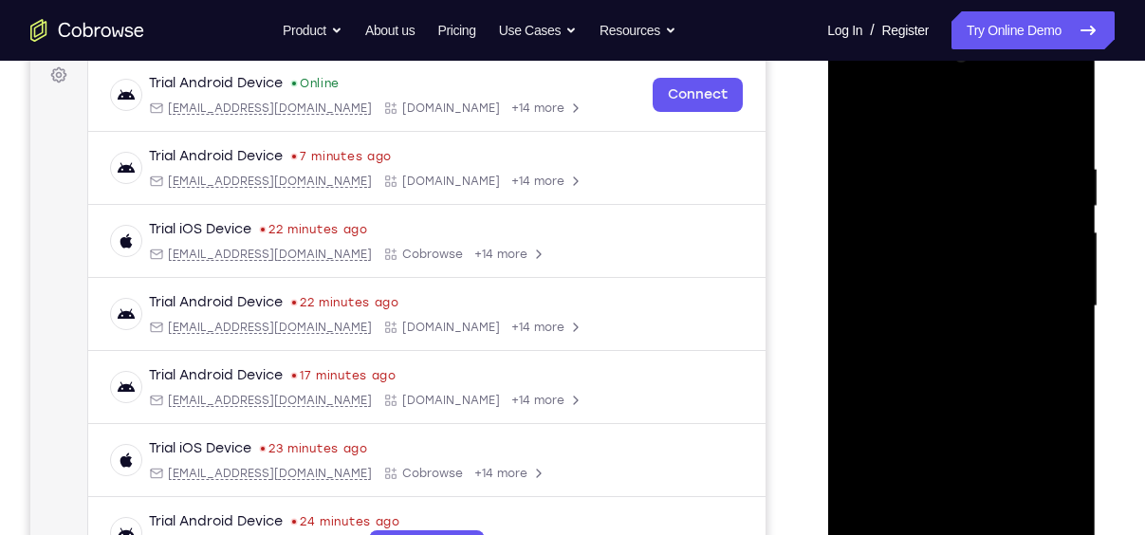
click at [1058, 126] on div at bounding box center [961, 306] width 239 height 531
click at [1009, 523] on div at bounding box center [961, 306] width 239 height 531
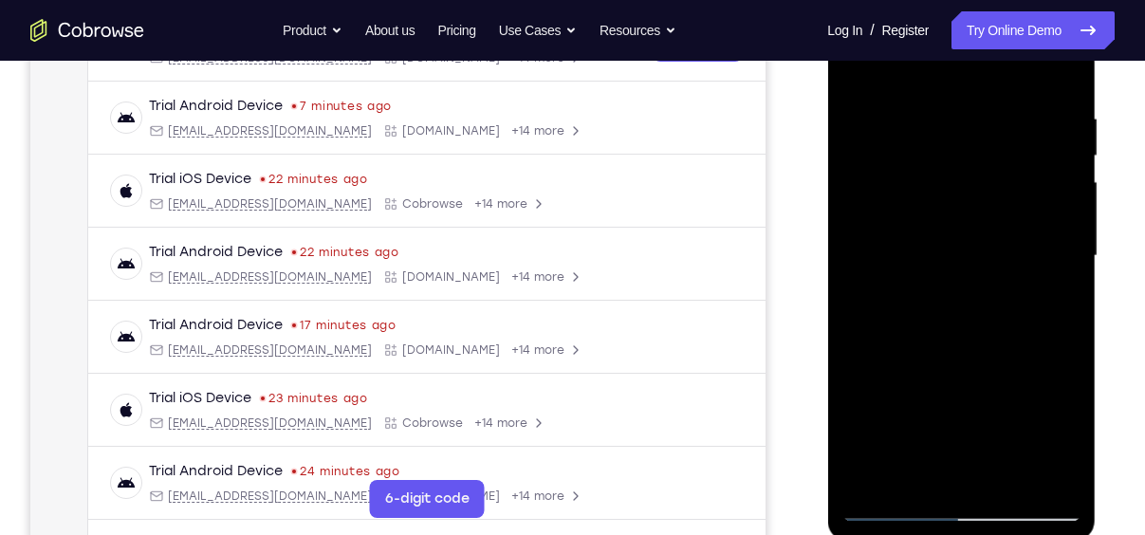
scroll to position [346, 0]
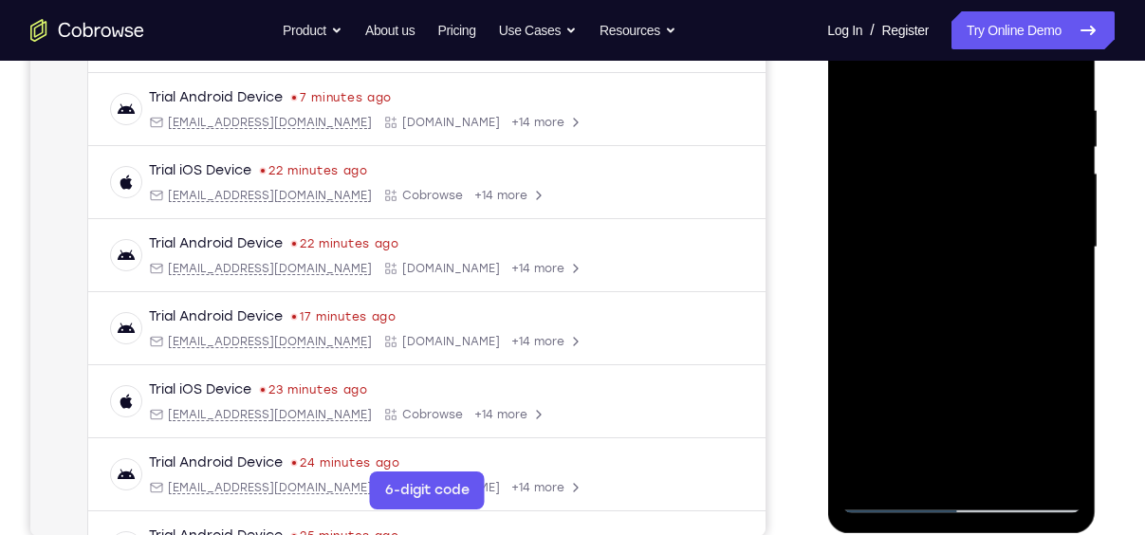
click at [964, 214] on div at bounding box center [961, 247] width 239 height 531
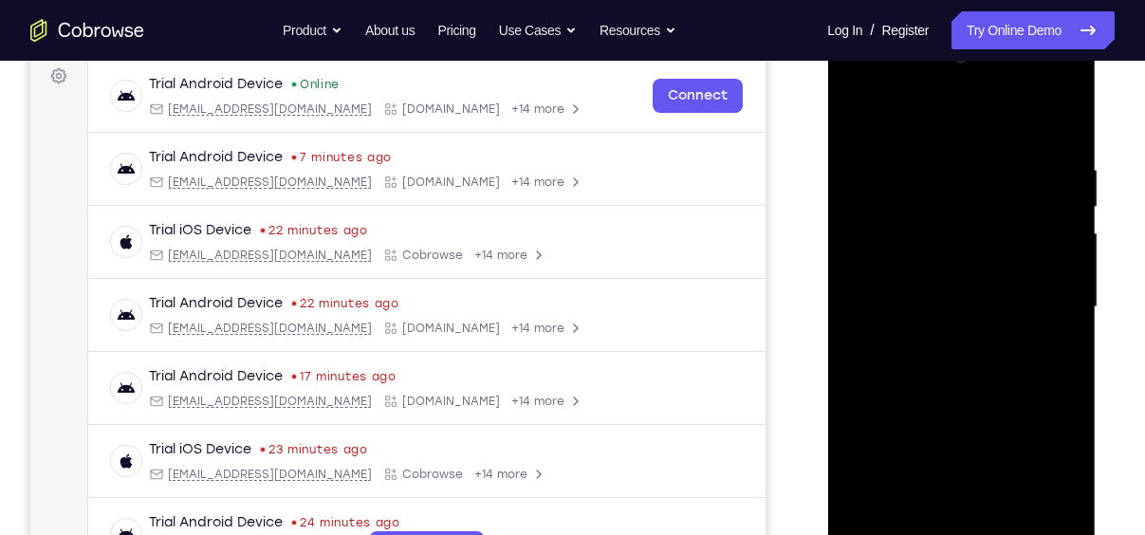
scroll to position [286, 0]
click at [905, 109] on div at bounding box center [961, 308] width 239 height 531
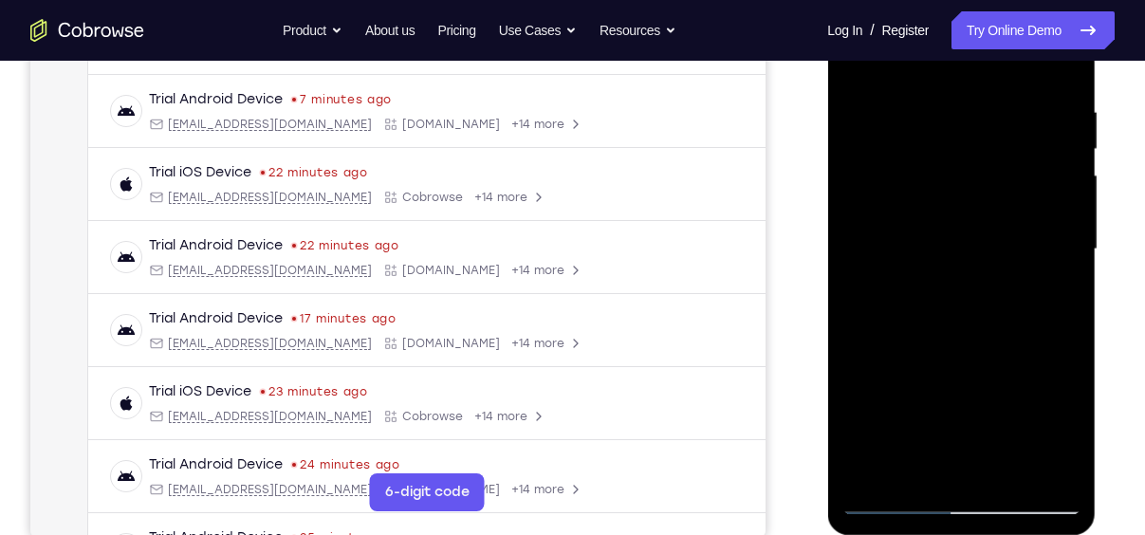
click at [967, 312] on div at bounding box center [961, 249] width 239 height 531
drag, startPoint x: 997, startPoint y: 374, endPoint x: 986, endPoint y: 158, distance: 216.7
click at [986, 158] on div at bounding box center [961, 249] width 239 height 531
drag, startPoint x: 963, startPoint y: 318, endPoint x: 964, endPoint y: 86, distance: 231.5
click at [964, 86] on div at bounding box center [961, 249] width 239 height 531
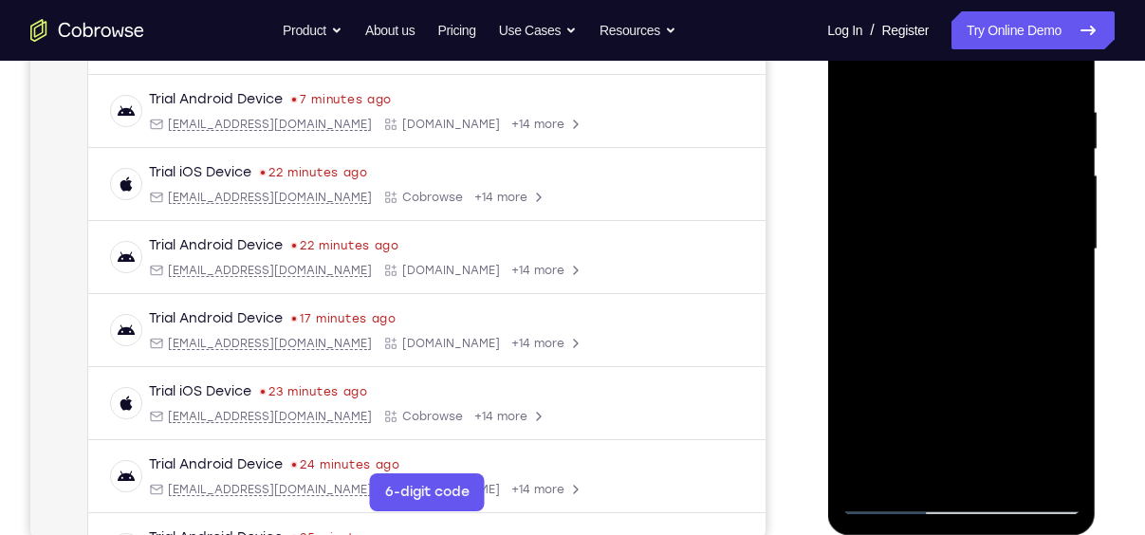
drag, startPoint x: 1006, startPoint y: 391, endPoint x: 1009, endPoint y: 98, distance: 293.2
click at [1009, 98] on div at bounding box center [961, 249] width 239 height 531
drag, startPoint x: 1000, startPoint y: 398, endPoint x: 1012, endPoint y: 129, distance: 268.8
click at [1012, 129] on div at bounding box center [961, 249] width 239 height 531
drag, startPoint x: 983, startPoint y: 362, endPoint x: 990, endPoint y: 203, distance: 158.6
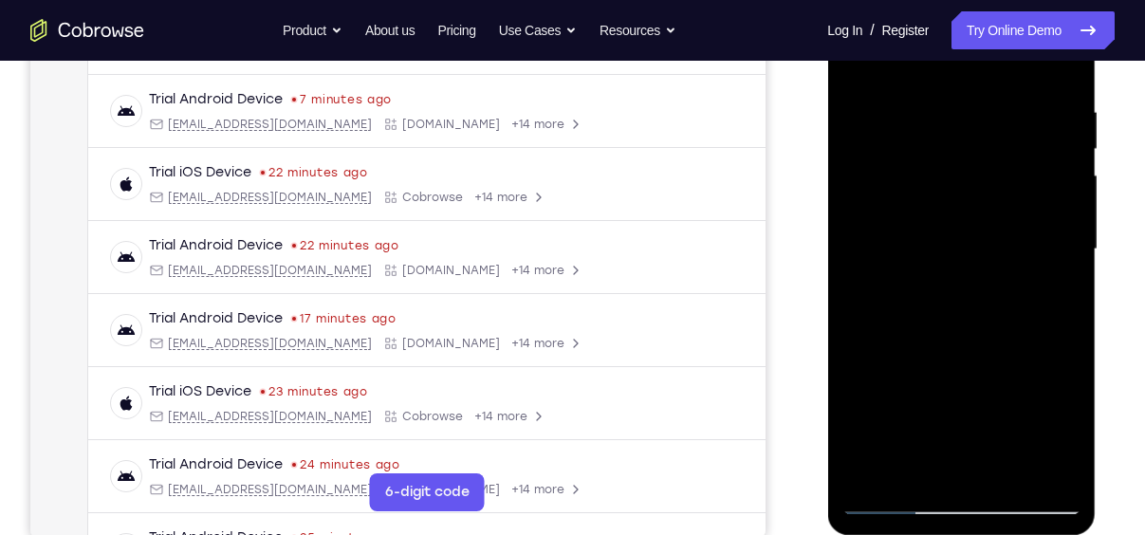
click at [990, 203] on div at bounding box center [961, 249] width 239 height 531
click at [1069, 290] on div at bounding box center [961, 249] width 239 height 531
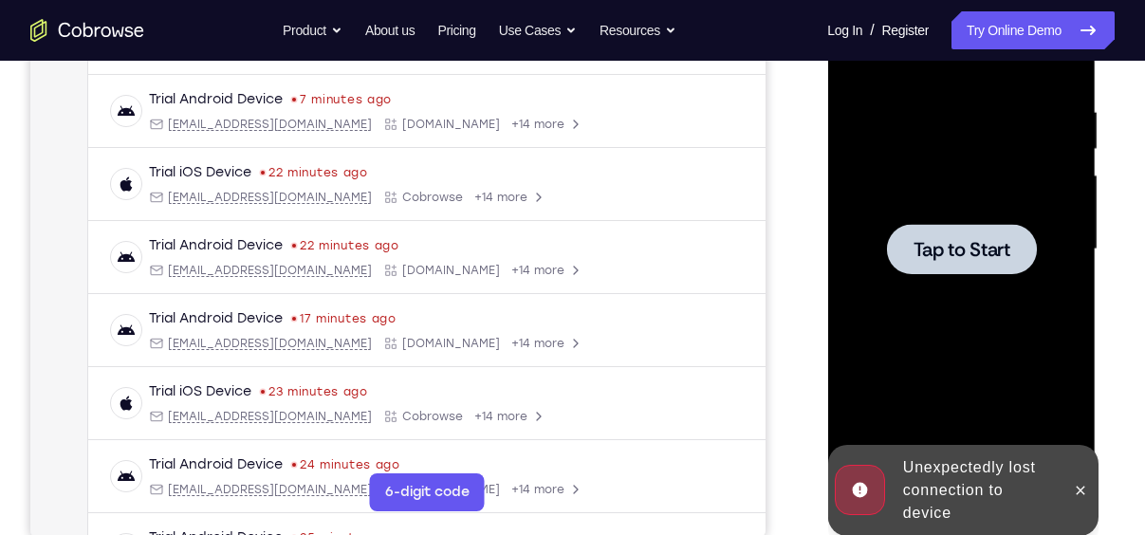
scroll to position [0, 0]
